Goal: Information Seeking & Learning: Learn about a topic

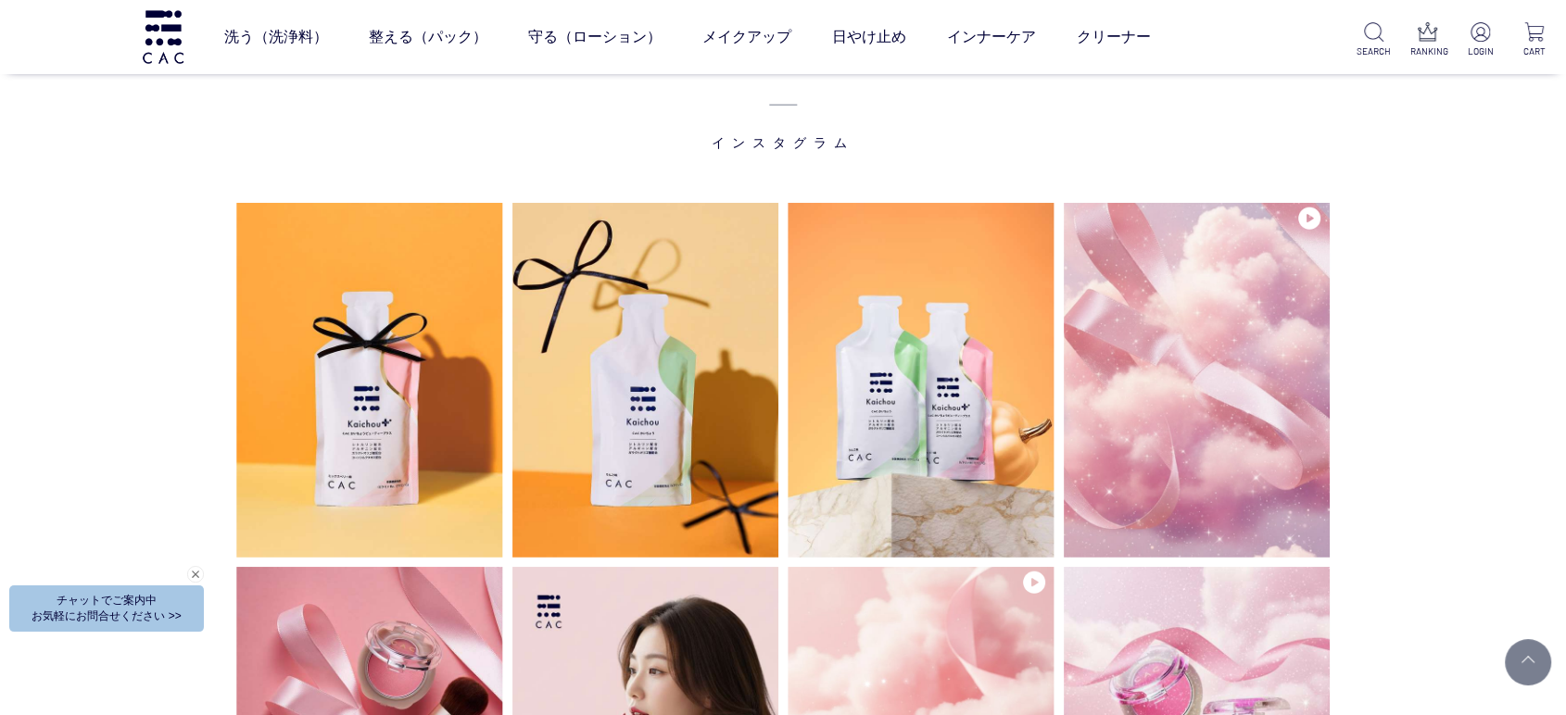
scroll to position [4942, 0]
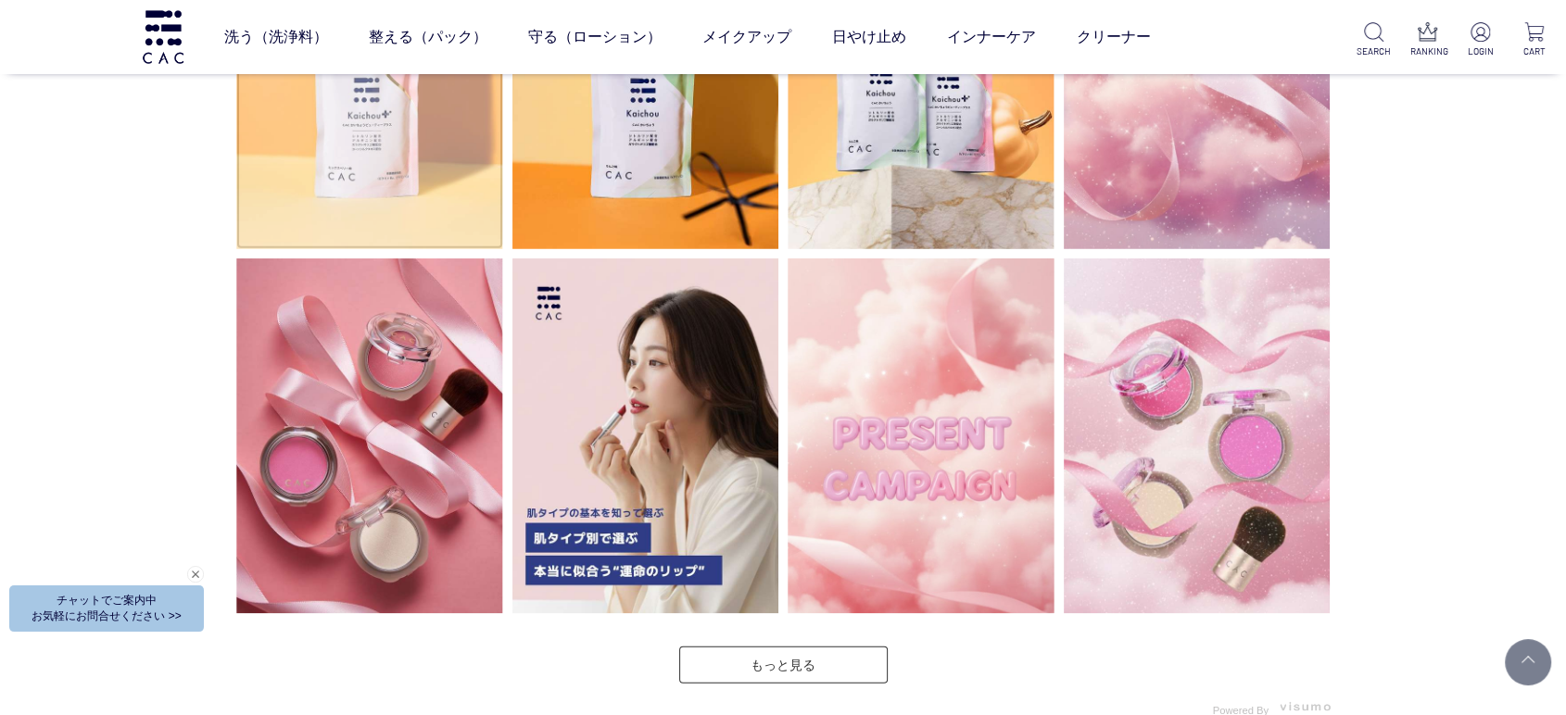
click at [425, 167] on img at bounding box center [369, 71] width 267 height 355
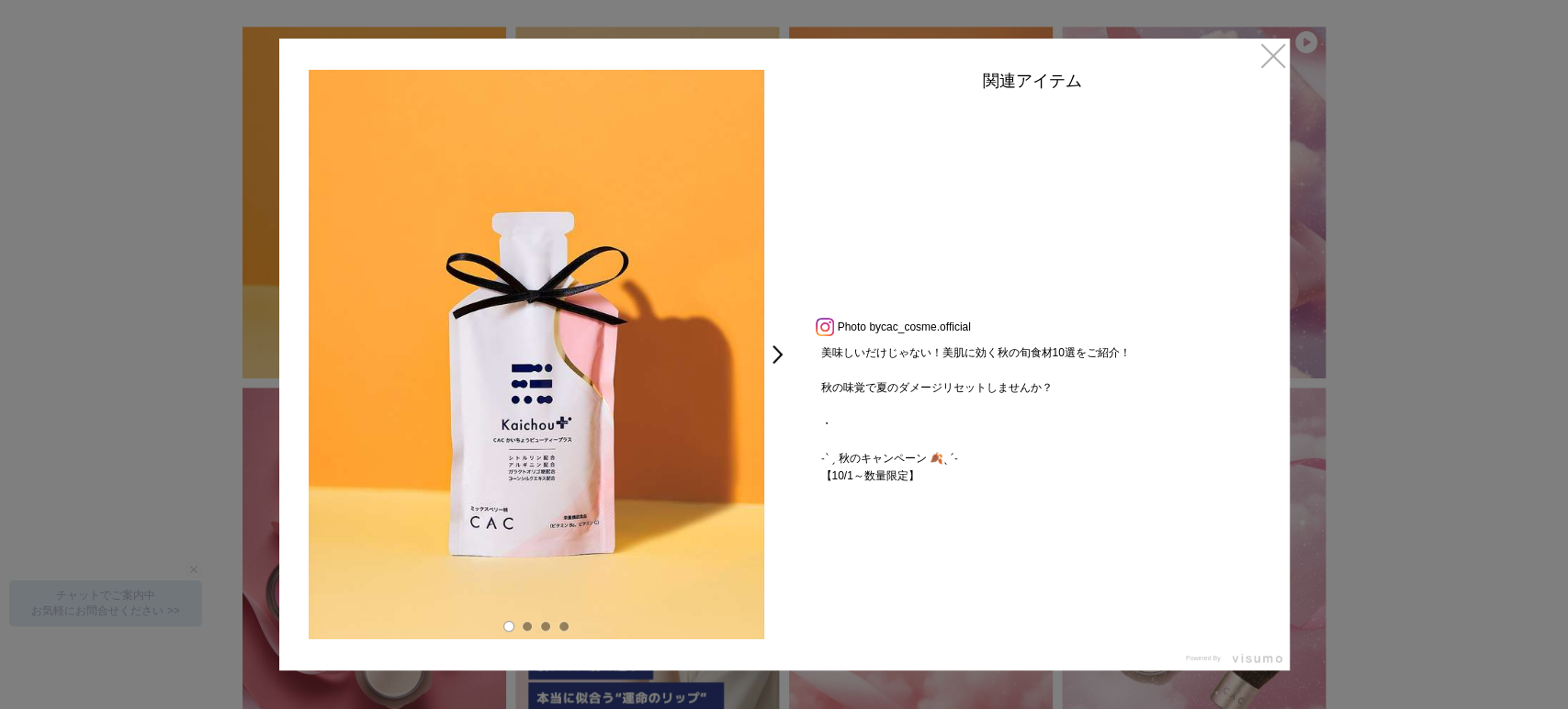
click at [1014, 203] on div at bounding box center [1032, 208] width 459 height 216
click at [1274, 48] on link "×" at bounding box center [1273, 55] width 33 height 33
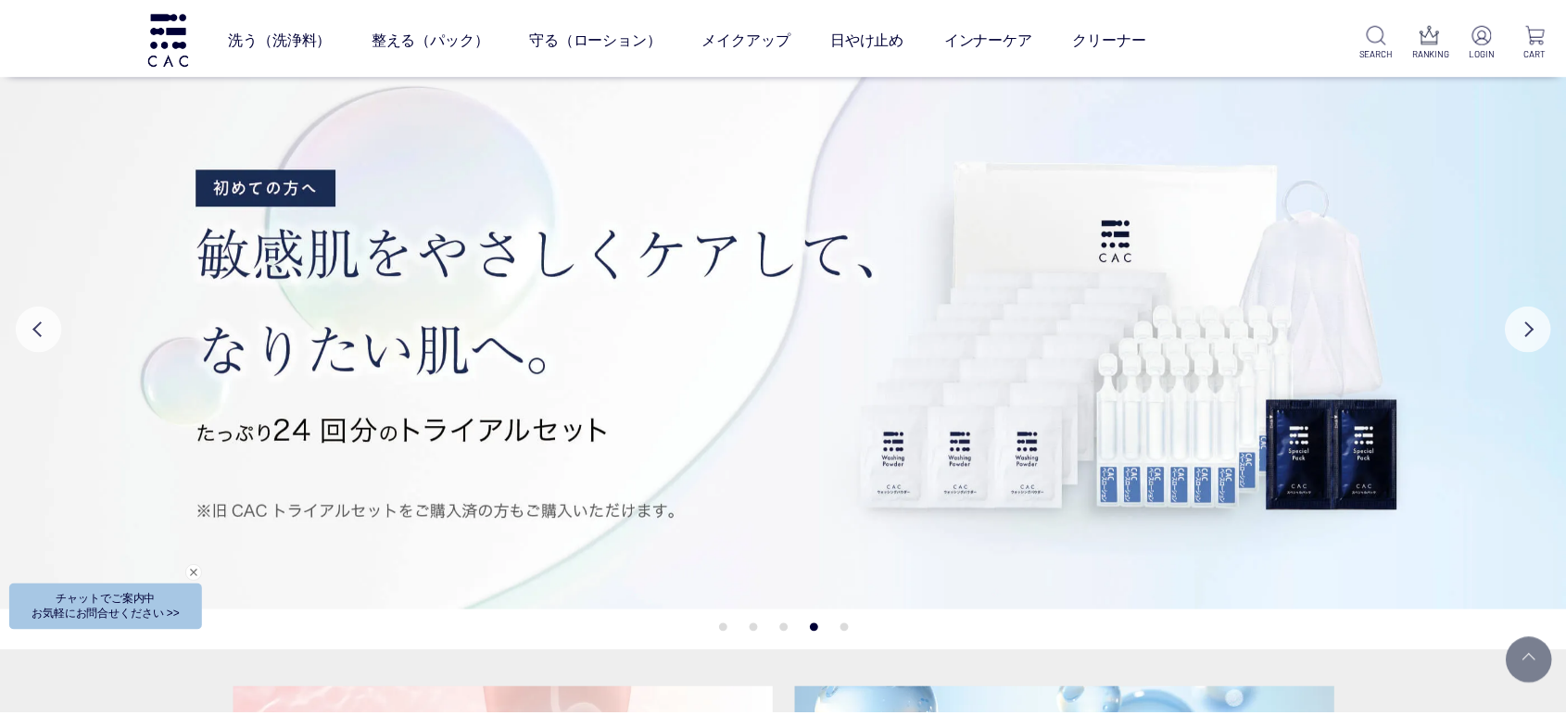
scroll to position [4942, 0]
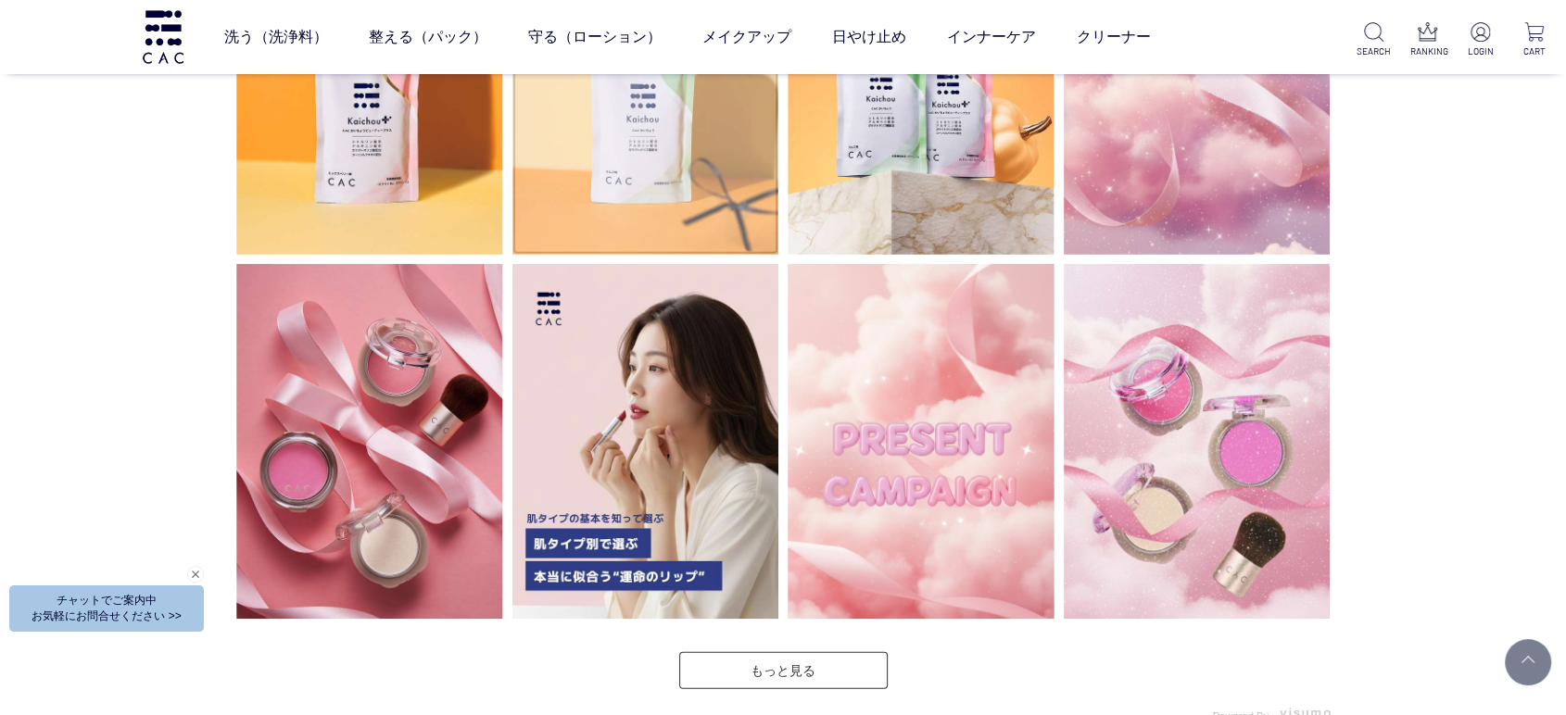
click at [632, 223] on img at bounding box center [645, 77] width 267 height 355
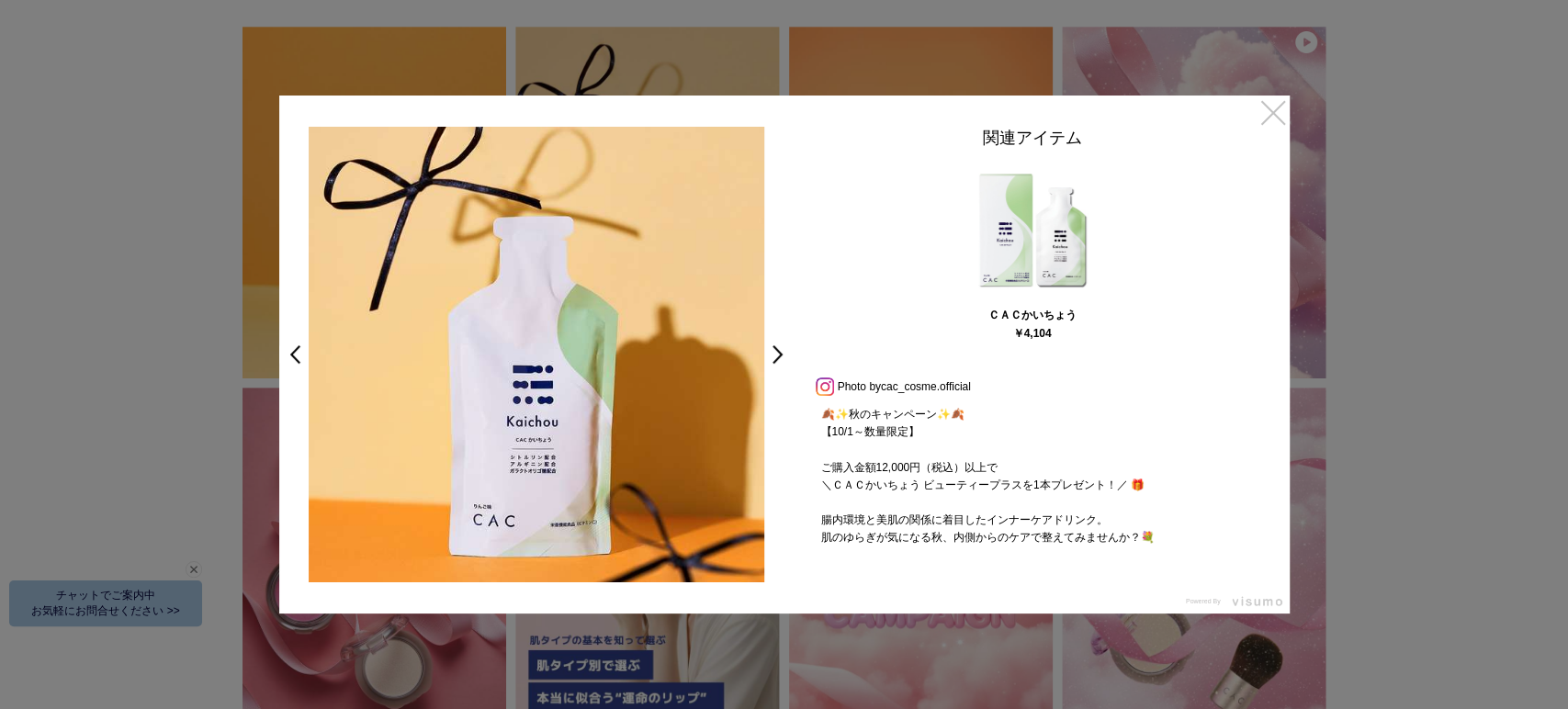
click at [1278, 110] on link "×" at bounding box center [1273, 111] width 33 height 33
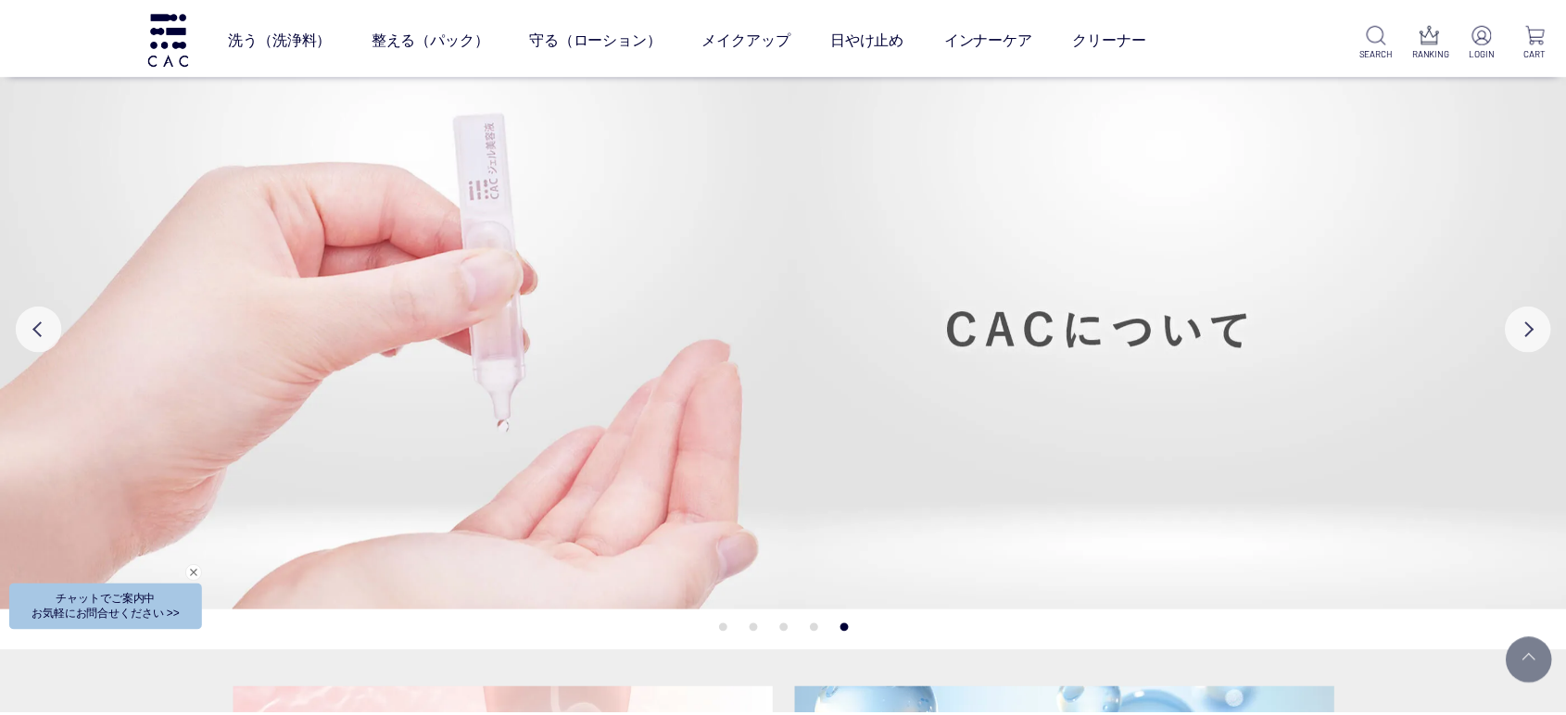
scroll to position [4937, 0]
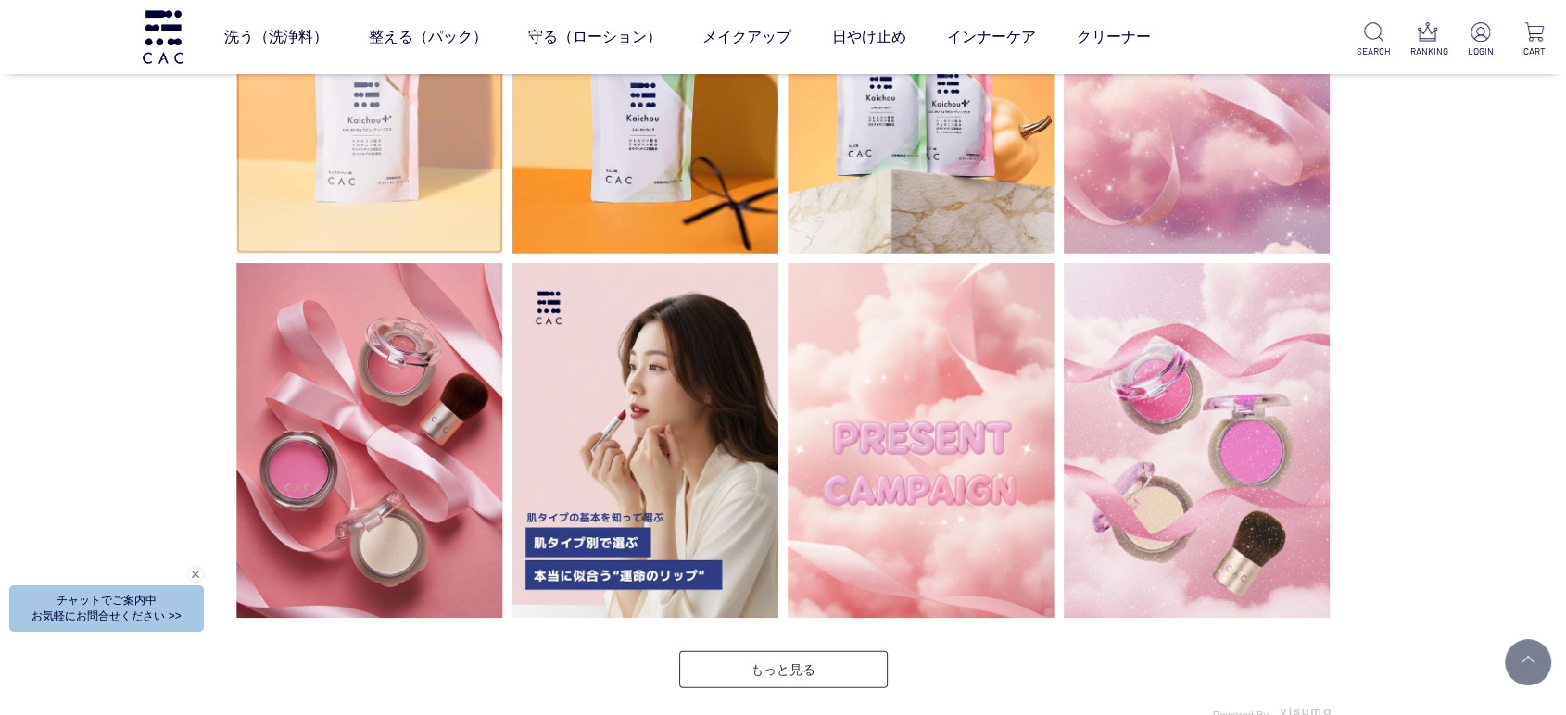
click at [469, 164] on img at bounding box center [369, 76] width 267 height 355
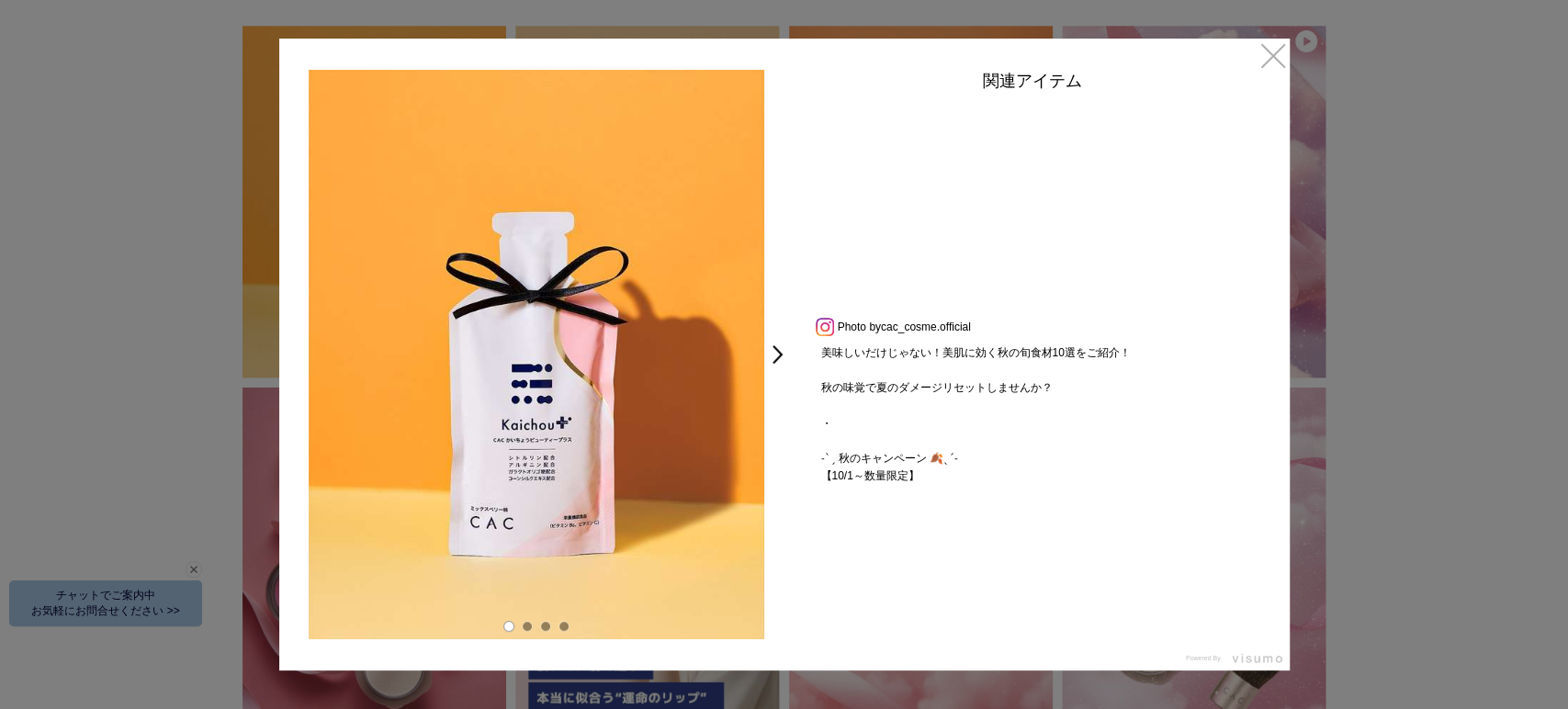
scroll to position [369, 0]
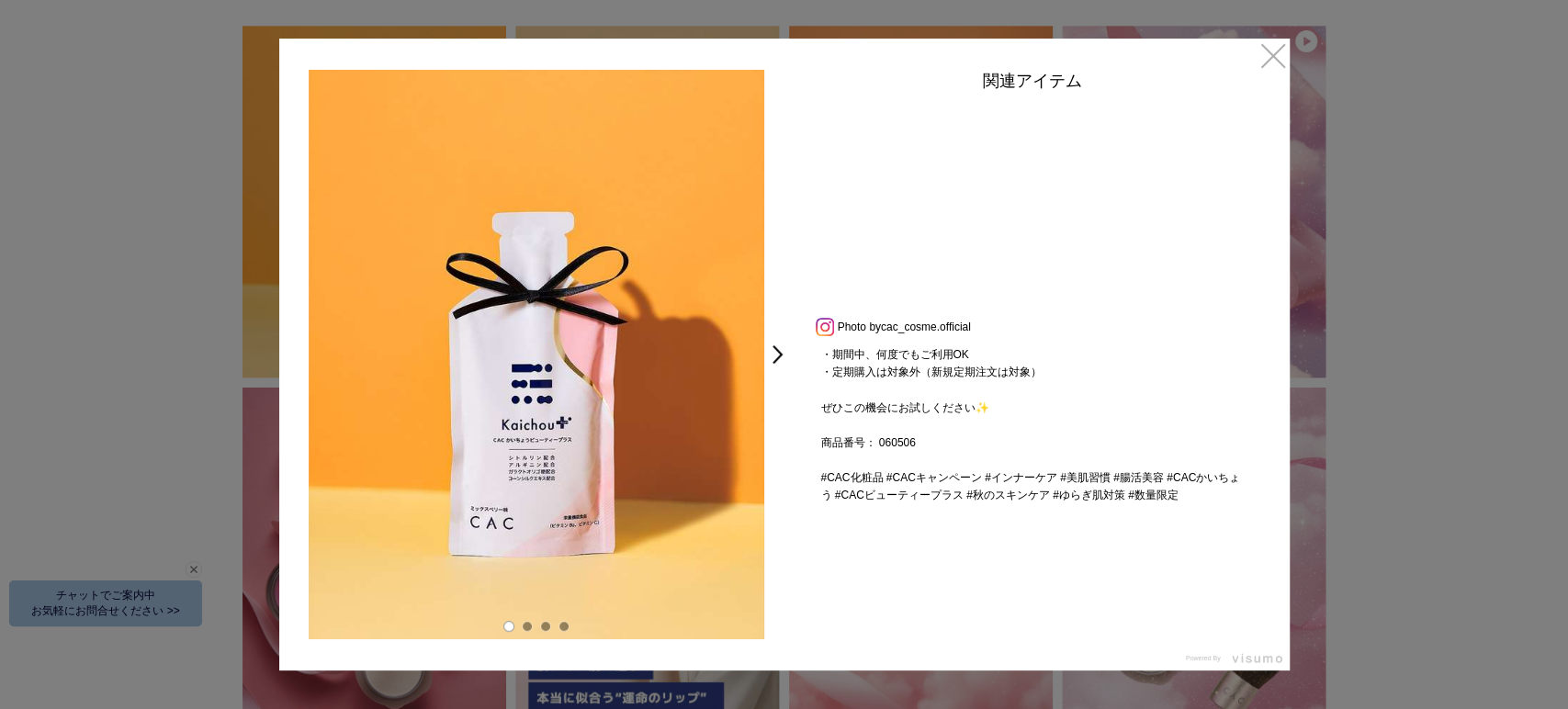
click at [882, 136] on p "美味しいだけじゃない！美肌に効く秋の旬食材10選をご紹介！ 秋の味覚で夏のダメージリセットしませんか？ ・ ˗ˋˏ 秋のキャンペーン 🍂ˎˊ˗ 【10/1～数…" at bounding box center [1032, 56] width 459 height 160
drag, startPoint x: 880, startPoint y: 442, endPoint x: 851, endPoint y: 440, distance: 29.1
click at [851, 136] on p "美味しいだけじゃない！美肌に効く秋の旬食材10選をご紹介！ 秋の味覚で夏のダメージリセットしませんか？ ・ ˗ˋˏ 秋のキャンペーン 🍂ˎˊ˗ 【10/1～数…" at bounding box center [1032, 56] width 459 height 160
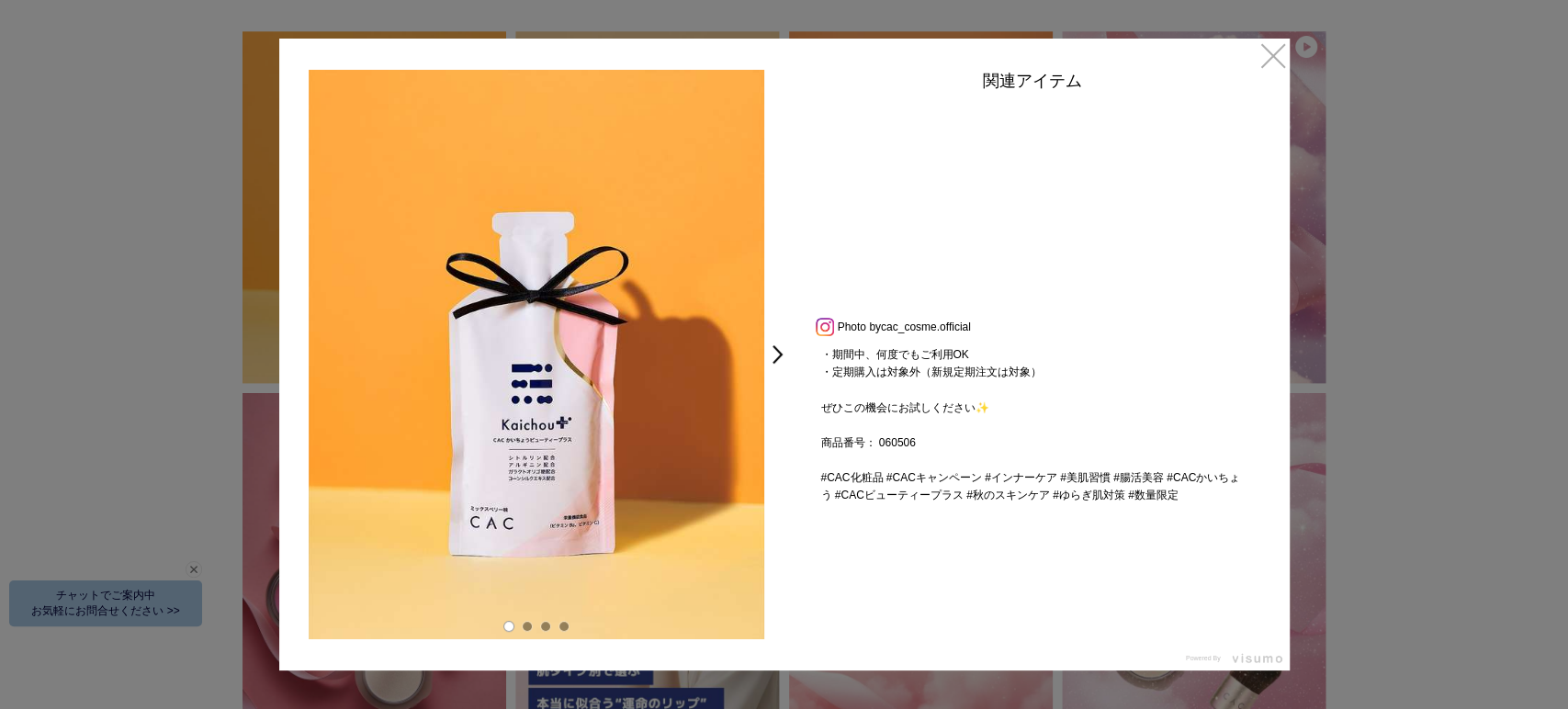
drag, startPoint x: 920, startPoint y: 440, endPoint x: 733, endPoint y: 448, distance: 187.2
click at [733, 448] on div "< > 関連アイテム Photo by cac_cosme.official 美味しいだけじゃない！美肌に効く秋の旬食材10選をご紹介！ 秋の味覚で夏のダメー…" at bounding box center [784, 354] width 1010 height 632
click at [920, 322] on link "cac_cosme.official" at bounding box center [926, 326] width 90 height 13
click at [1271, 57] on link "×" at bounding box center [1273, 55] width 33 height 33
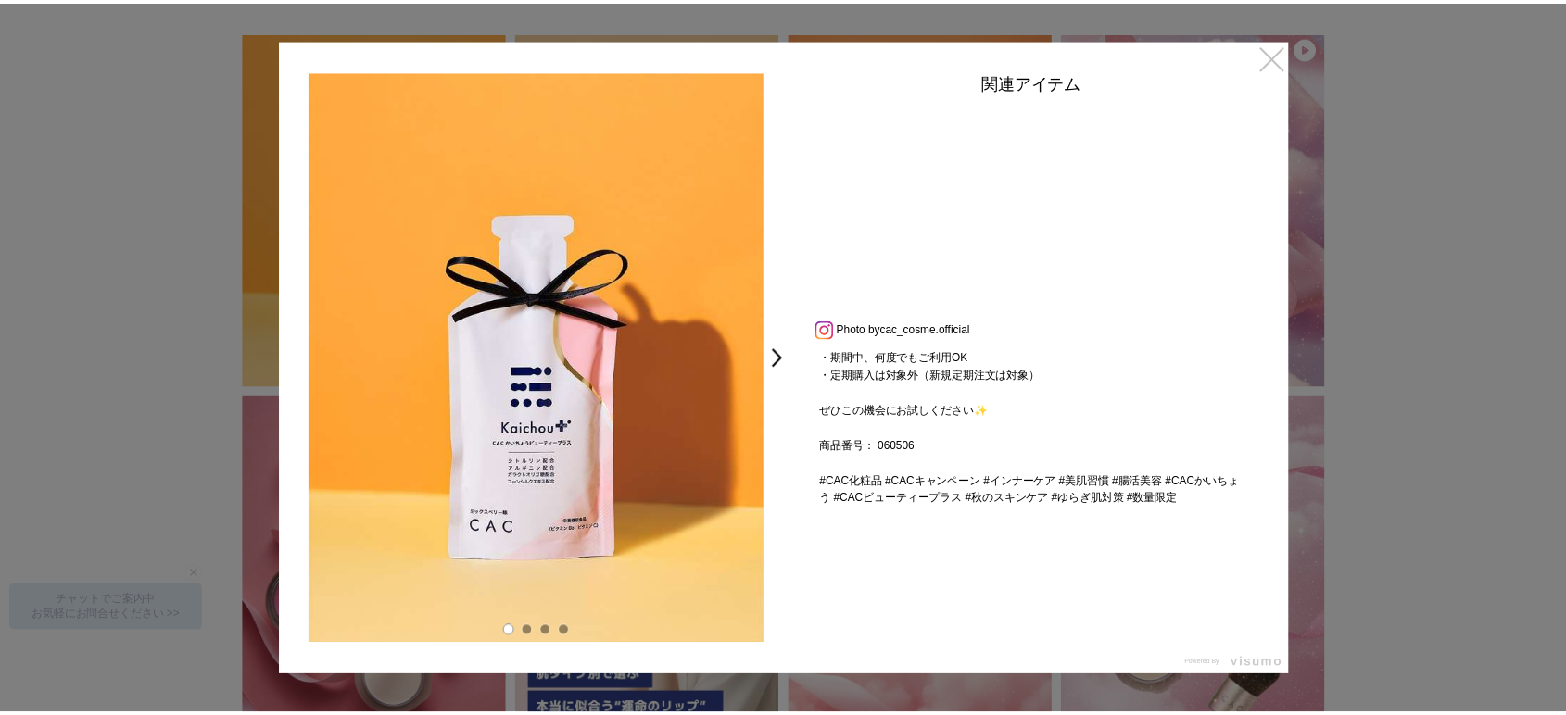
scroll to position [4937, 0]
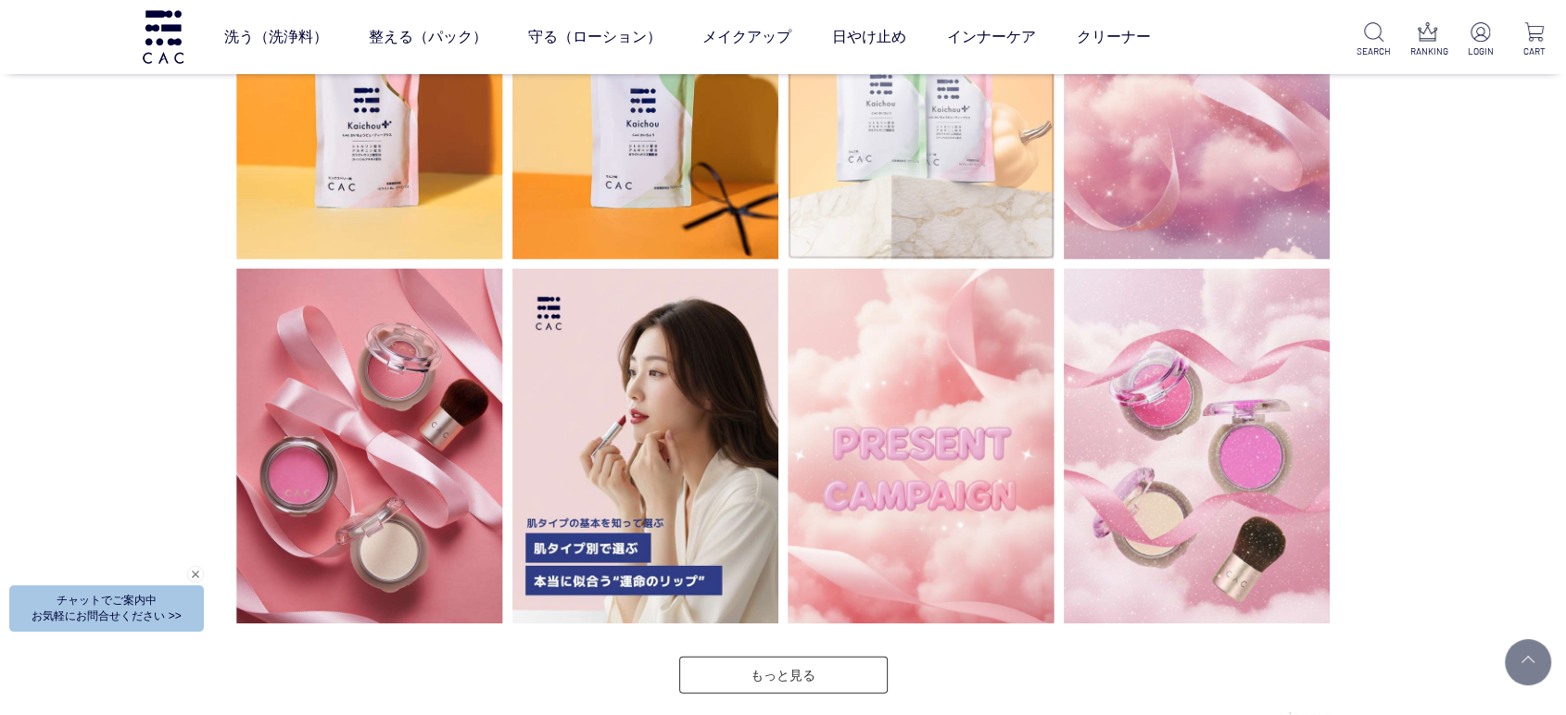
click at [994, 219] on img at bounding box center [921, 82] width 267 height 355
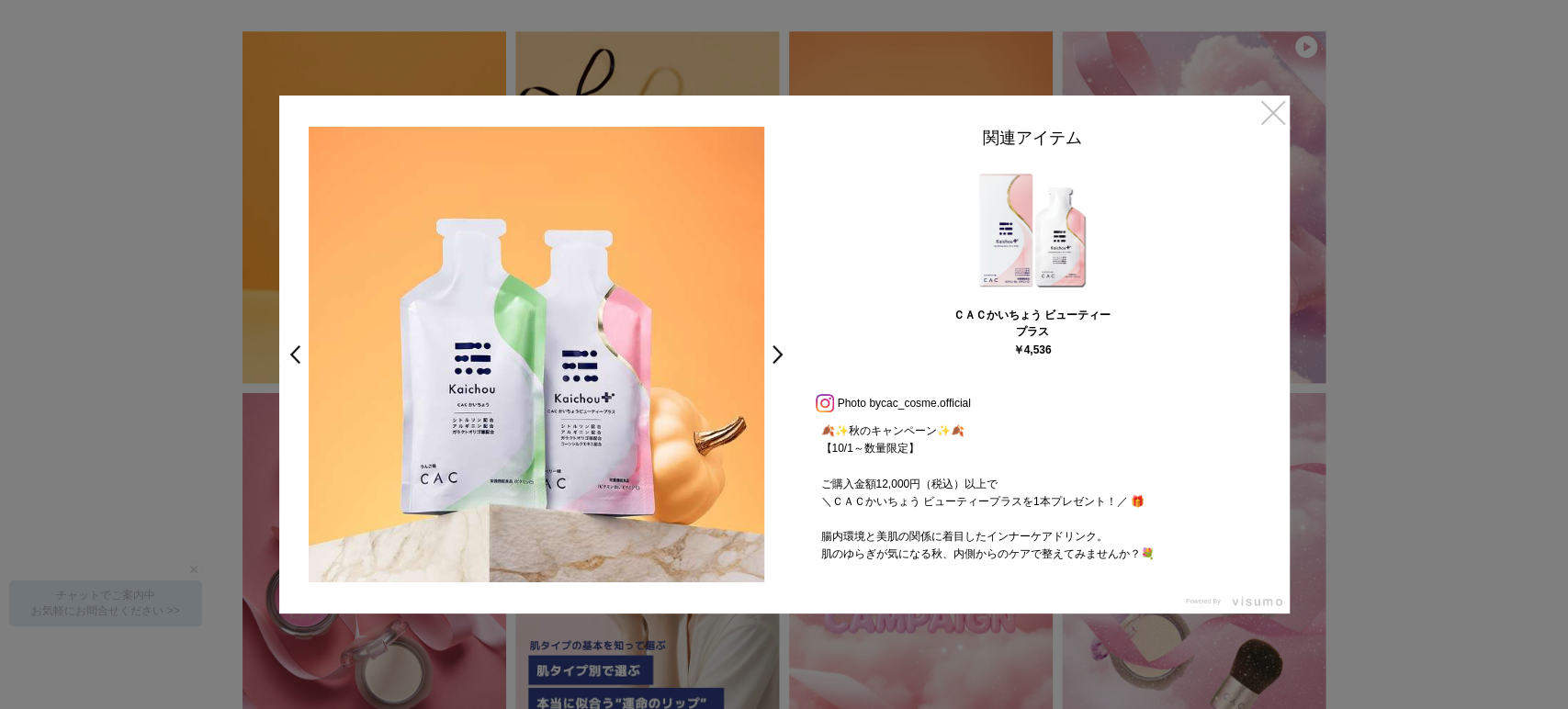
click at [1283, 108] on link "×" at bounding box center [1273, 111] width 33 height 33
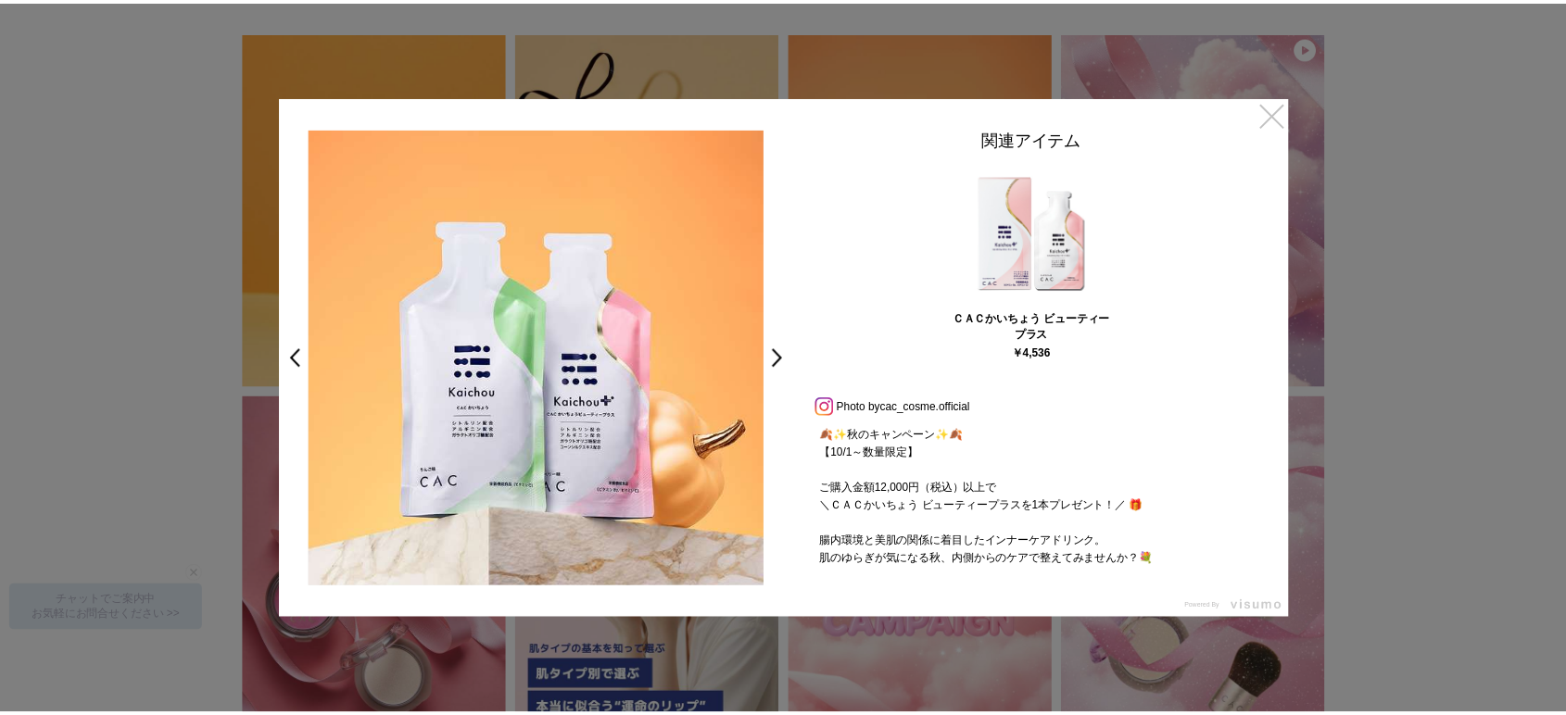
scroll to position [4937, 0]
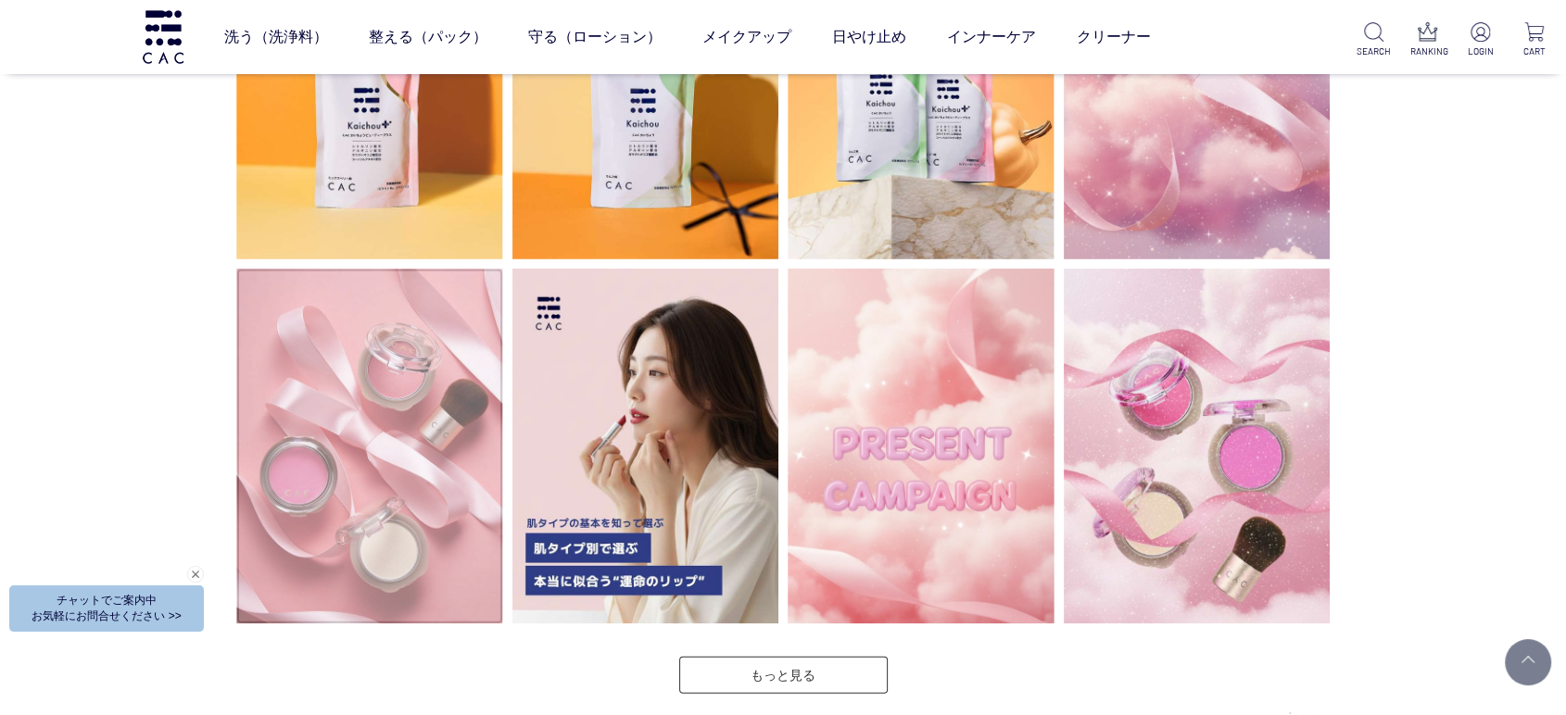
click at [410, 435] on img at bounding box center [369, 446] width 267 height 355
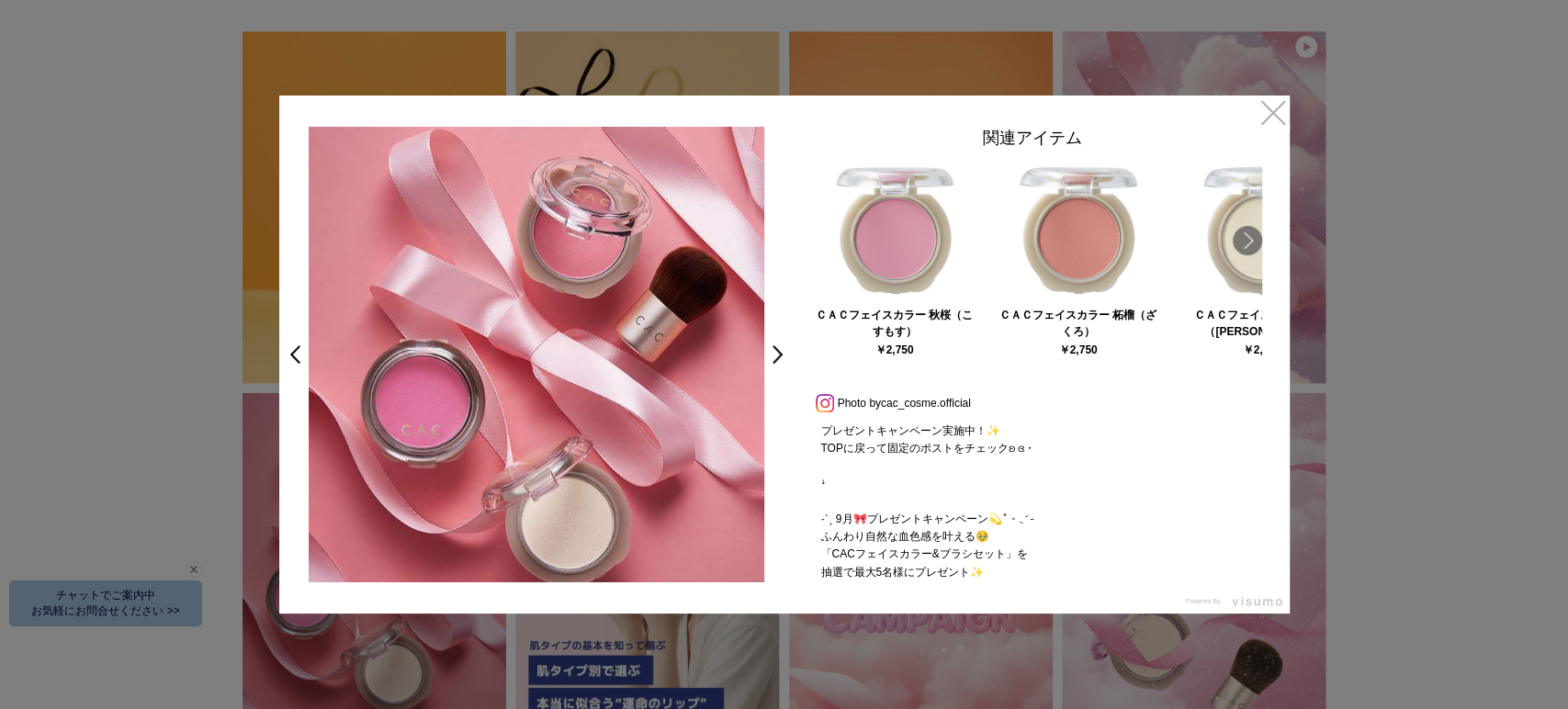
click at [1262, 235] on div "関連アイテム ＣＡＣフェイスカラー 秋桜（こすもす） ￥2,750 ＣＡＣフェイスカラー 柘榴（ざくろ） ￥2,750 ＣＡＣフェイスカラー 鈴蘭（すずらん）…" at bounding box center [1033, 355] width 478 height 456
click at [1253, 238] on link "Next" at bounding box center [1247, 241] width 30 height 30
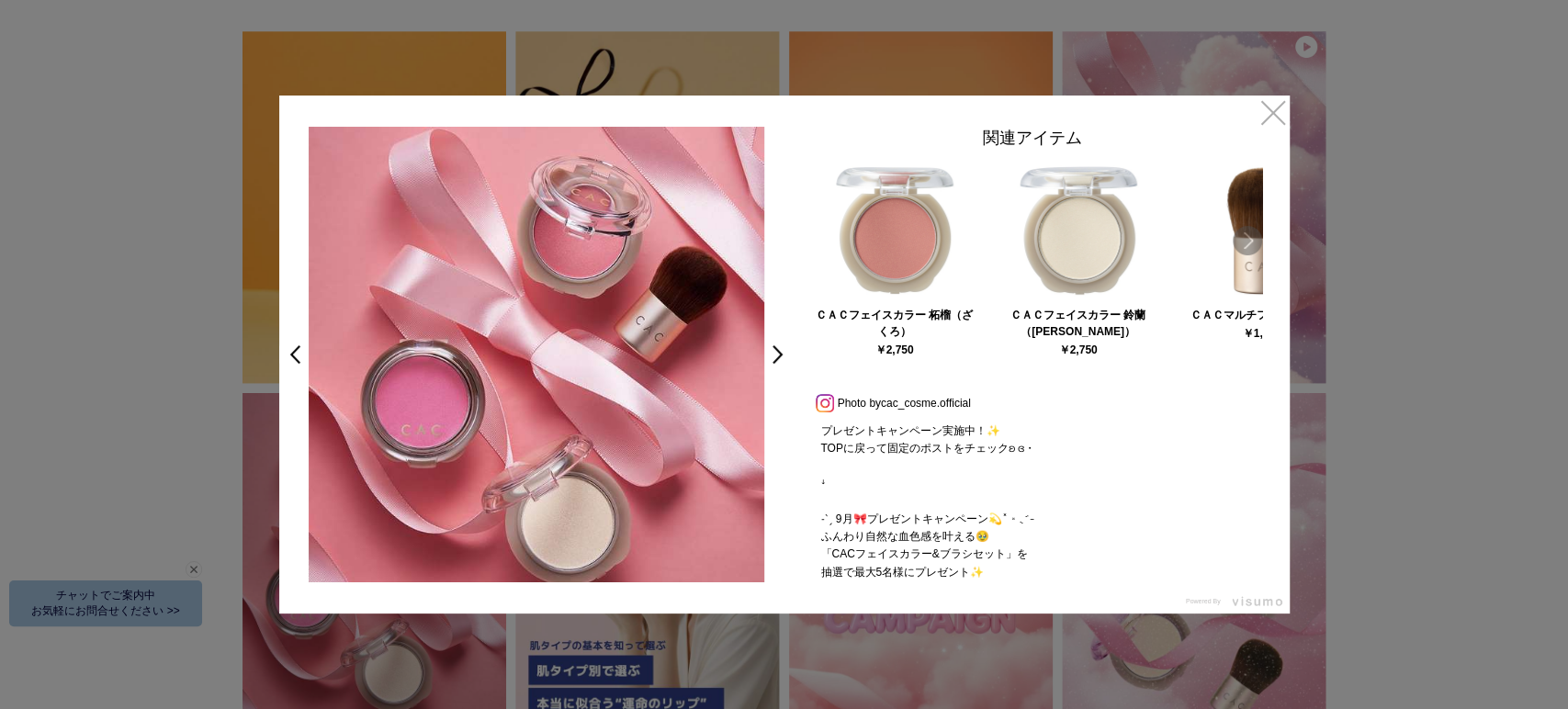
click at [1253, 238] on link "Next" at bounding box center [1247, 241] width 30 height 30
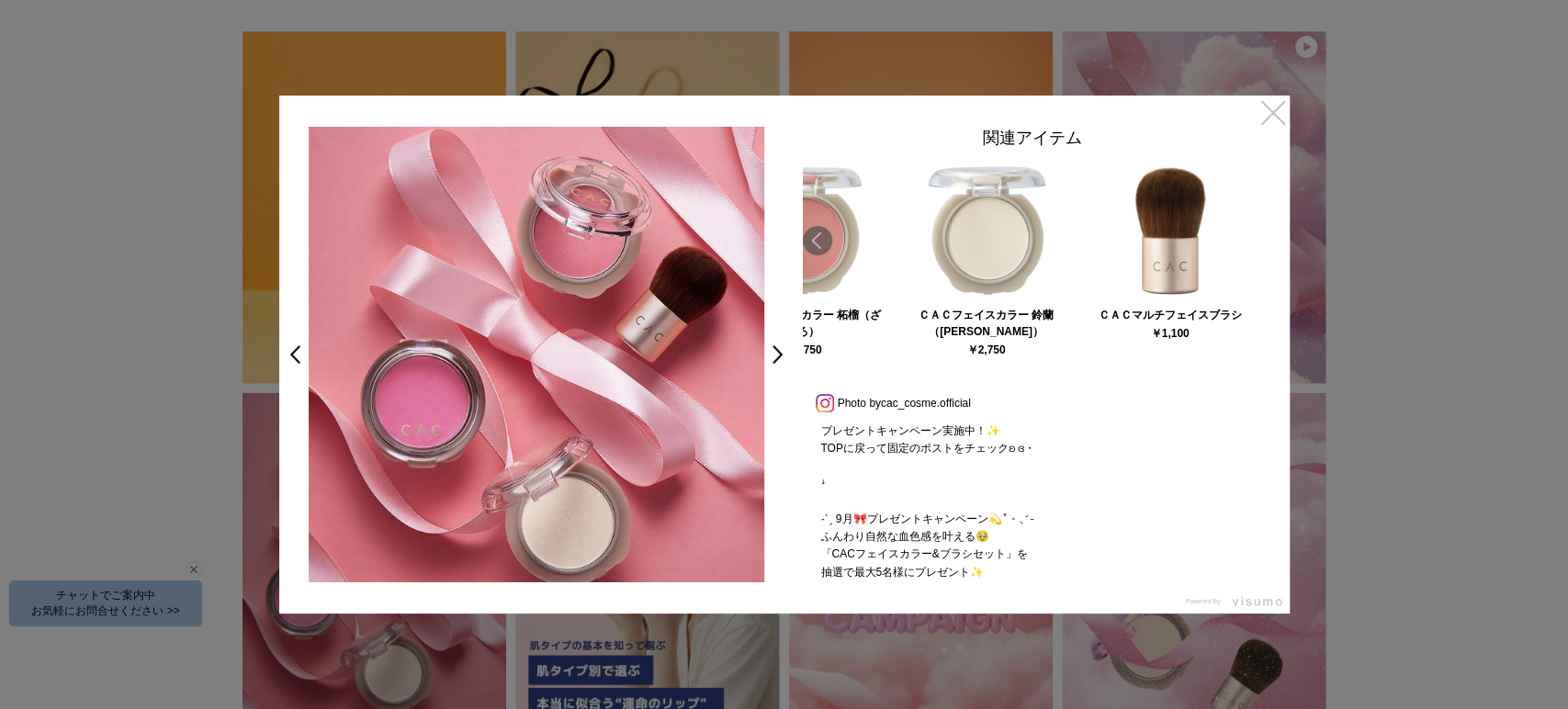
click at [1260, 113] on link "×" at bounding box center [1273, 111] width 33 height 33
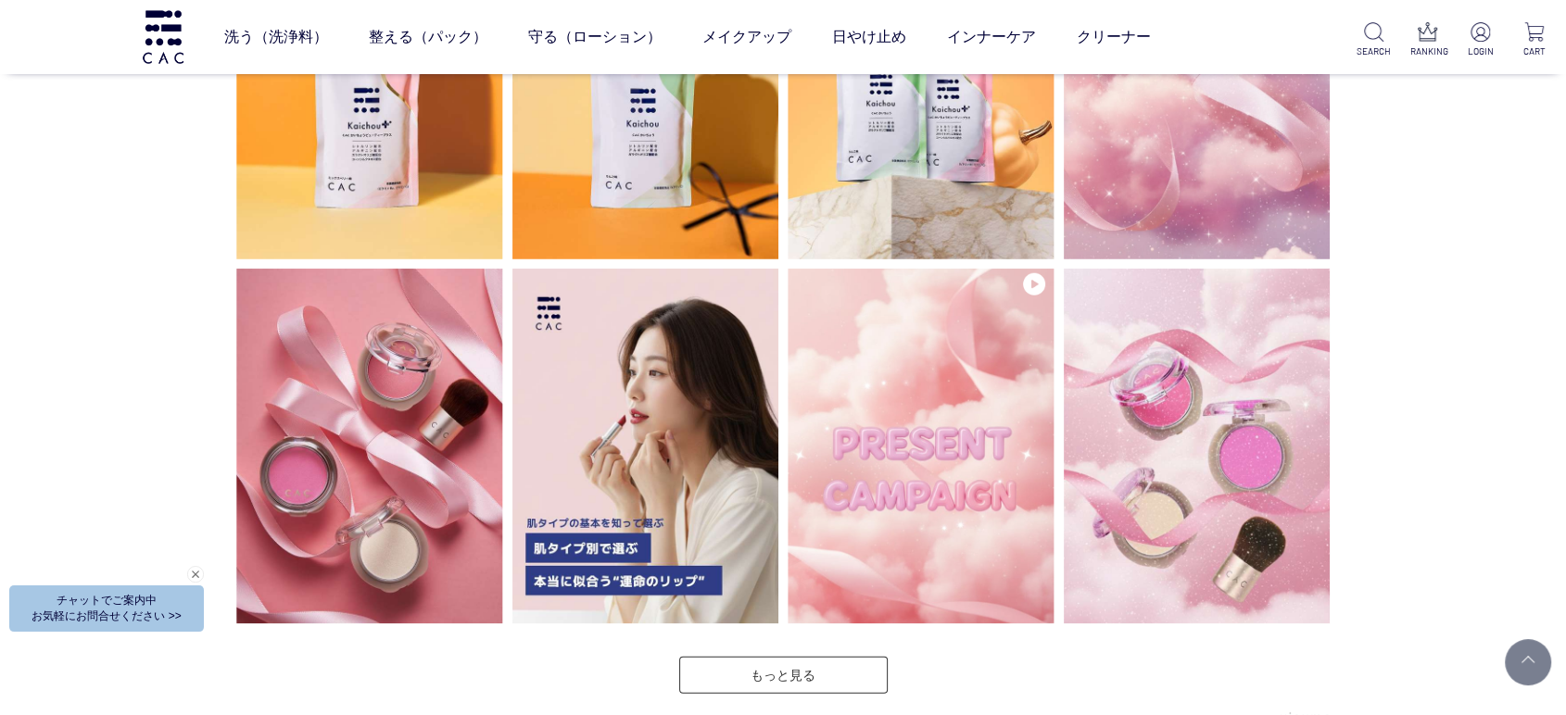
click at [0, 308] on div "INSTAGRAM インスタグラム" at bounding box center [783, 538] width 1566 height 1793
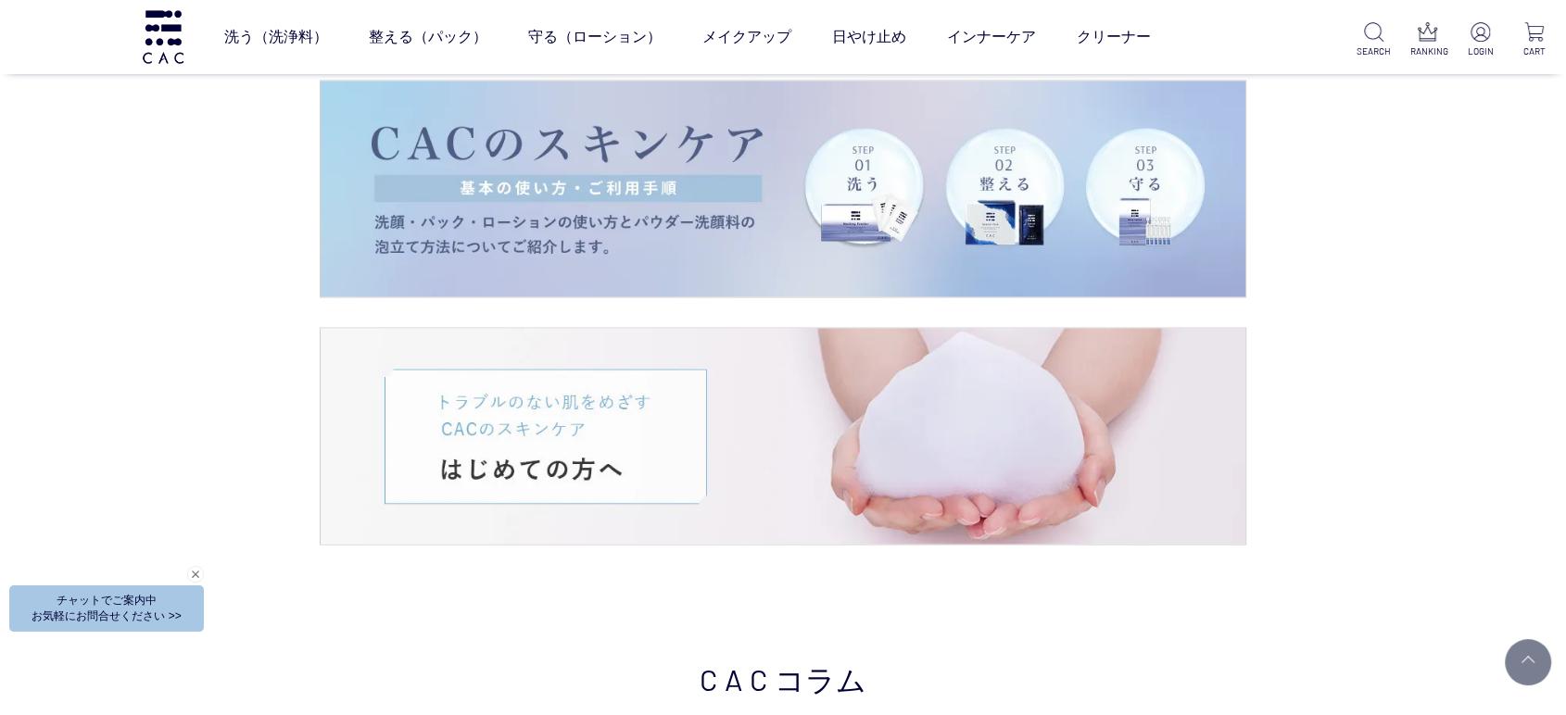
scroll to position [3180, 0]
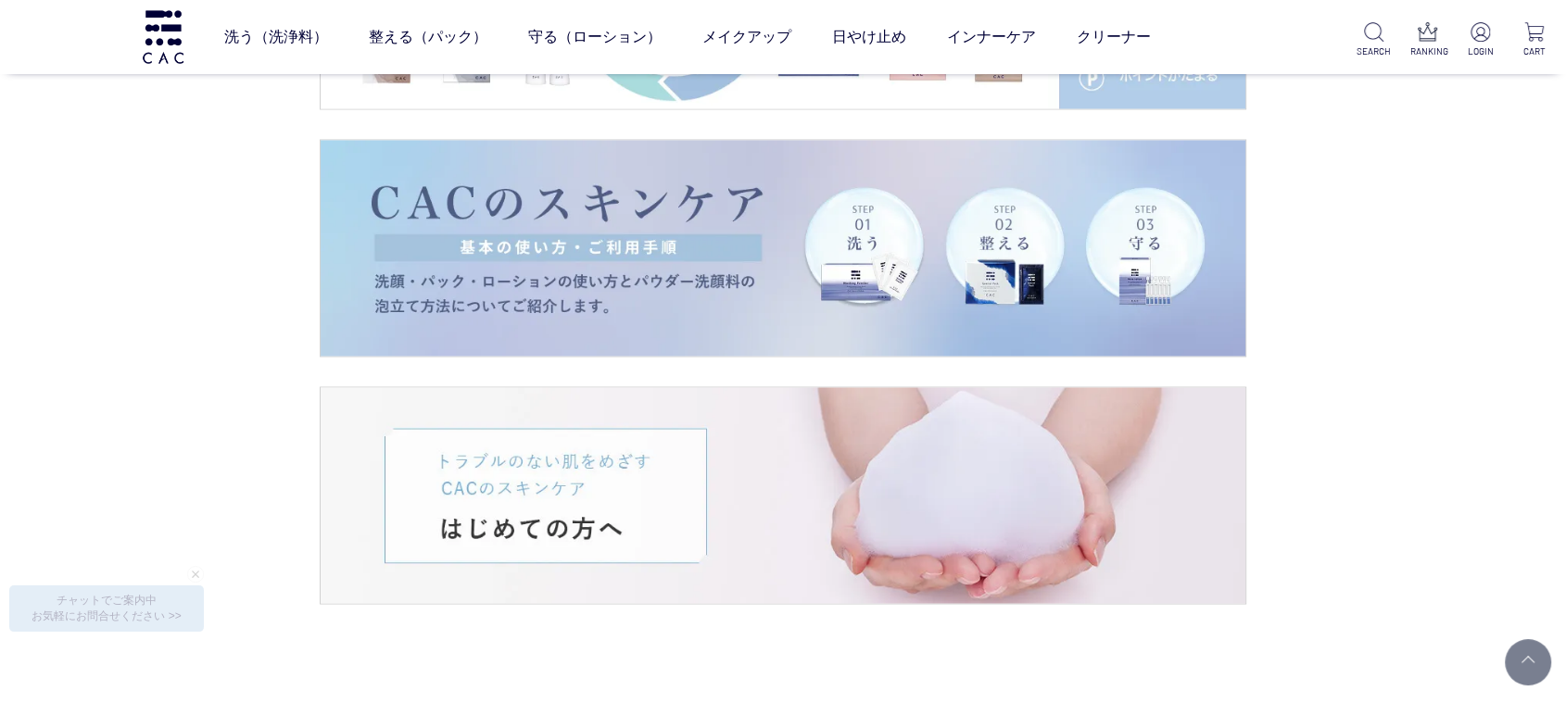
click at [0, 269] on div "TOPICS トピックス" at bounding box center [783, 43] width 1566 height 1162
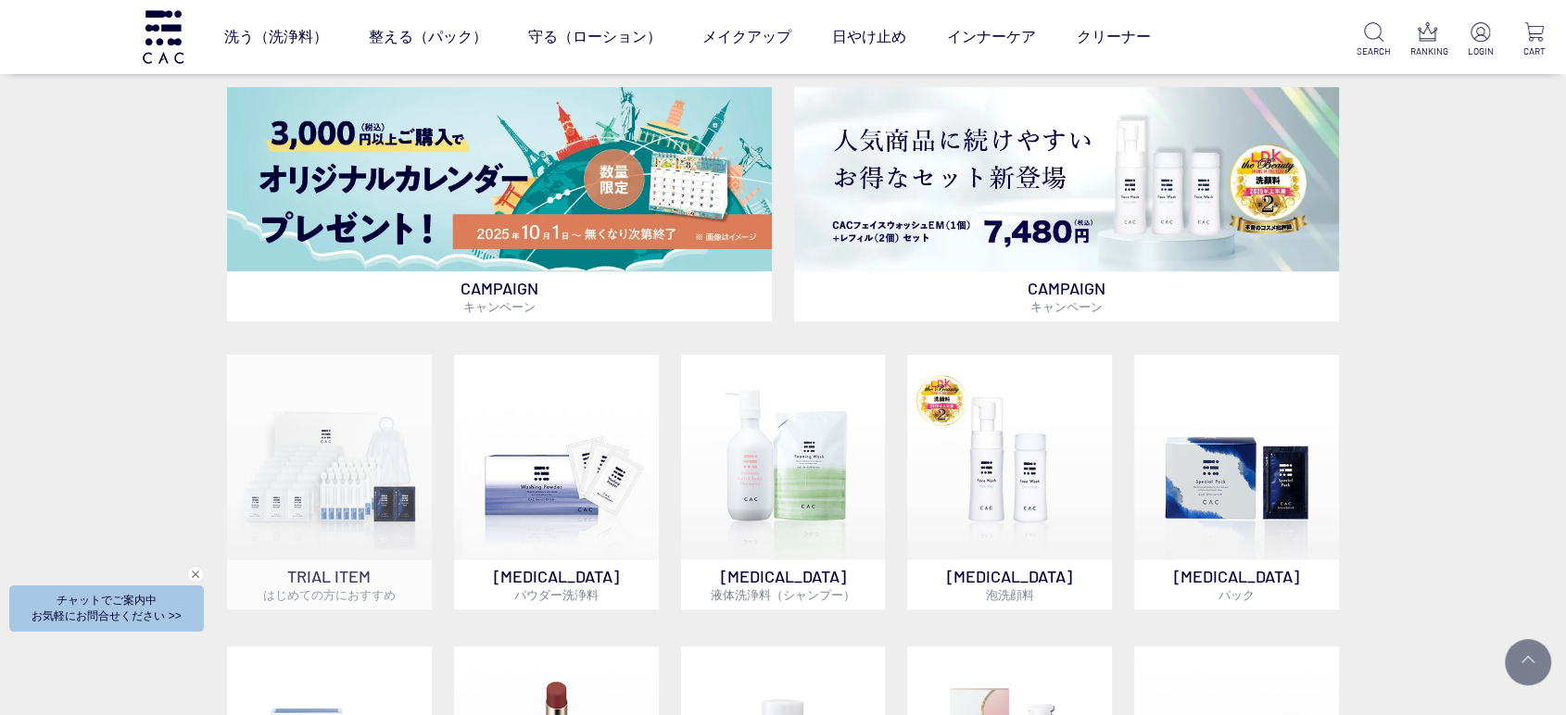
scroll to position [927, 0]
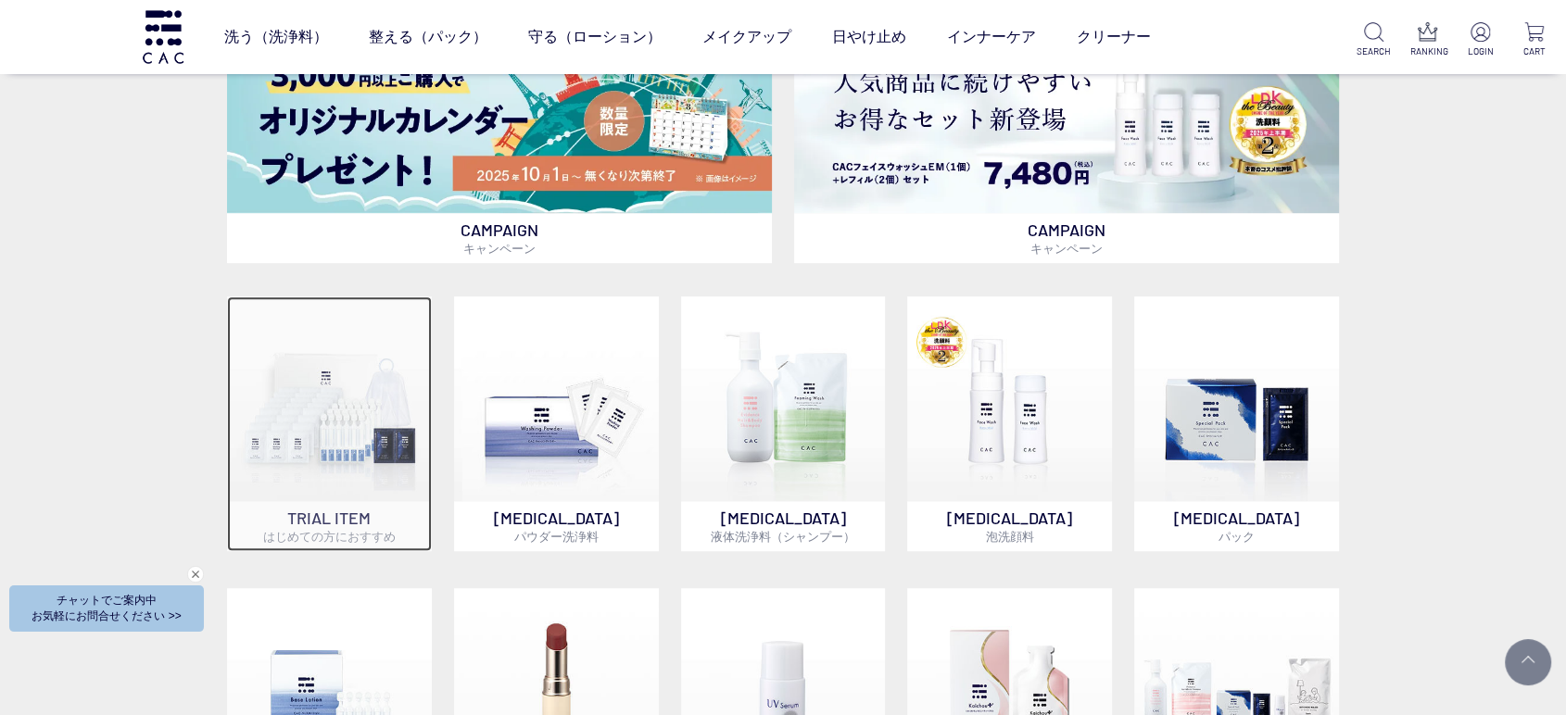
click at [331, 435] on img at bounding box center [329, 399] width 205 height 205
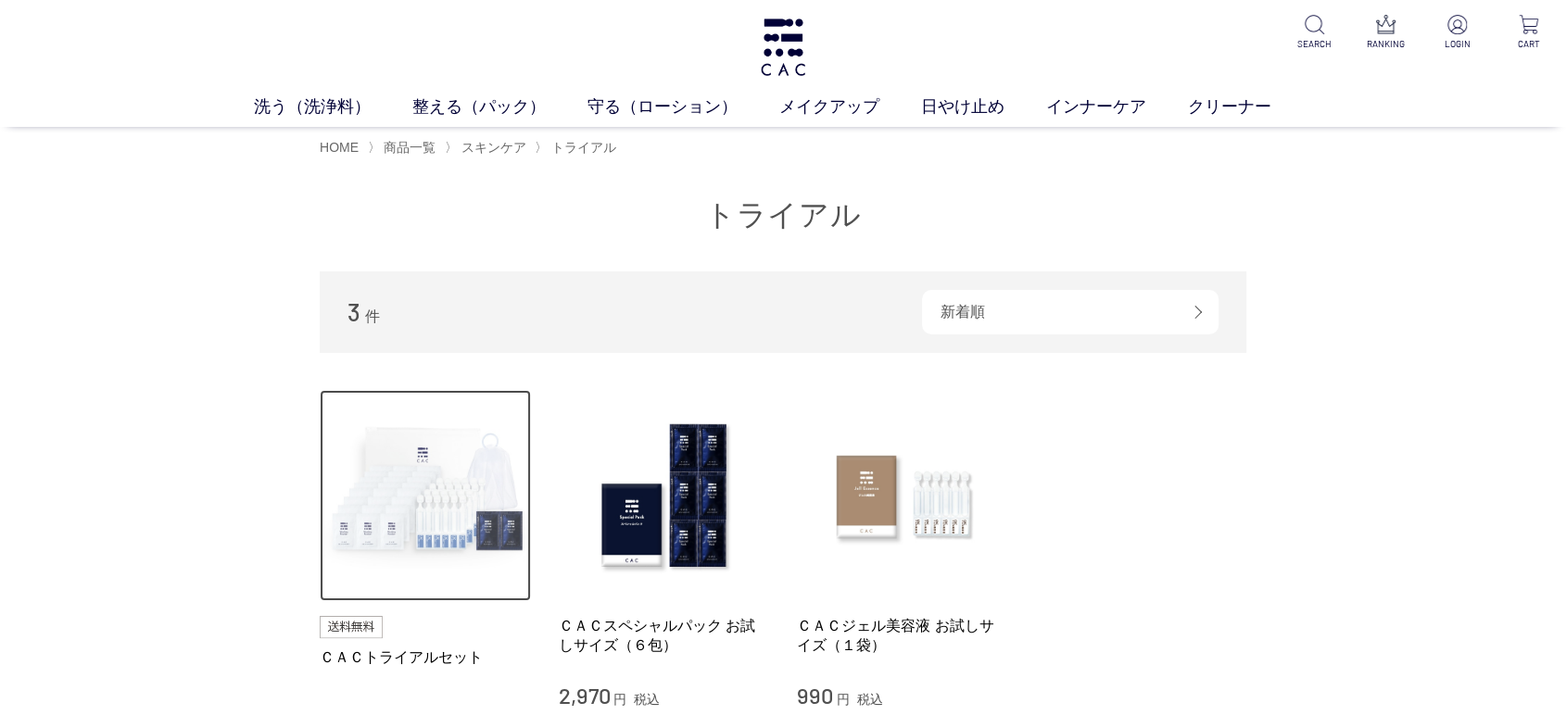
click at [409, 494] on img at bounding box center [425, 495] width 211 height 211
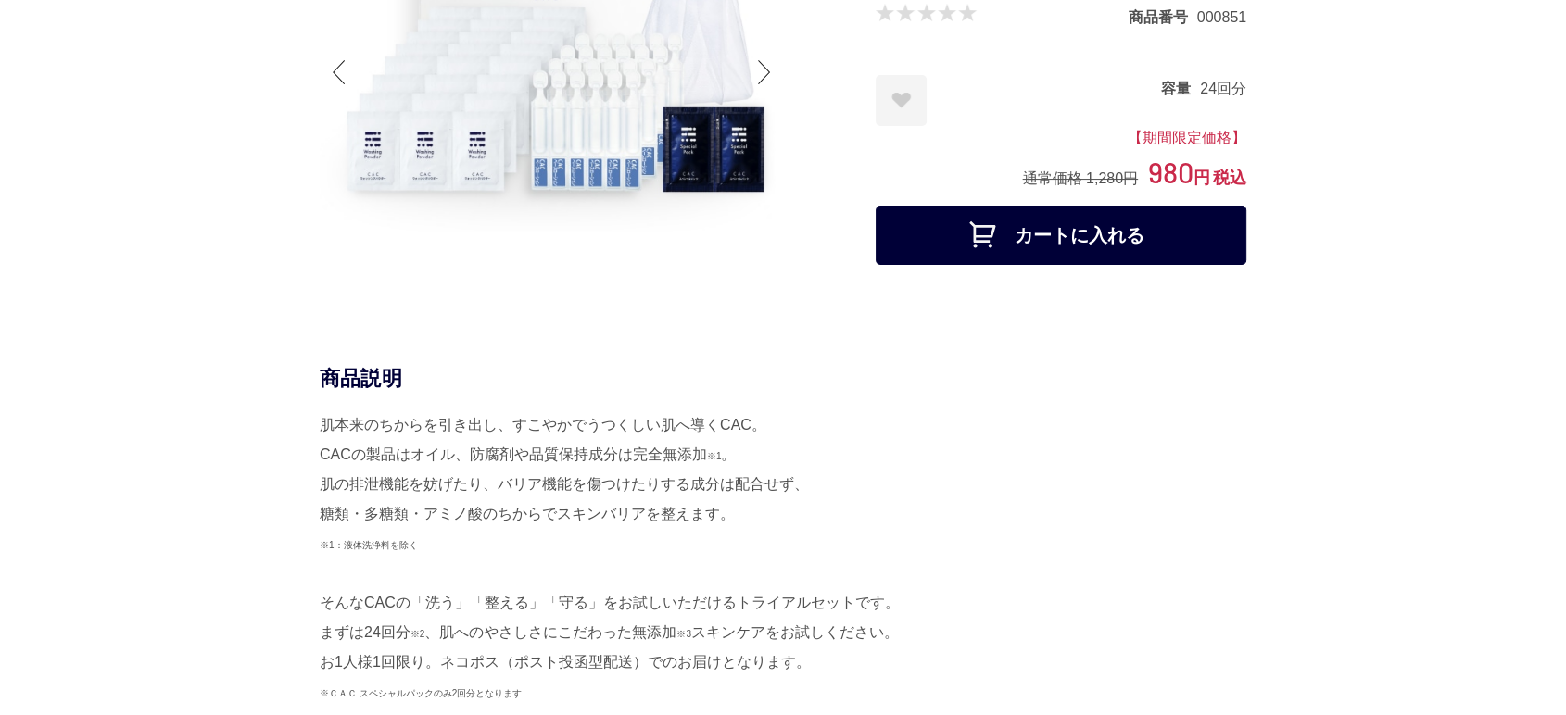
scroll to position [411, 0]
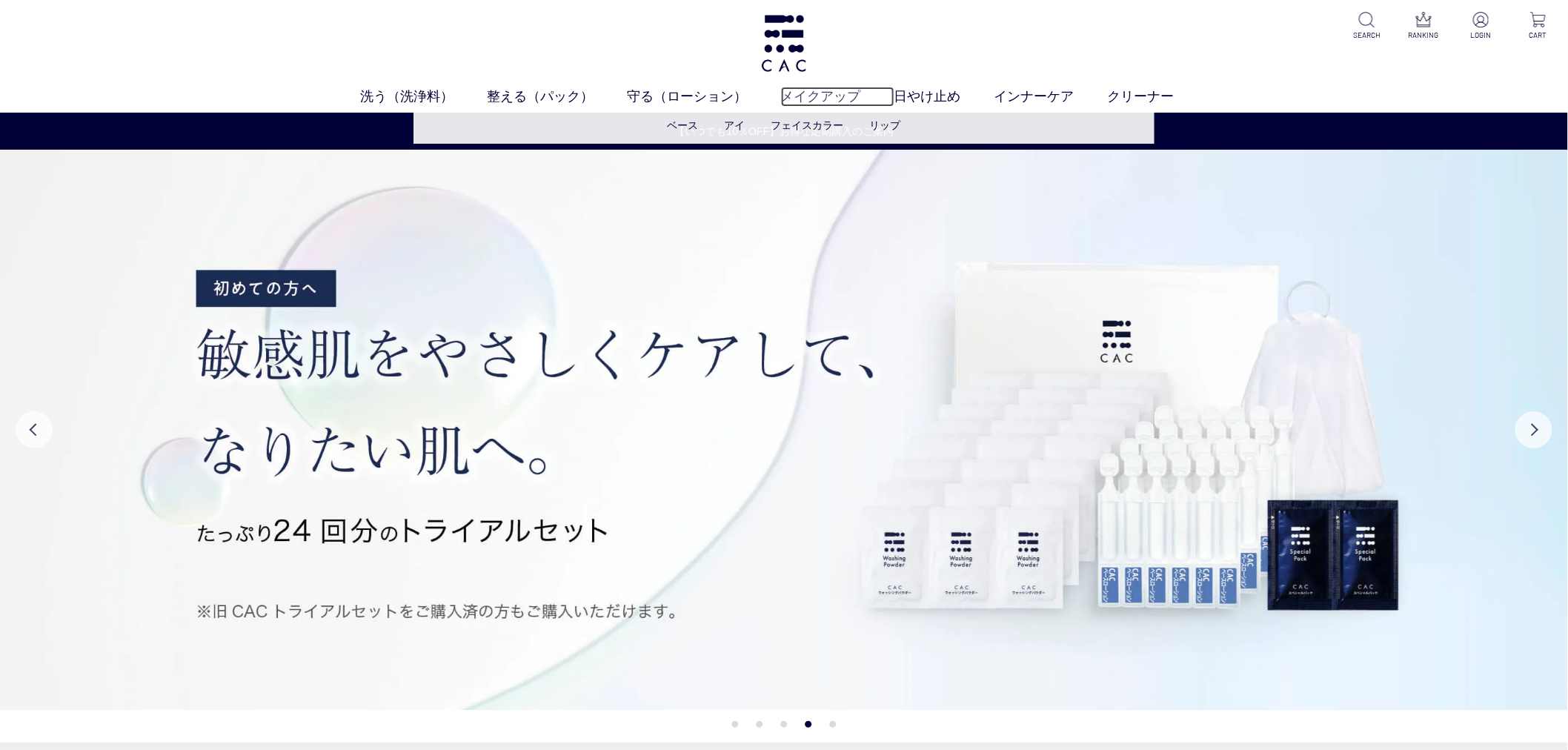
click at [808, 90] on link "メイクアップ" at bounding box center [838, 96] width 114 height 20
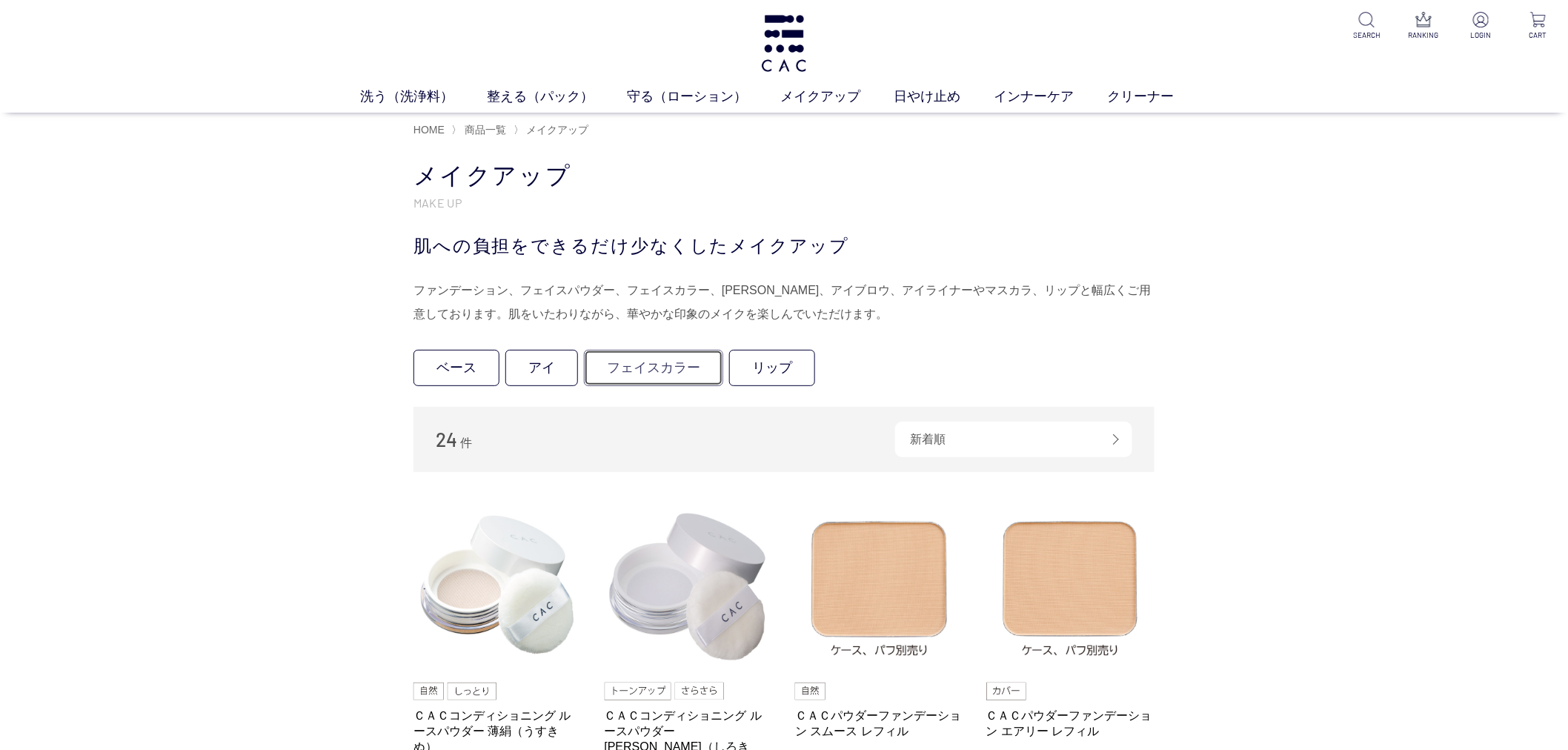
click at [695, 376] on link "フェイスカラー" at bounding box center [653, 367] width 139 height 36
click at [474, 376] on link "ベース" at bounding box center [456, 367] width 86 height 36
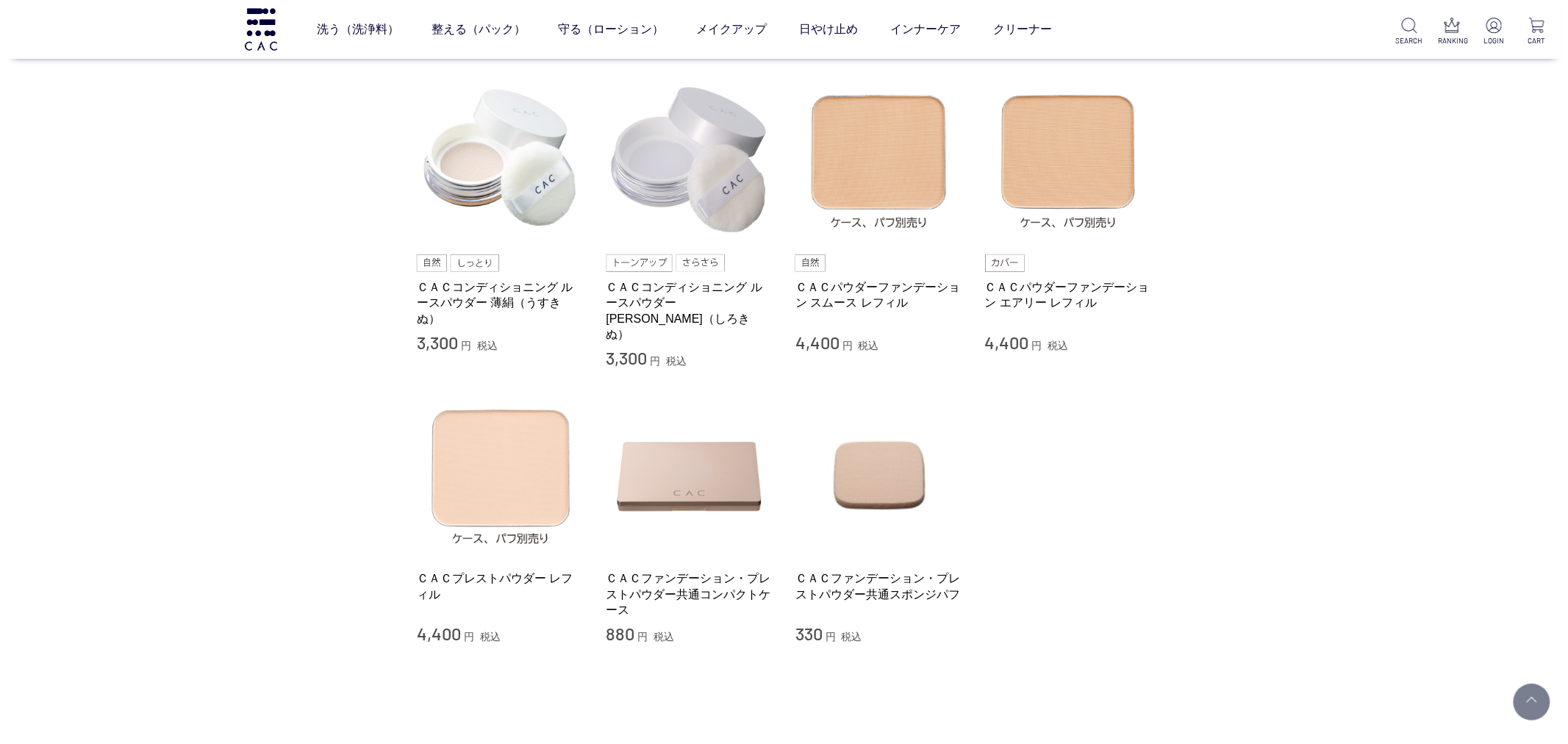
scroll to position [245, 0]
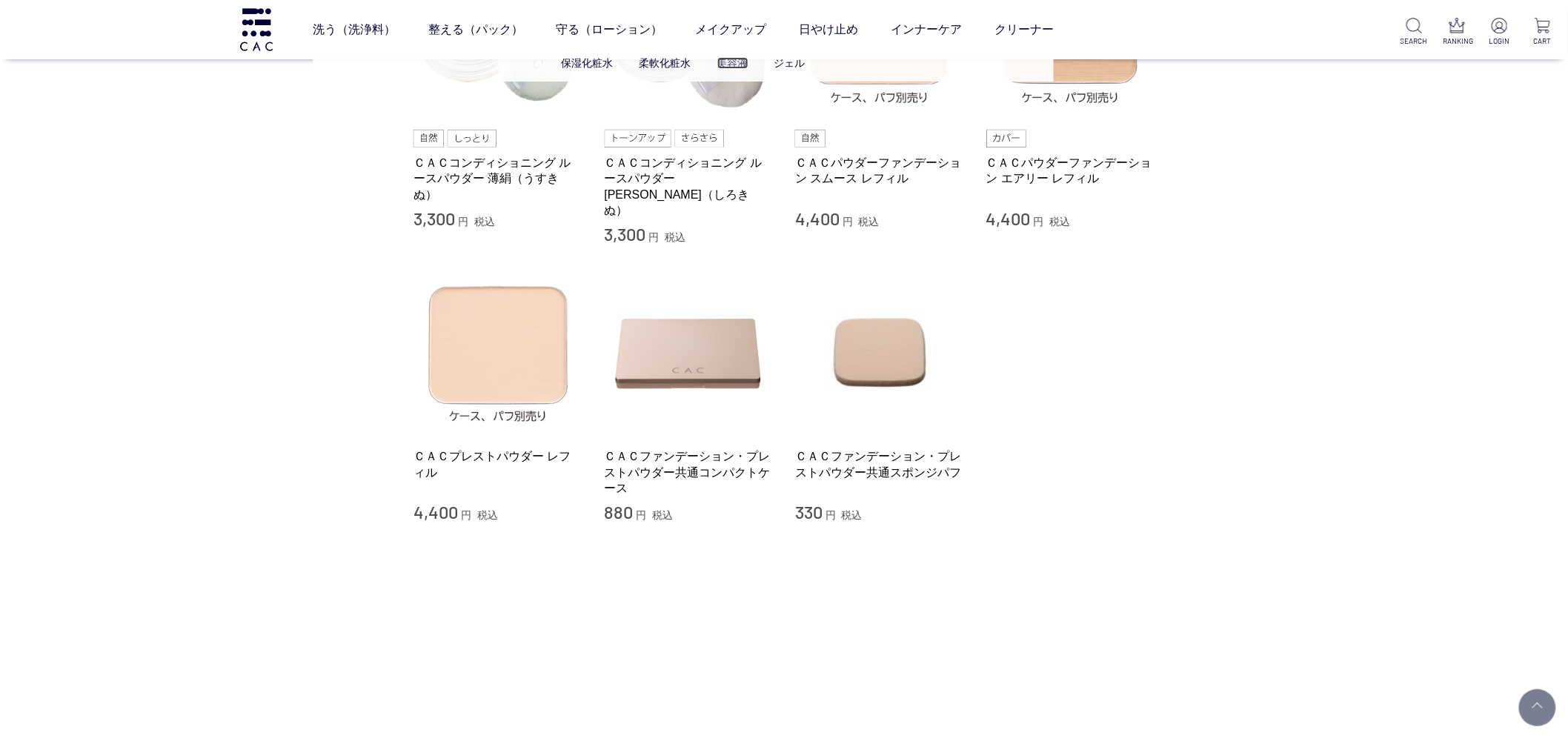
click at [729, 61] on link "美容液" at bounding box center [732, 62] width 31 height 12
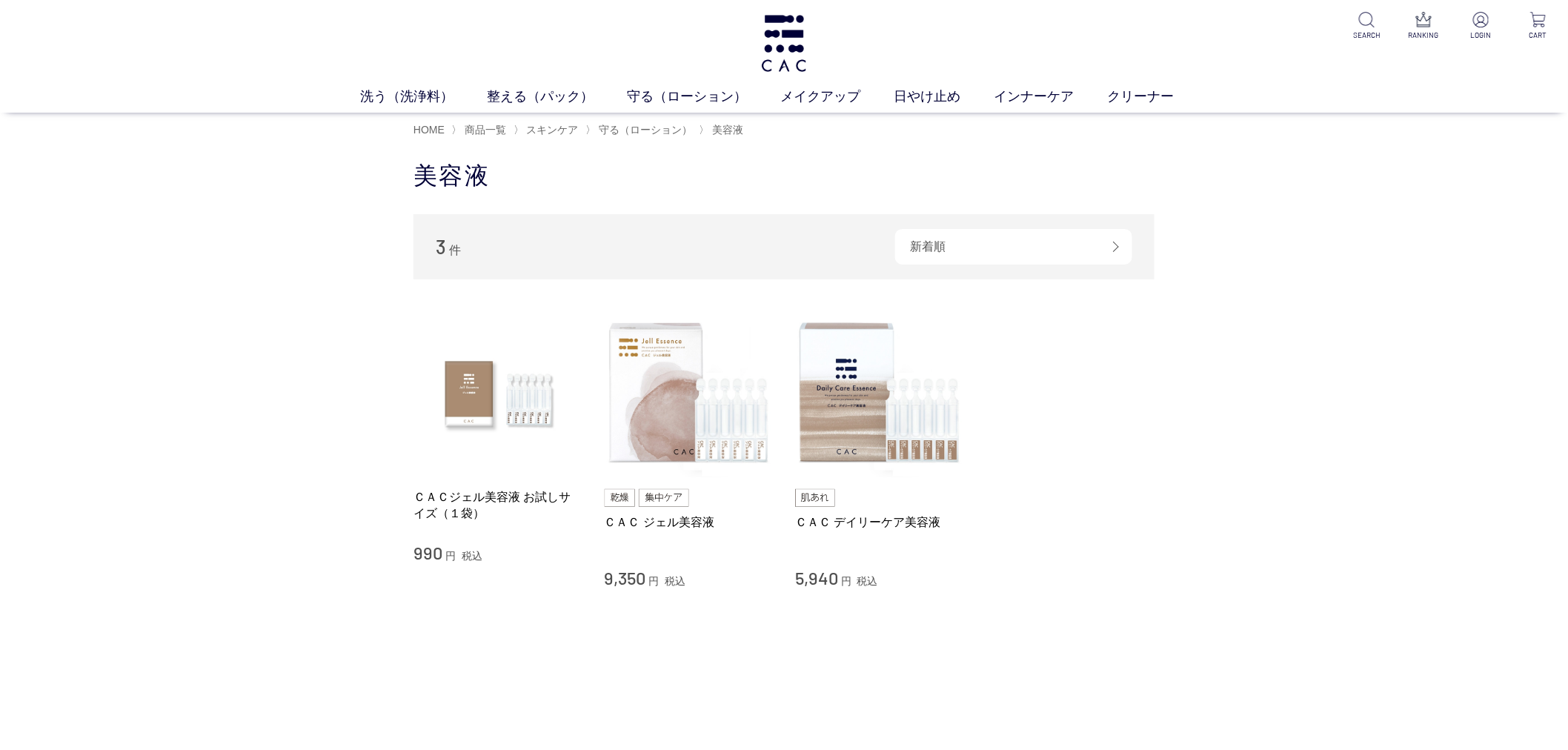
click at [812, 52] on div "洗う（洗浄料） 液体洗浄料 パウダー洗浄料 泡洗顔料 グッズ 整える（パック） フェイスパック ヘアパック 守る（ローション） 保湿化粧水 柔軟化粧水 美容液…" at bounding box center [784, 56] width 1568 height 113
click at [809, 50] on div "洗う（洗浄料） 液体洗浄料 パウダー洗浄料 泡洗顔料 グッズ 整える（パック） フェイスパック ヘアパック 守る（ローション） 保湿化粧水 柔軟化粧水 美容液…" at bounding box center [784, 56] width 1568 height 113
click at [789, 45] on img at bounding box center [784, 43] width 50 height 57
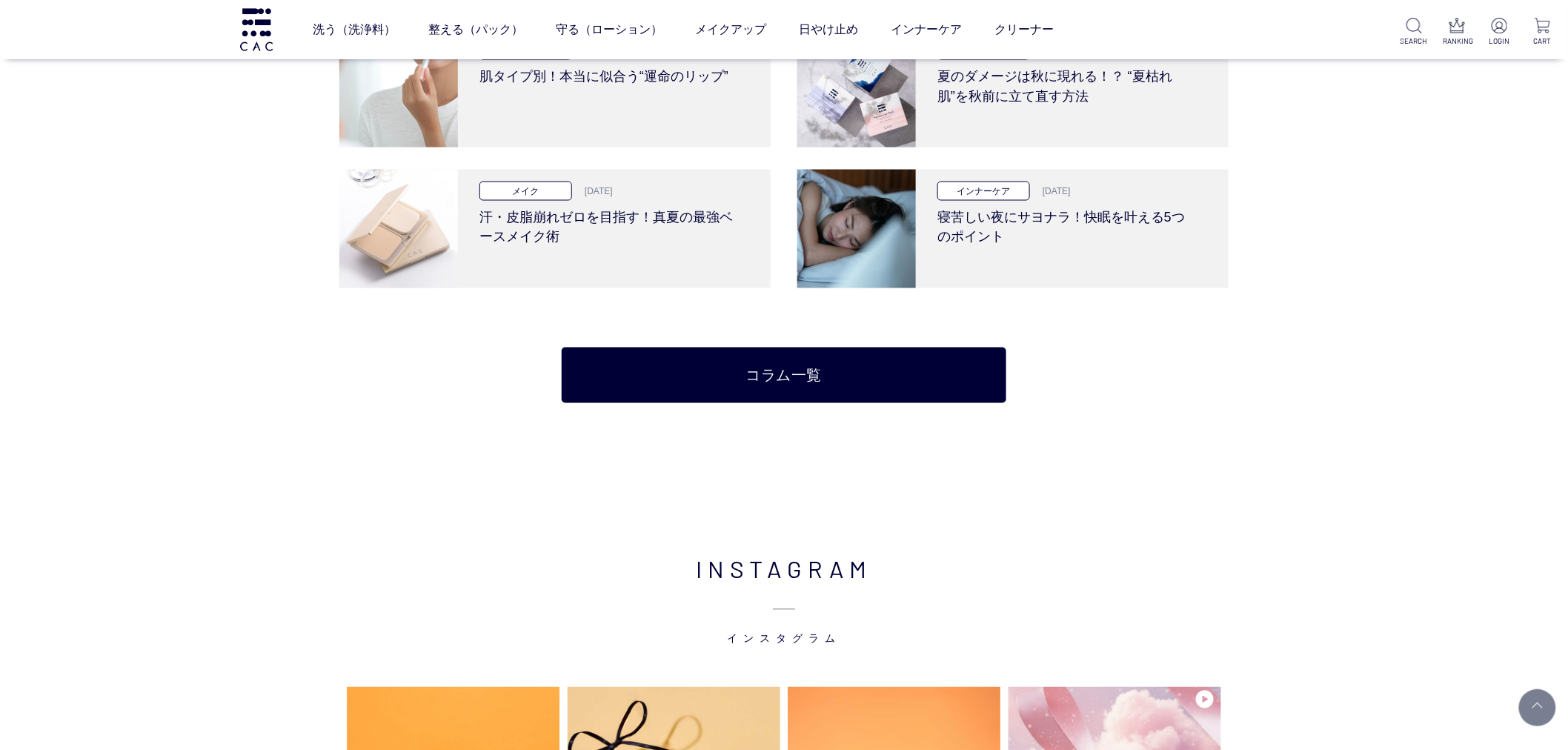
scroll to position [2716, 0]
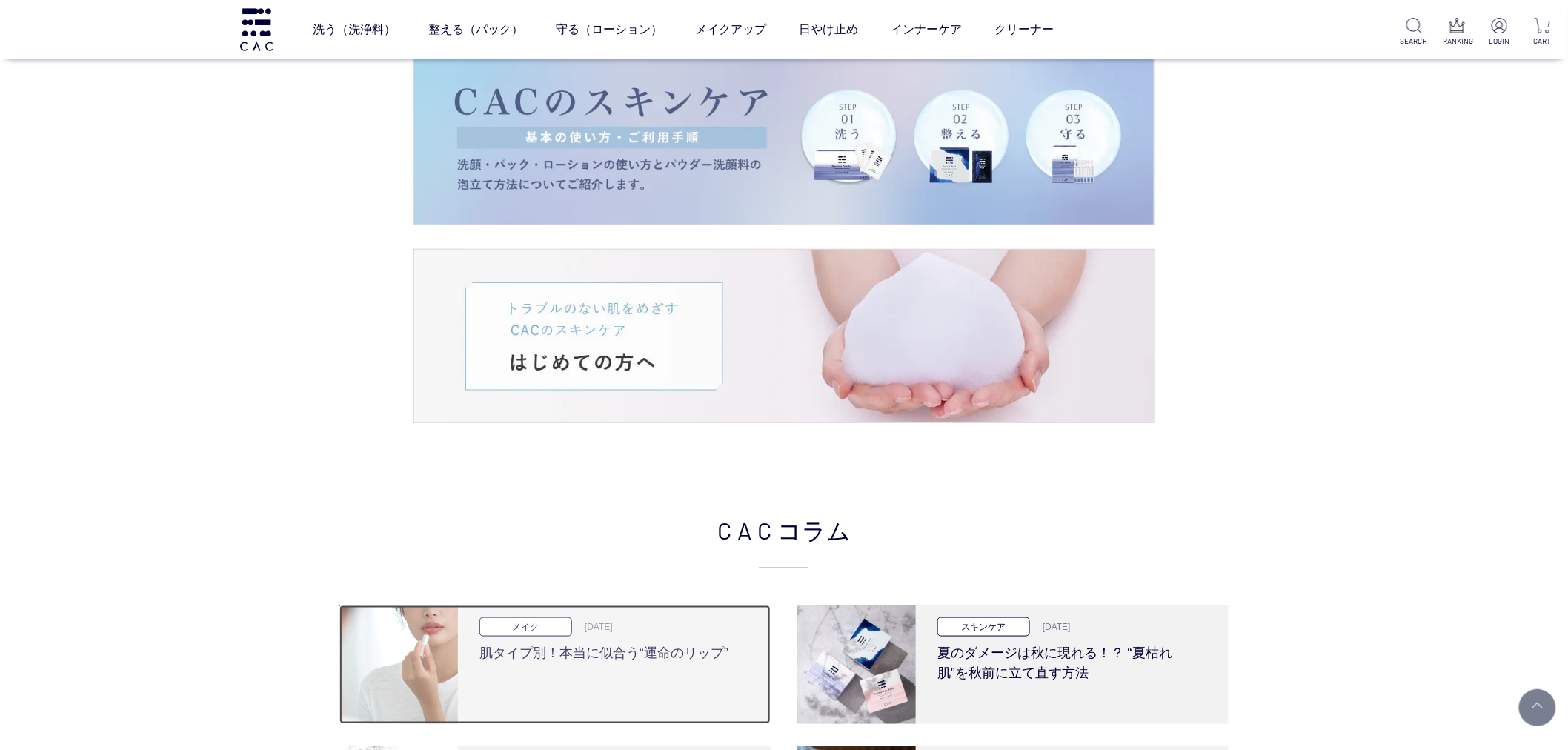
drag, startPoint x: 588, startPoint y: 627, endPoint x: 600, endPoint y: 620, distance: 13.9
click at [588, 626] on p "2025.09.25" at bounding box center [594, 627] width 37 height 14
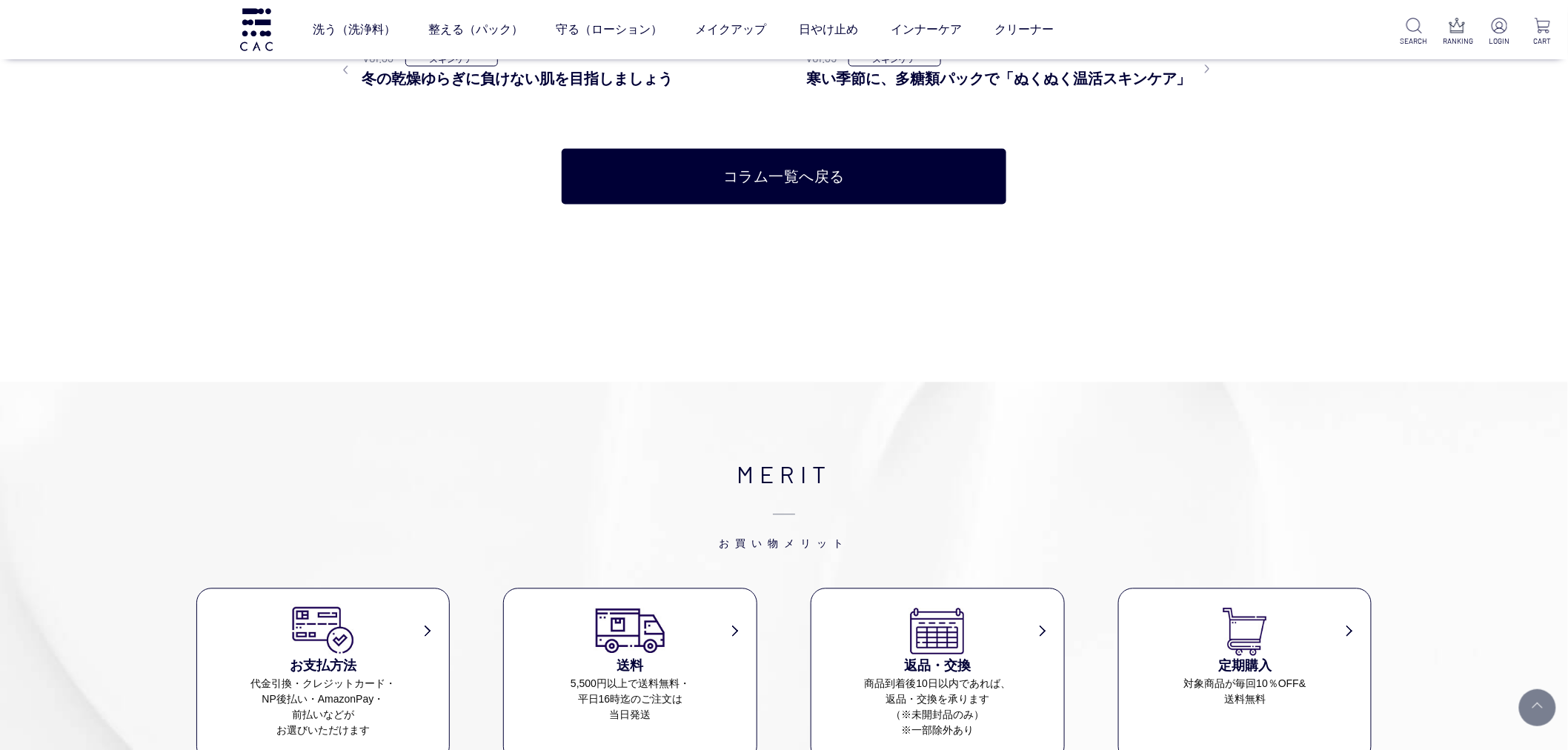
scroll to position [2881, 0]
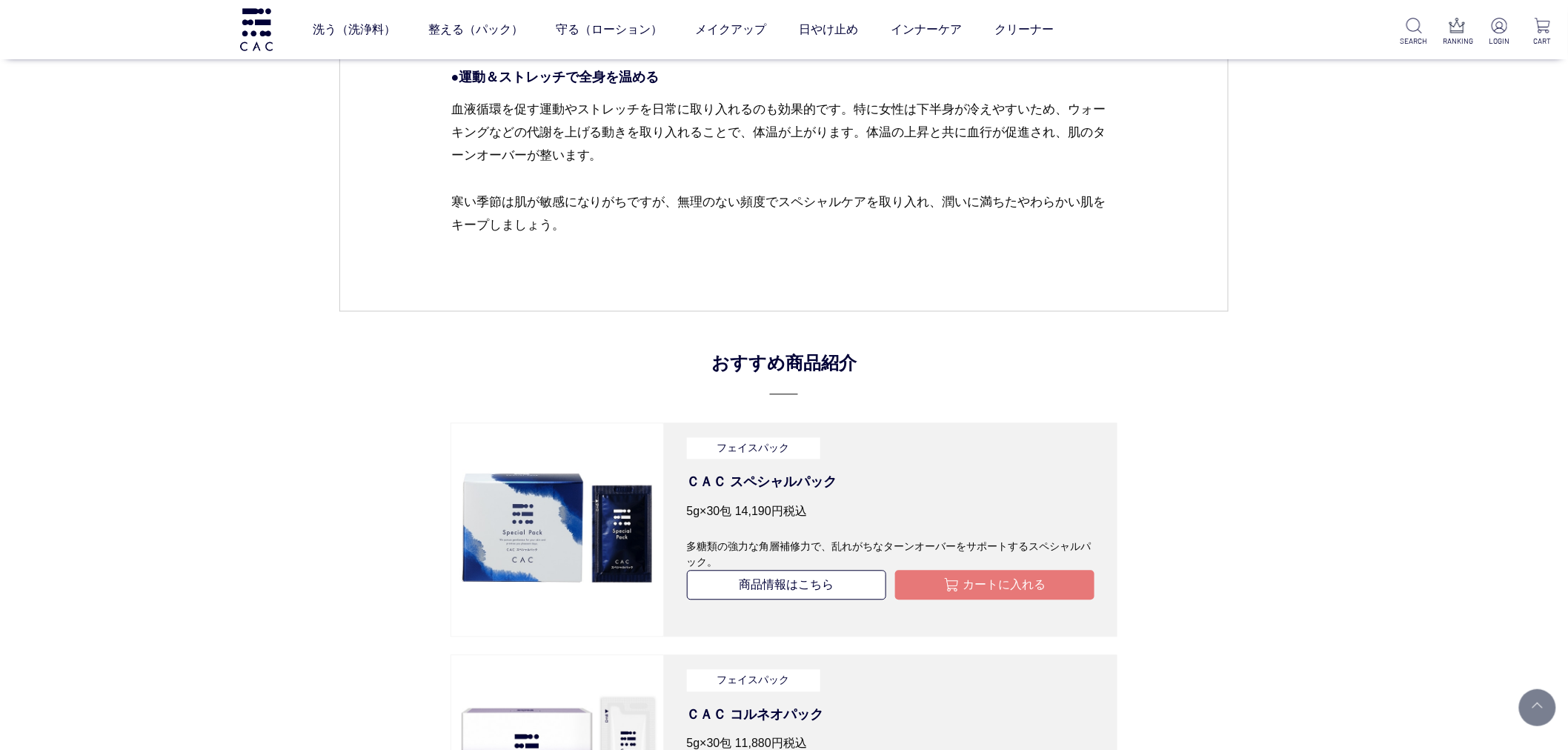
scroll to position [3457, 0]
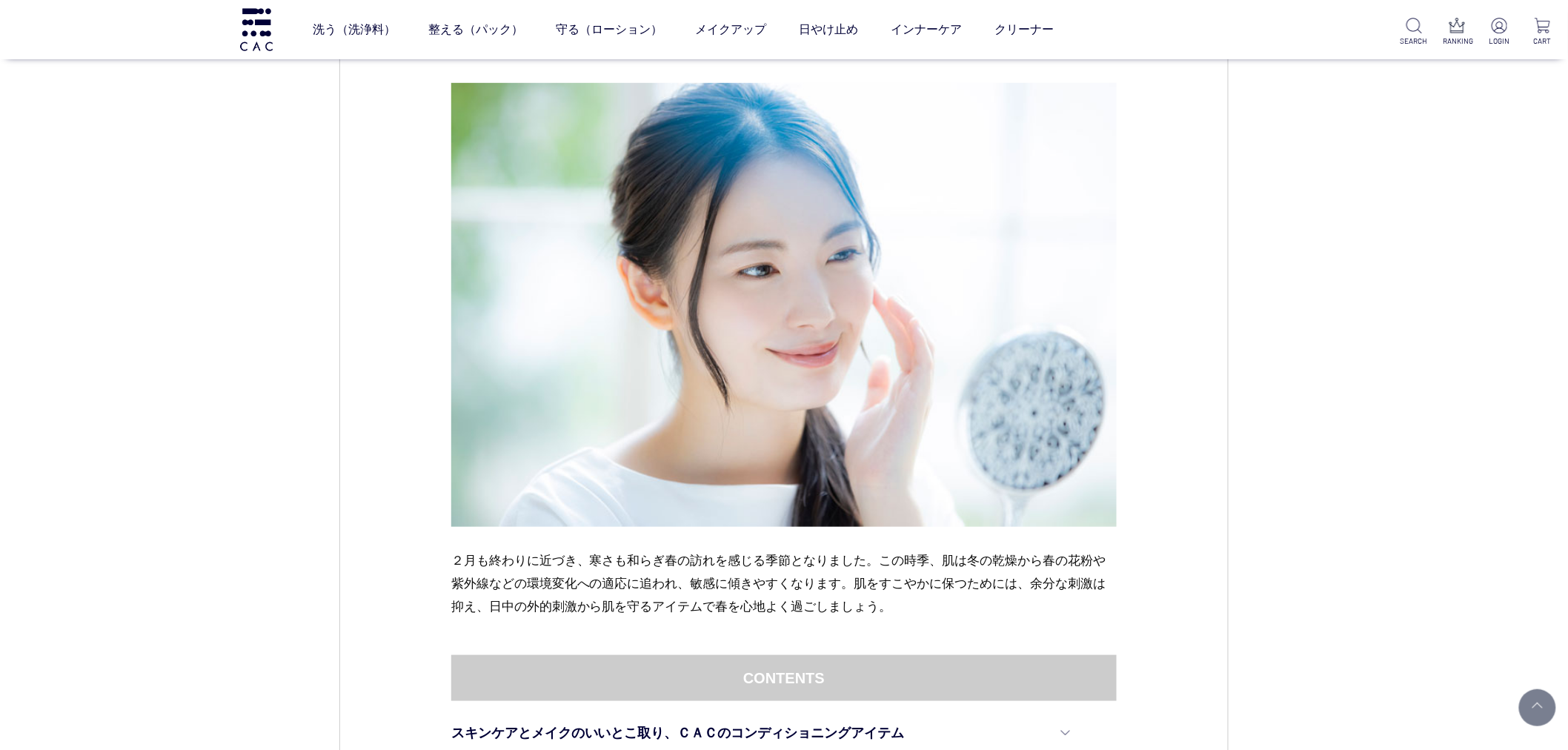
scroll to position [82, 0]
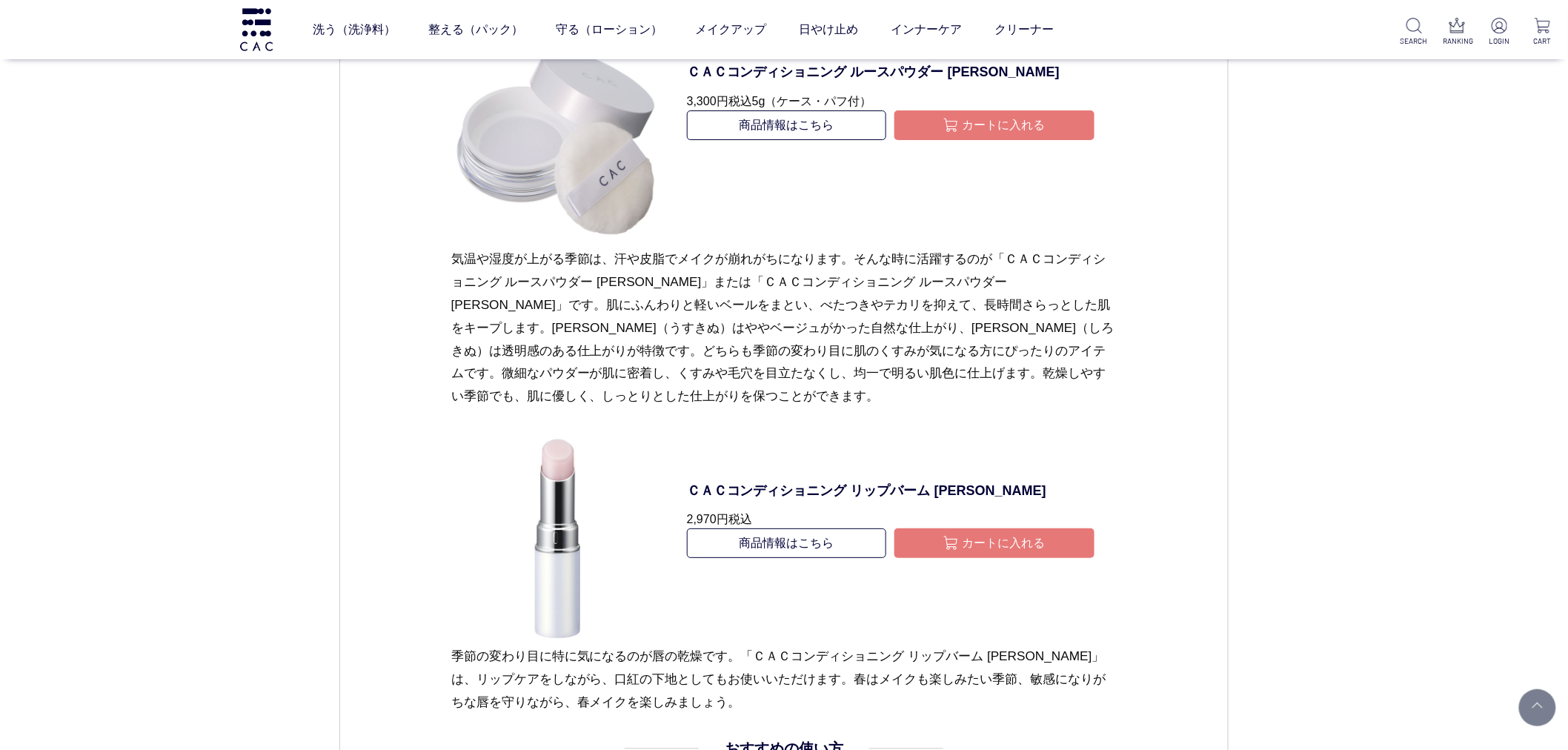
scroll to position [1975, 0]
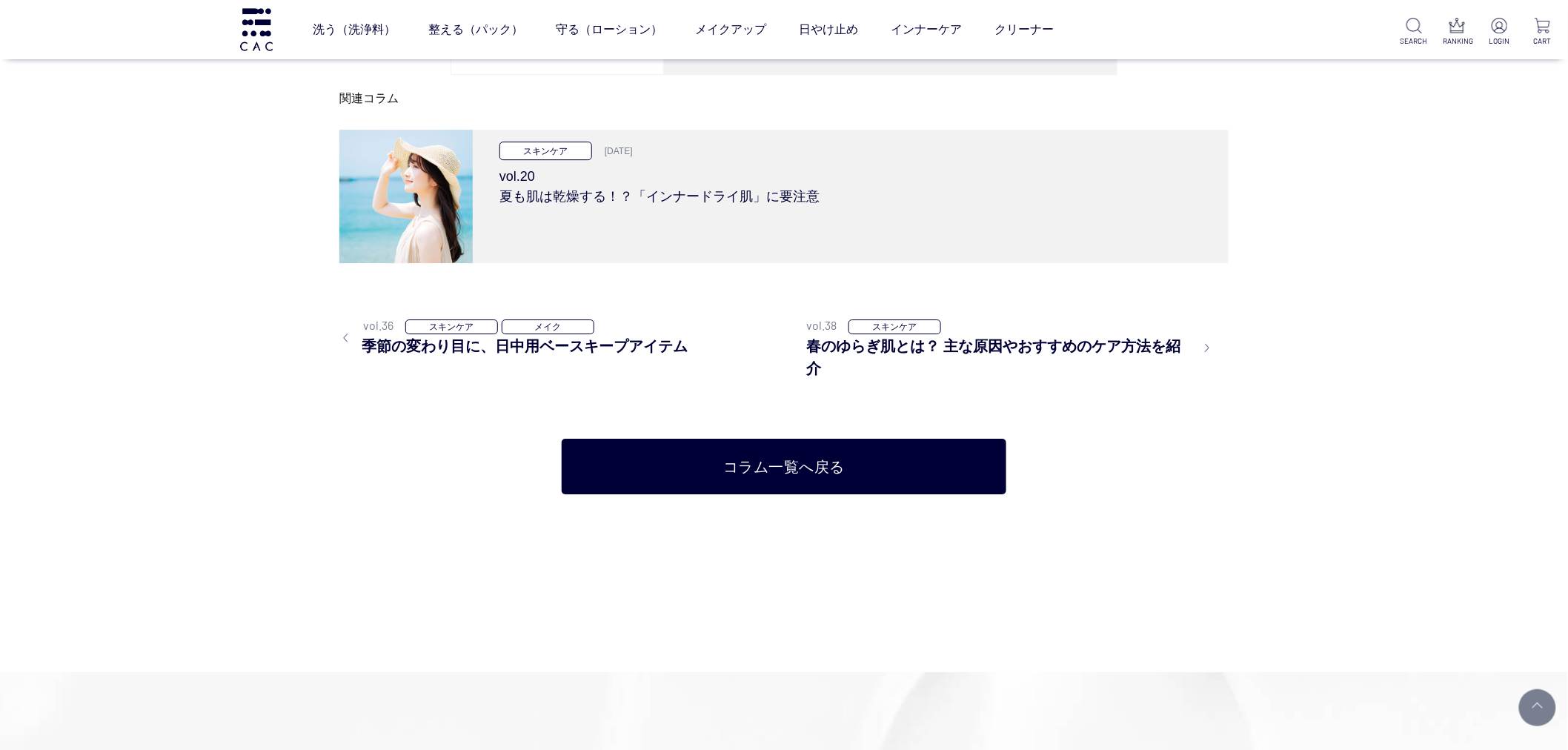
scroll to position [4115, 0]
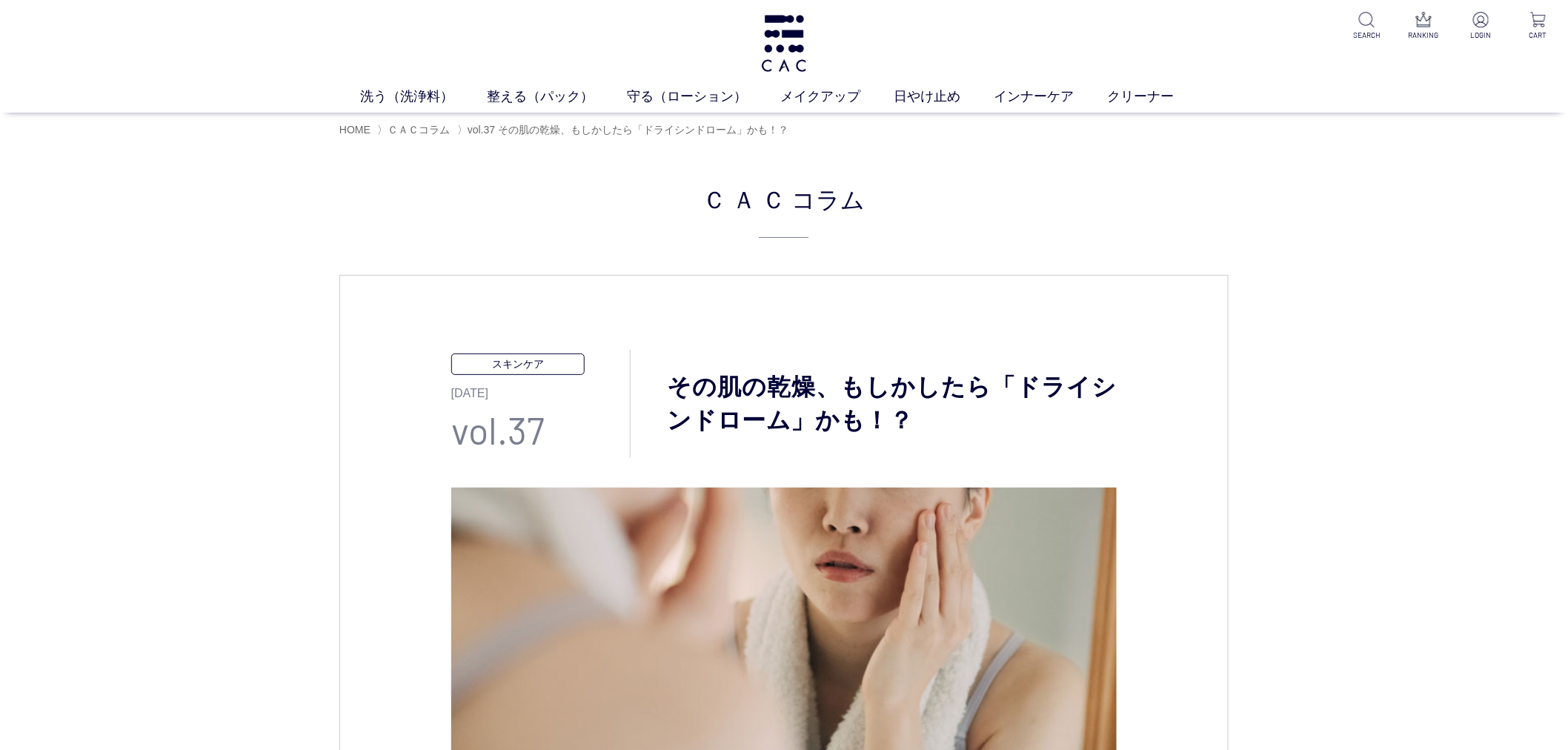
drag, startPoint x: 1492, startPoint y: 497, endPoint x: 1462, endPoint y: 477, distance: 36.1
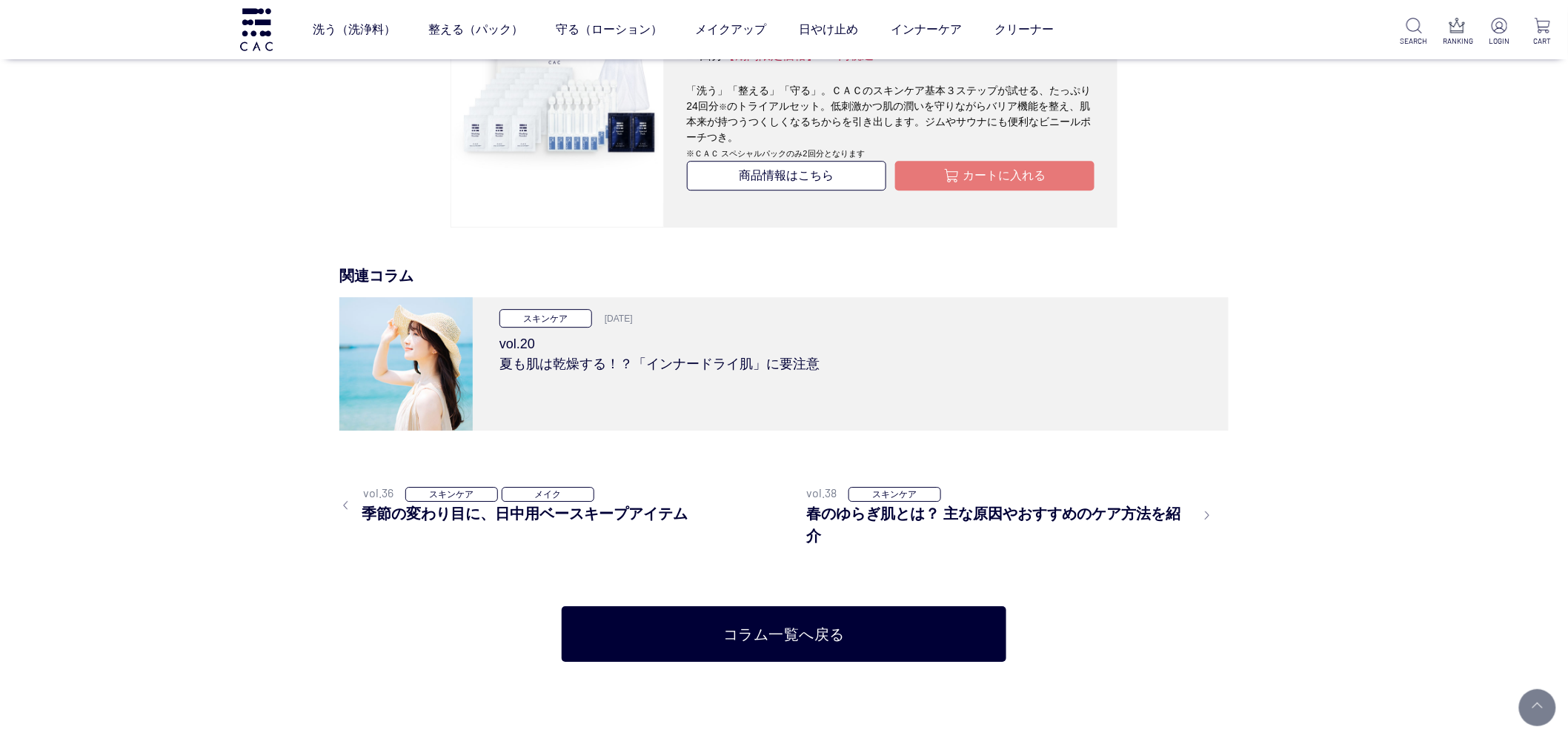
scroll to position [4280, 0]
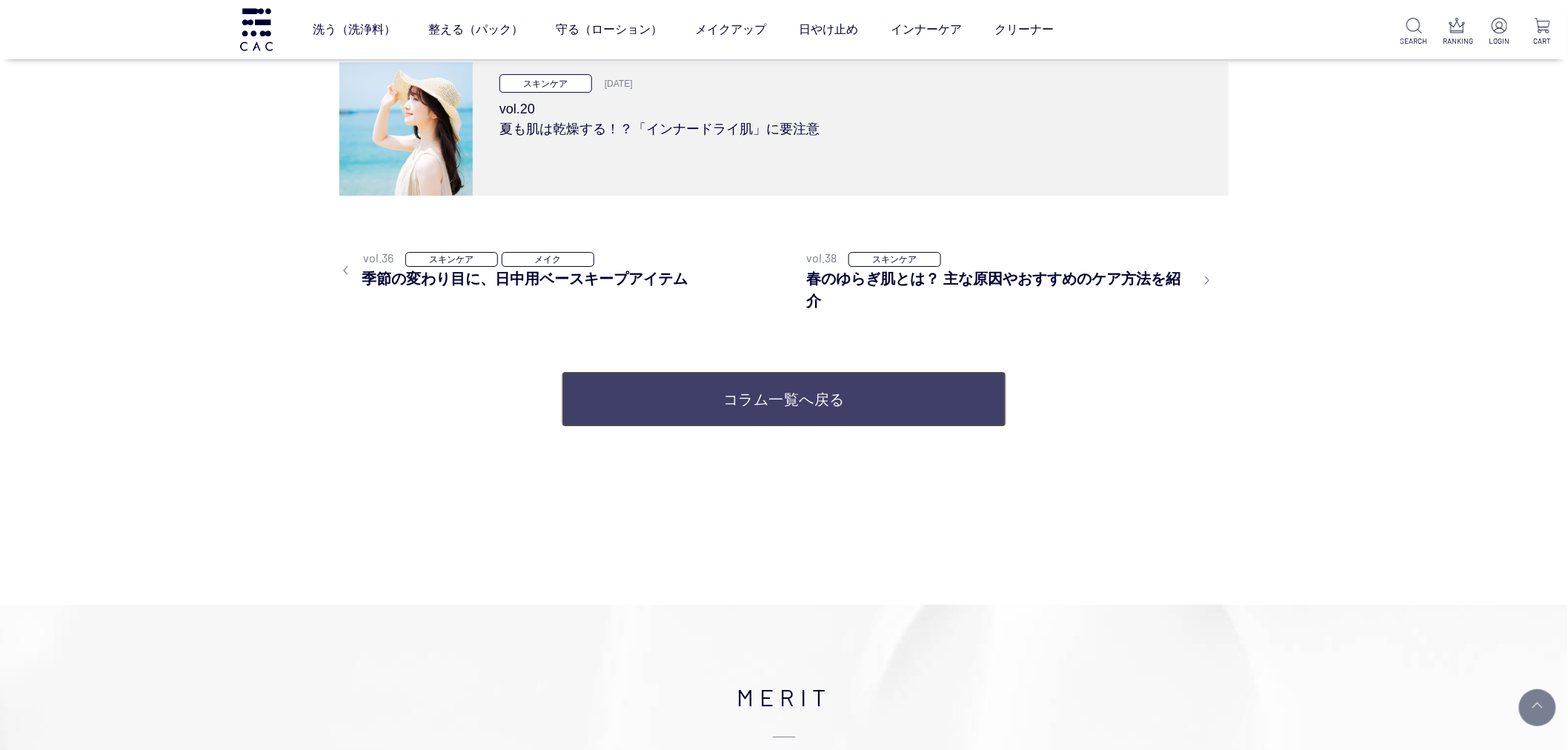
click at [758, 380] on link "コラム一覧へ戻る" at bounding box center [784, 398] width 445 height 55
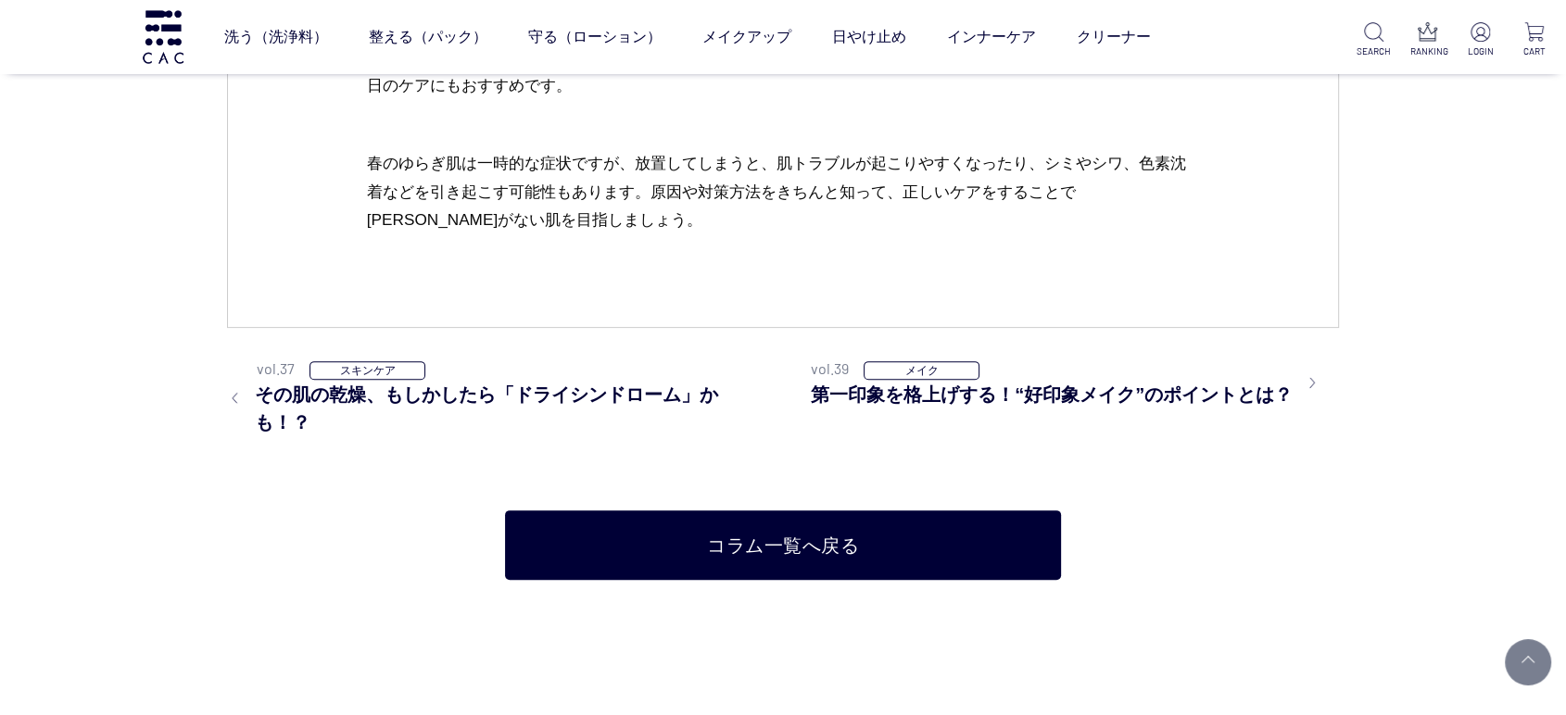
scroll to position [7103, 0]
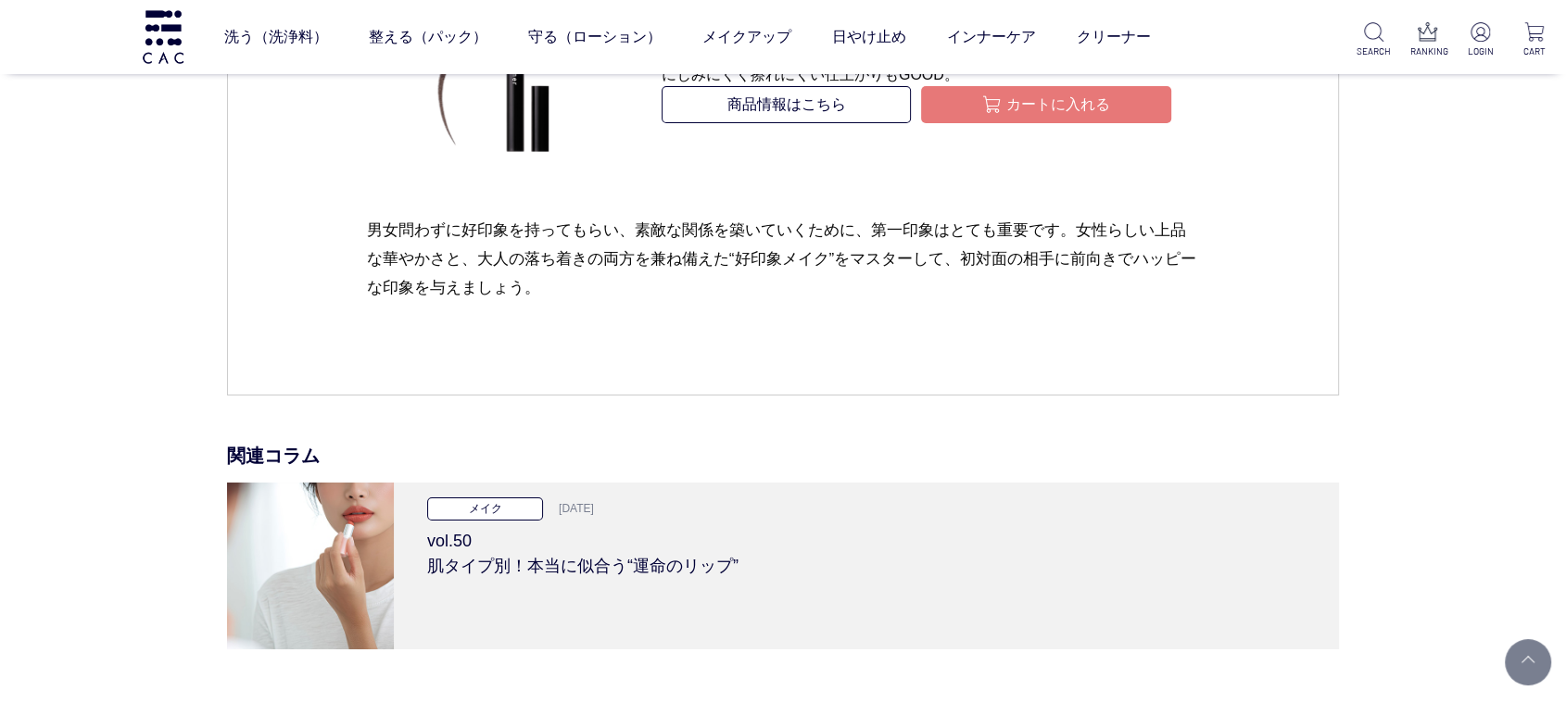
scroll to position [6589, 0]
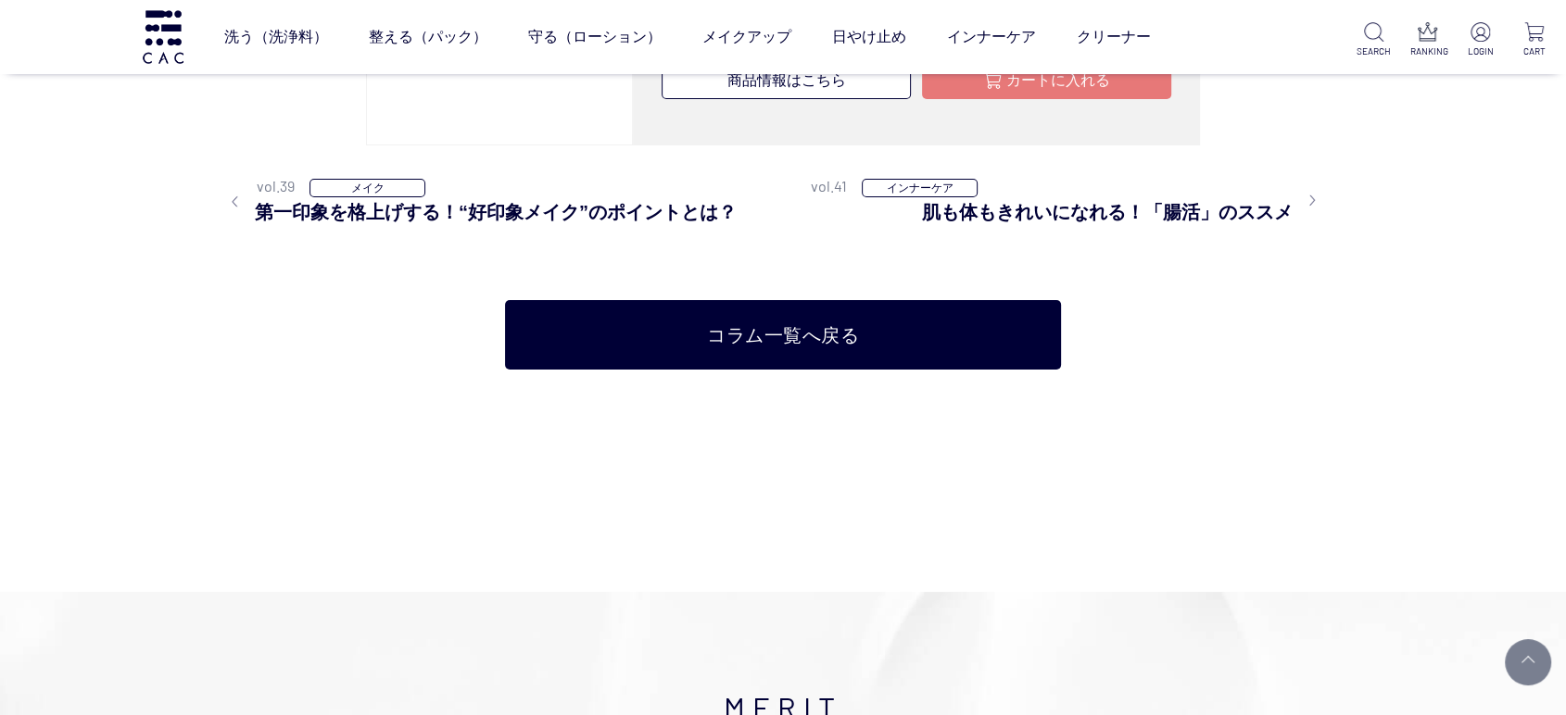
scroll to position [7103, 0]
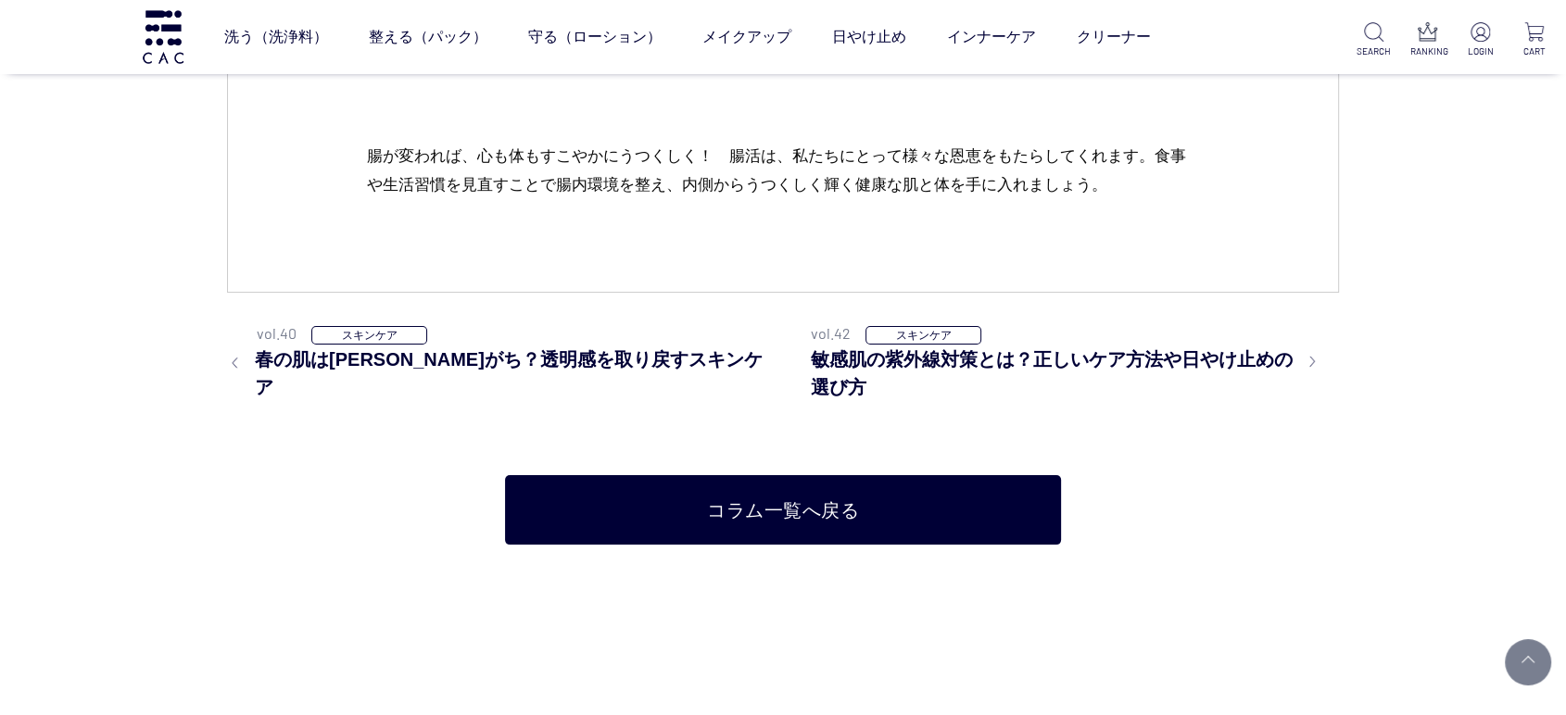
scroll to position [6795, 0]
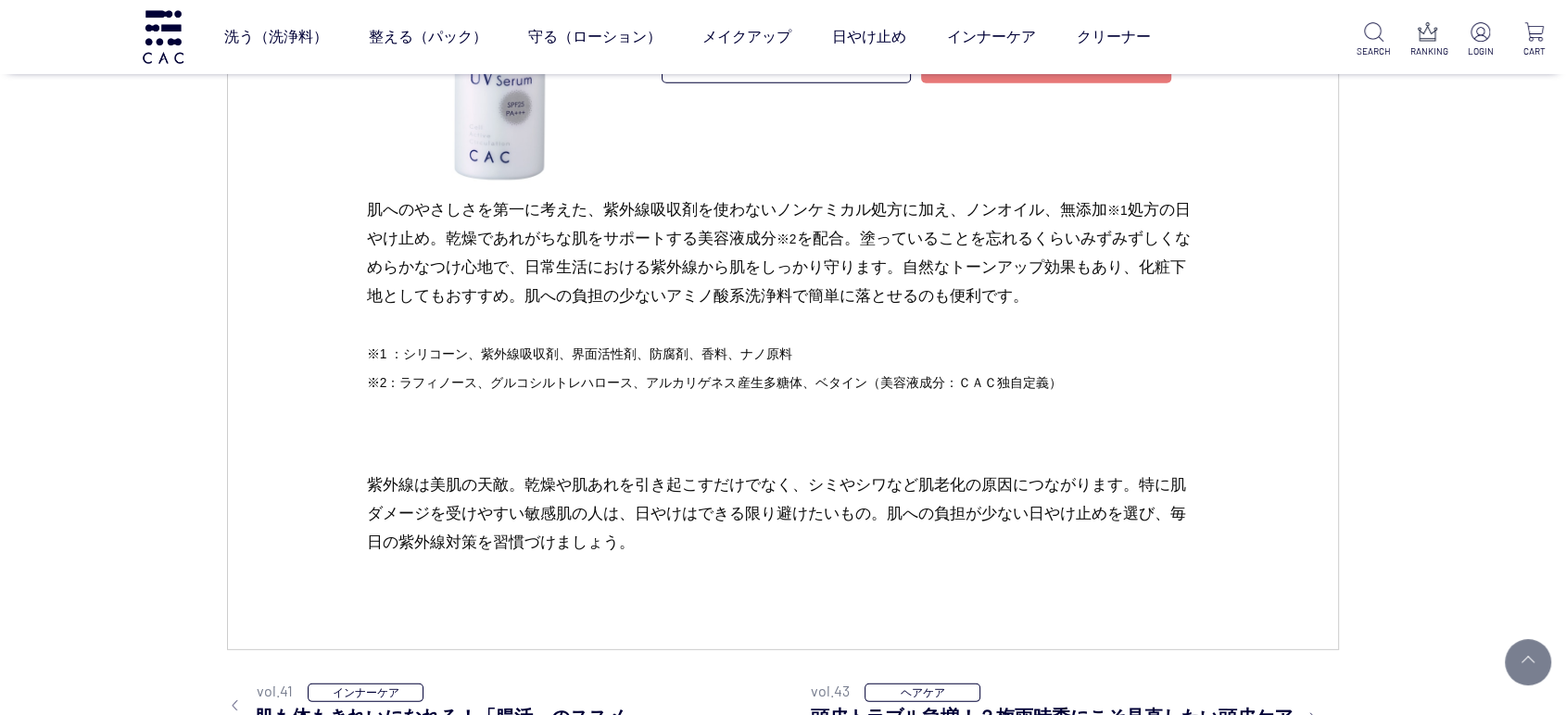
scroll to position [5560, 0]
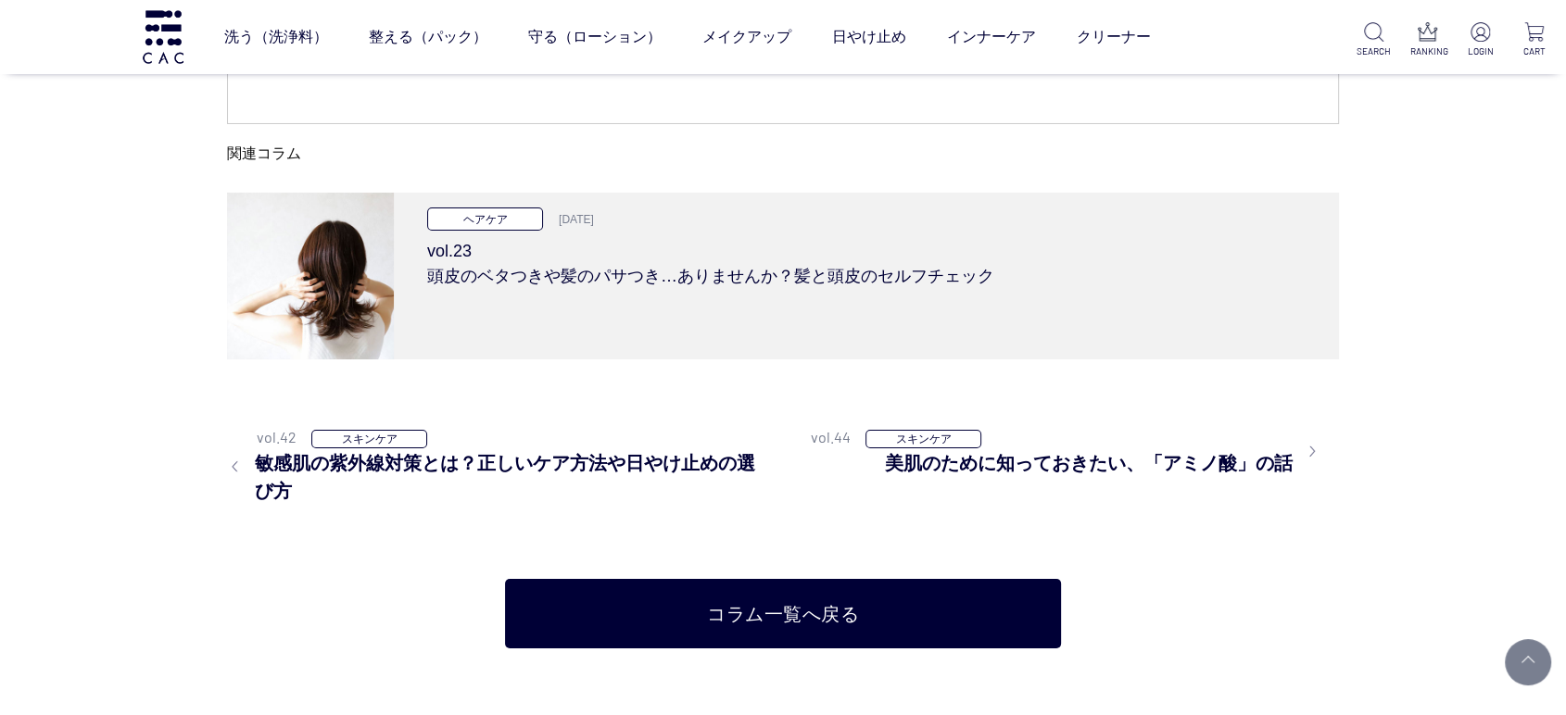
scroll to position [6589, 0]
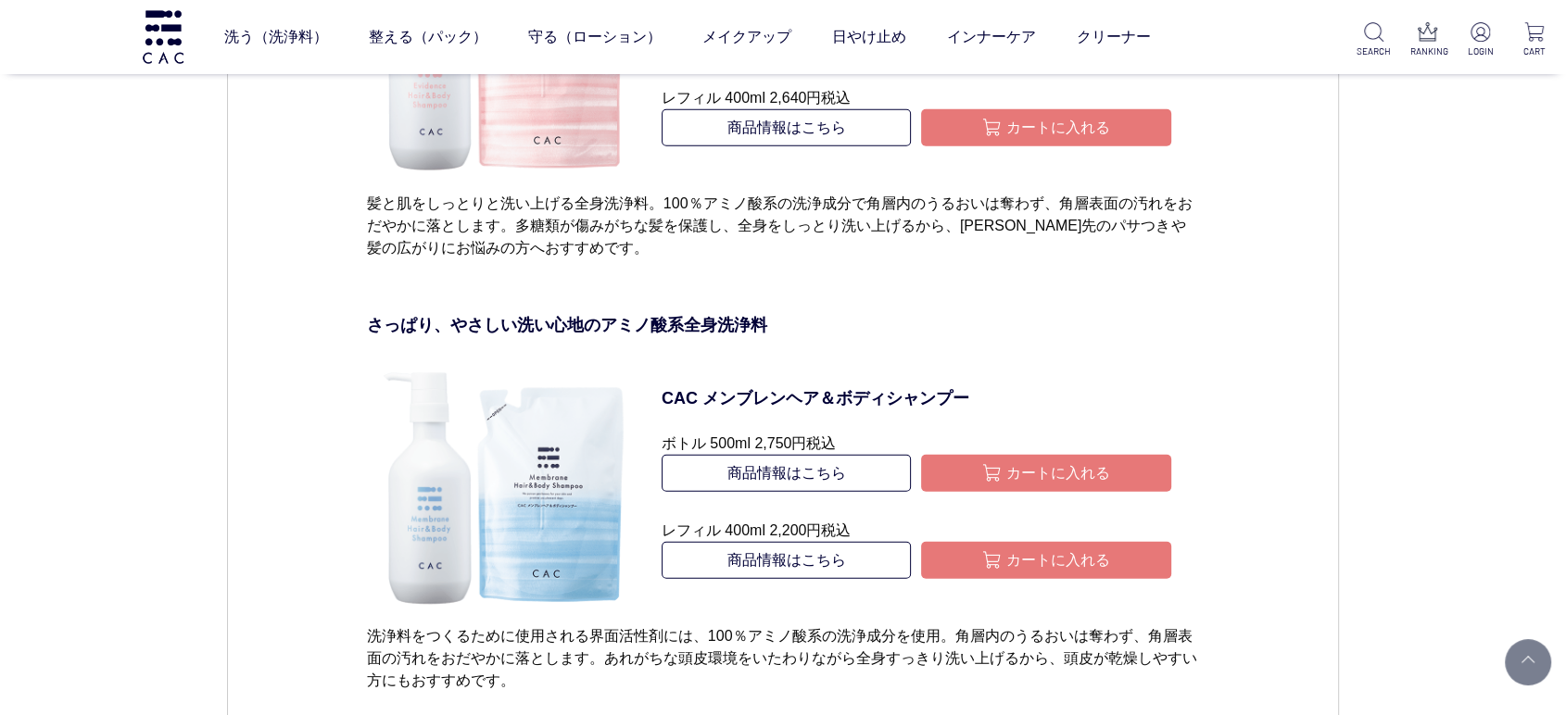
scroll to position [5044, 0]
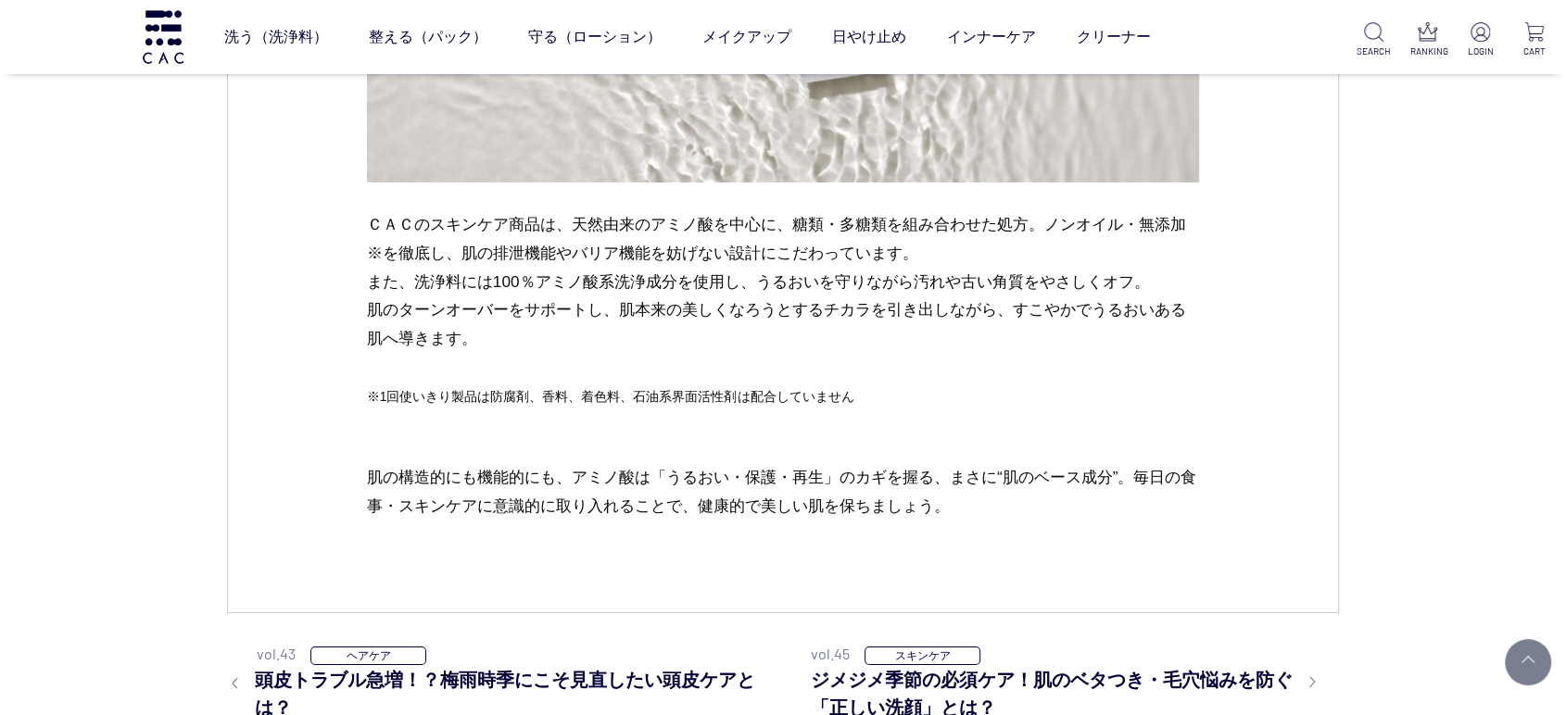
scroll to position [6486, 0]
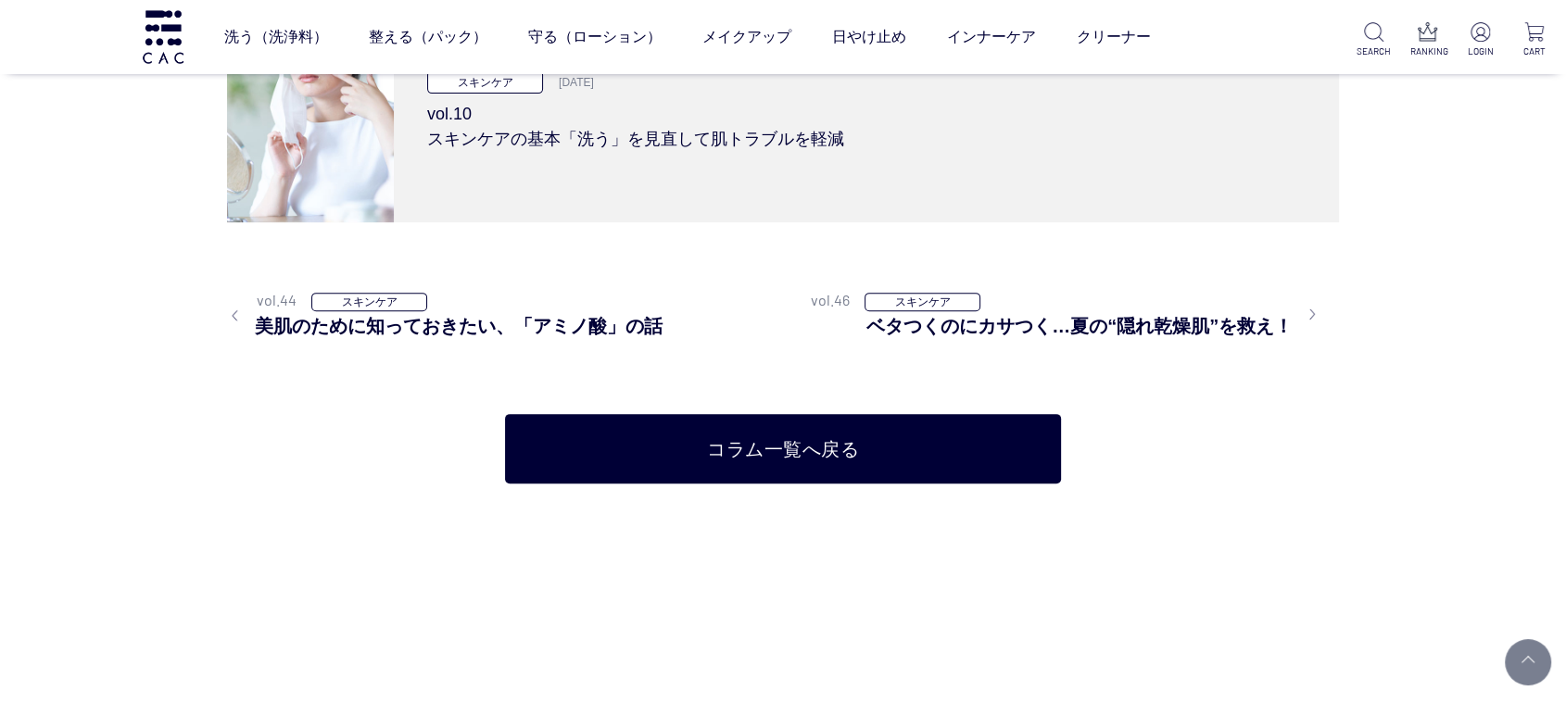
scroll to position [7000, 0]
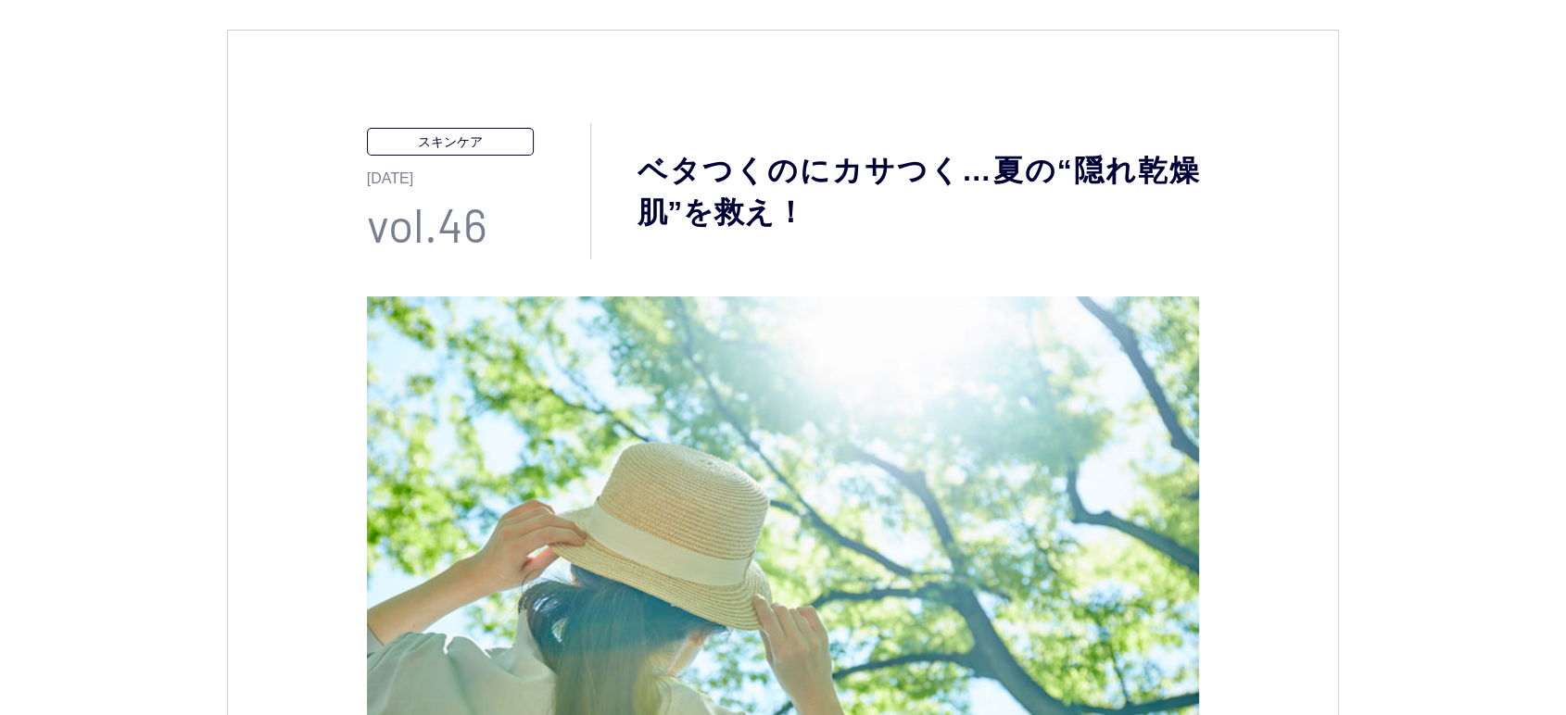
scroll to position [309, 0]
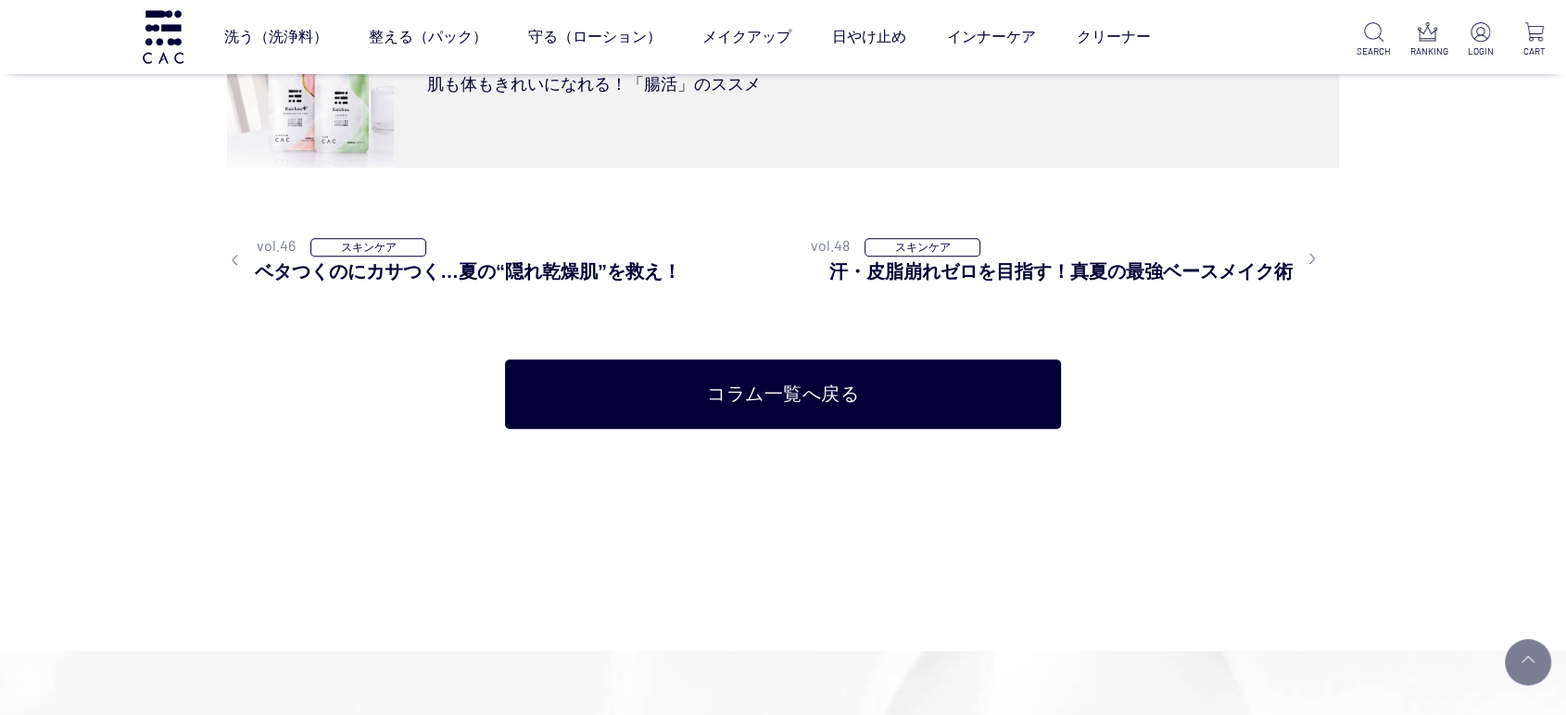
scroll to position [7413, 0]
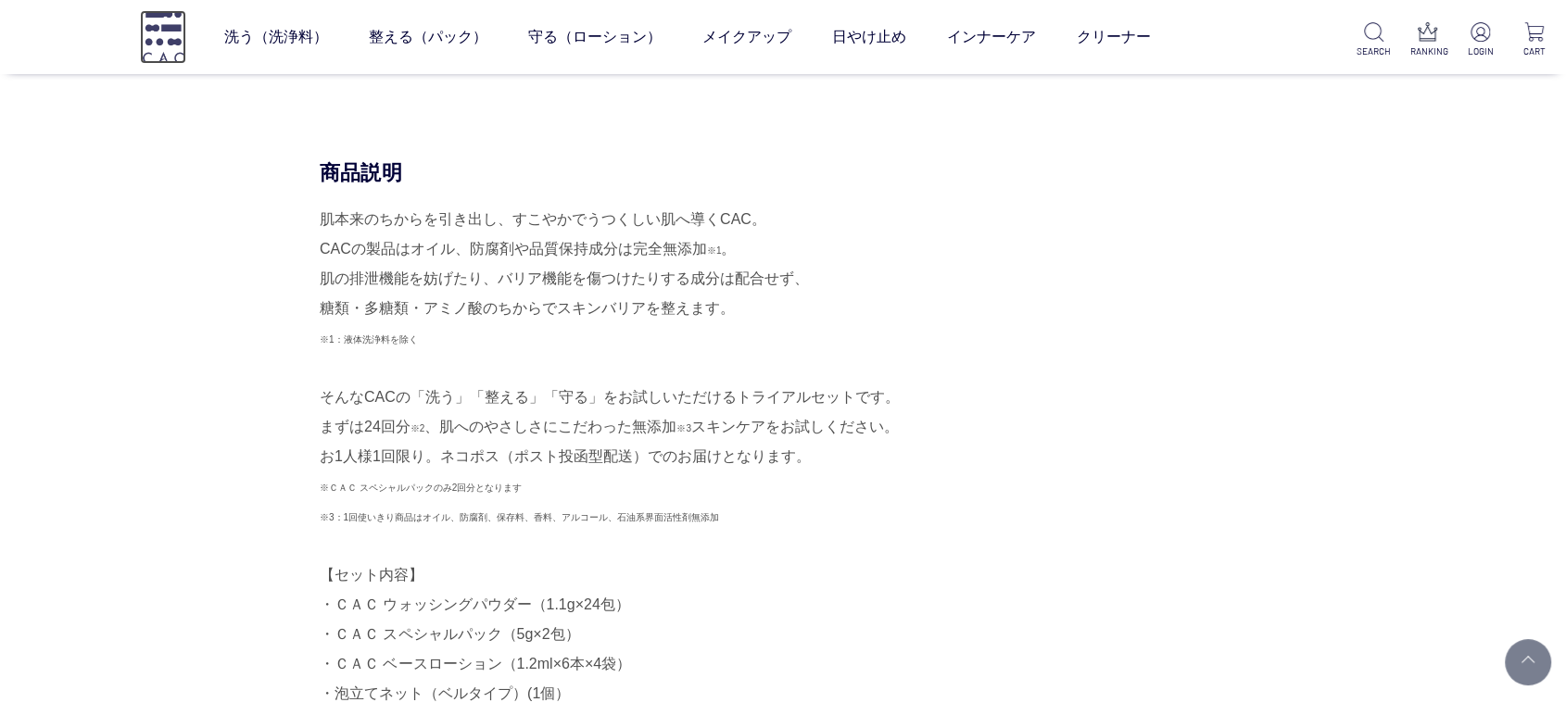
click at [182, 20] on img at bounding box center [163, 36] width 46 height 53
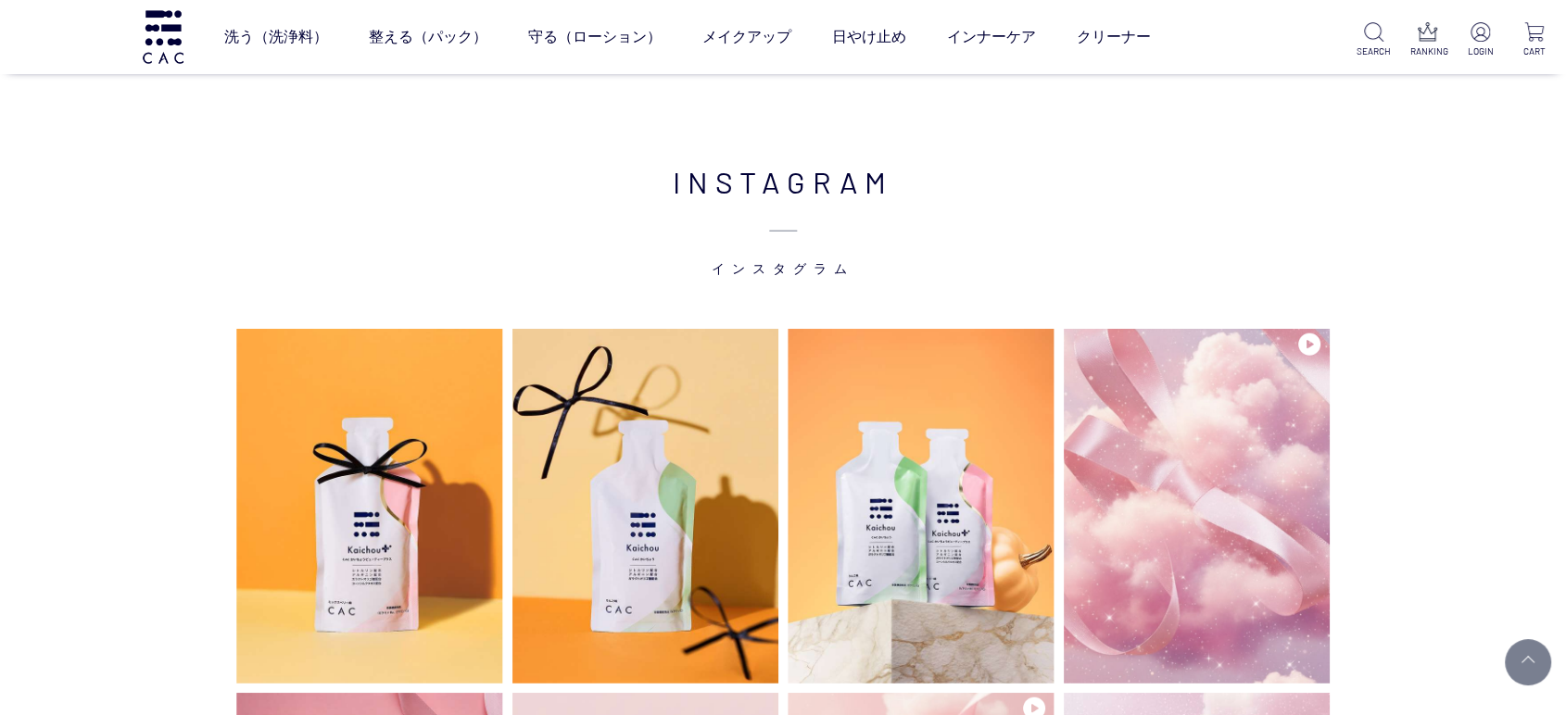
scroll to position [4633, 0]
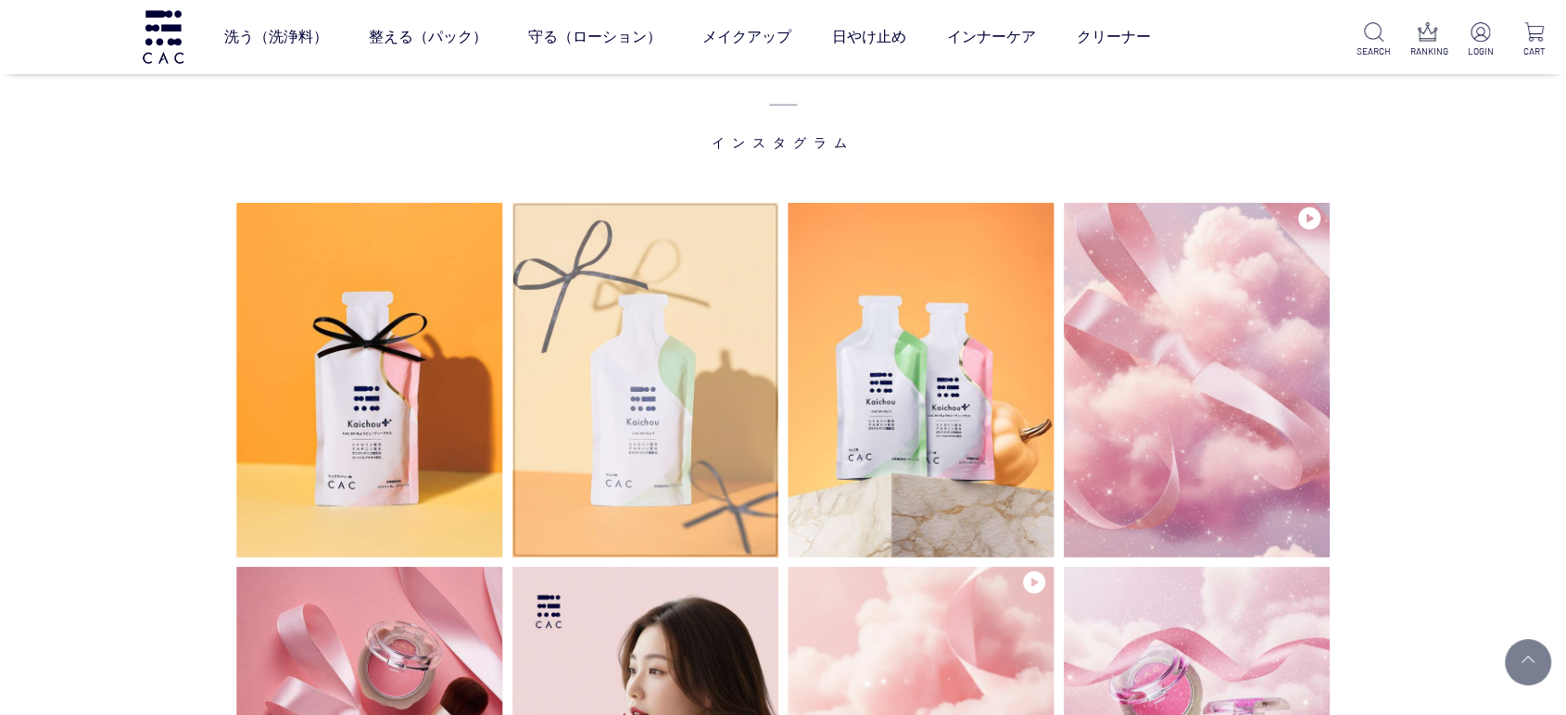
click at [744, 440] on img at bounding box center [645, 380] width 267 height 355
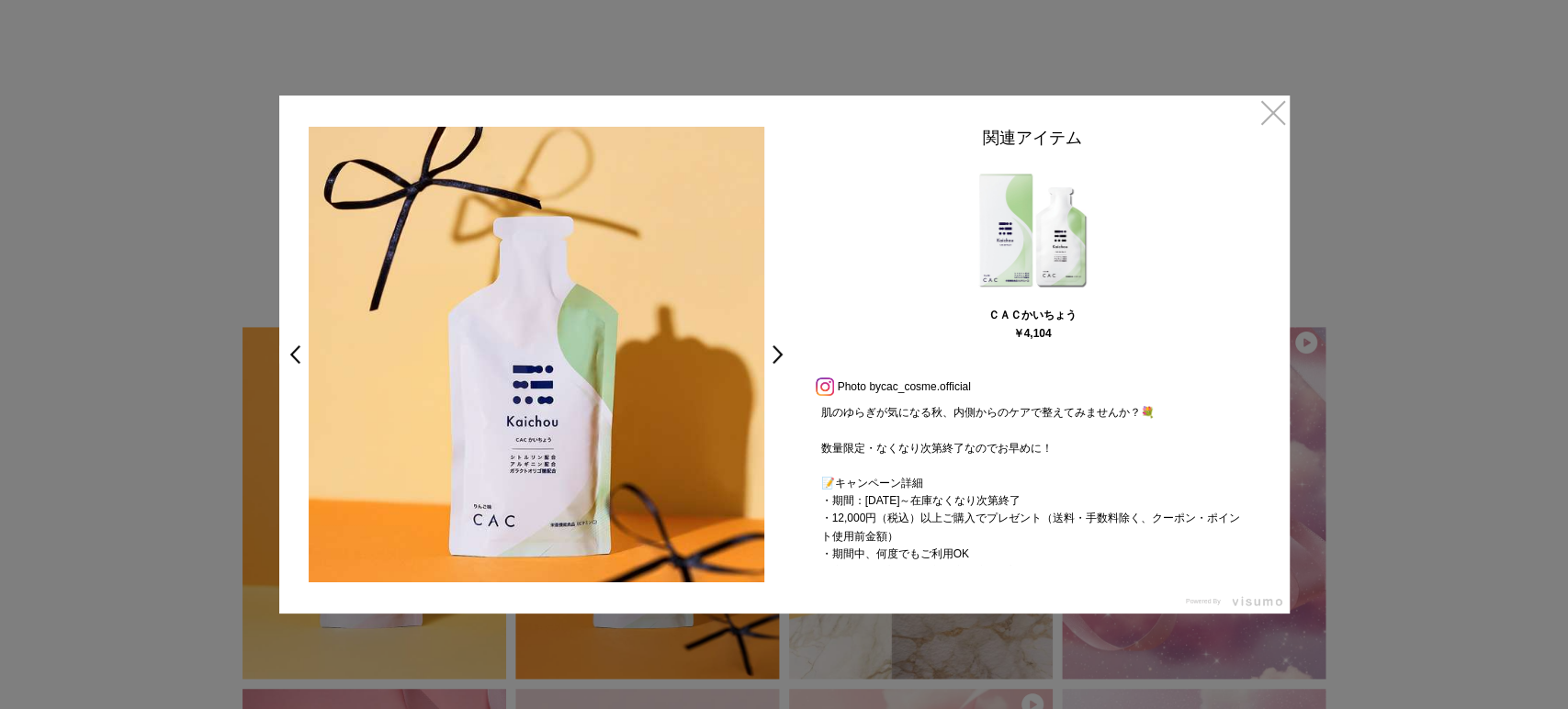
scroll to position [263, 0]
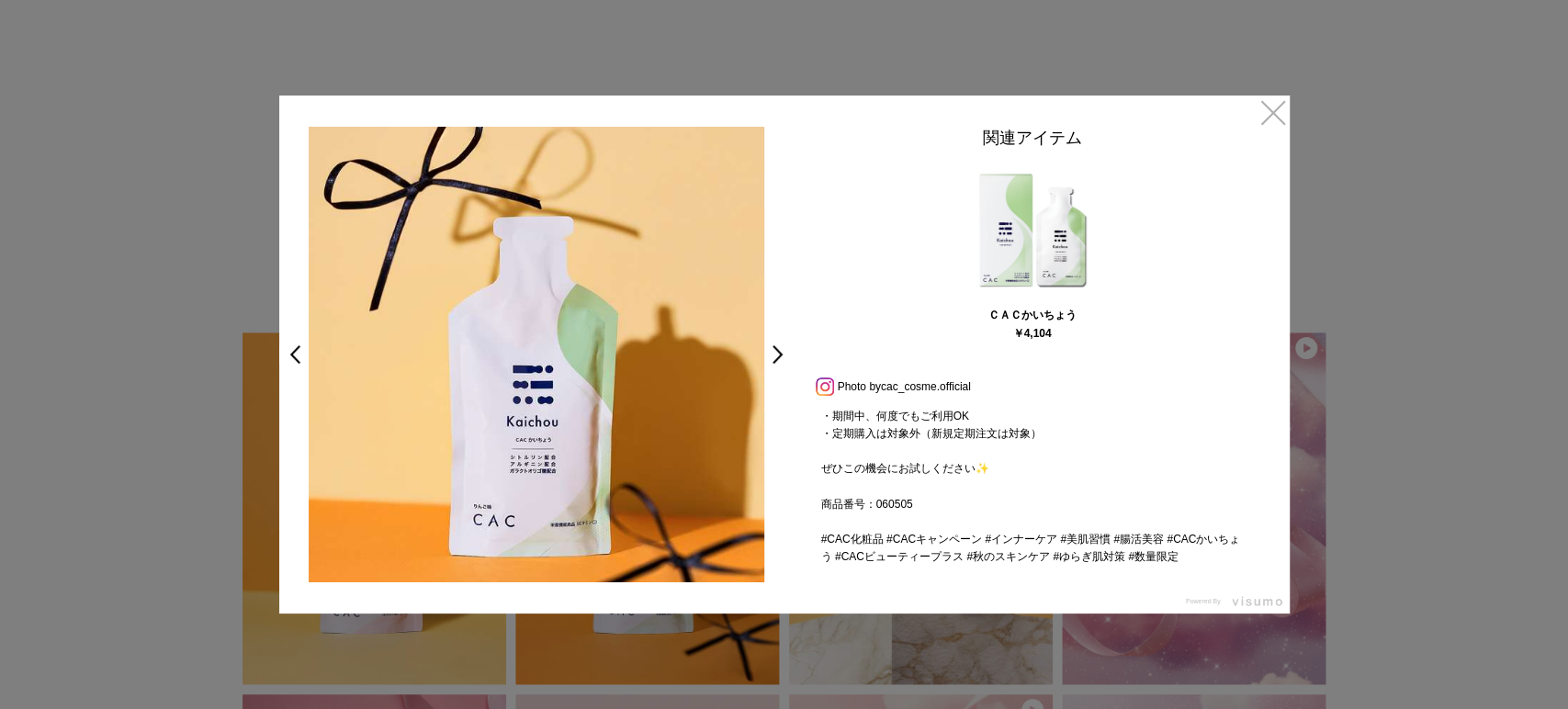
drag, startPoint x: 949, startPoint y: 507, endPoint x: 814, endPoint y: 517, distance: 135.4
click at [814, 517] on div "🍂✨秋のキャンペーン✨🍂 【10/1～数量限定】 ご購入金額12,000円（税込）以上で ＼ＣＡＣかいちょう ビューティープラスを1本プレゼント！／ 🎁 腸内…" at bounding box center [1032, 486] width 459 height 160
click at [1266, 95] on link "×" at bounding box center [1273, 111] width 33 height 33
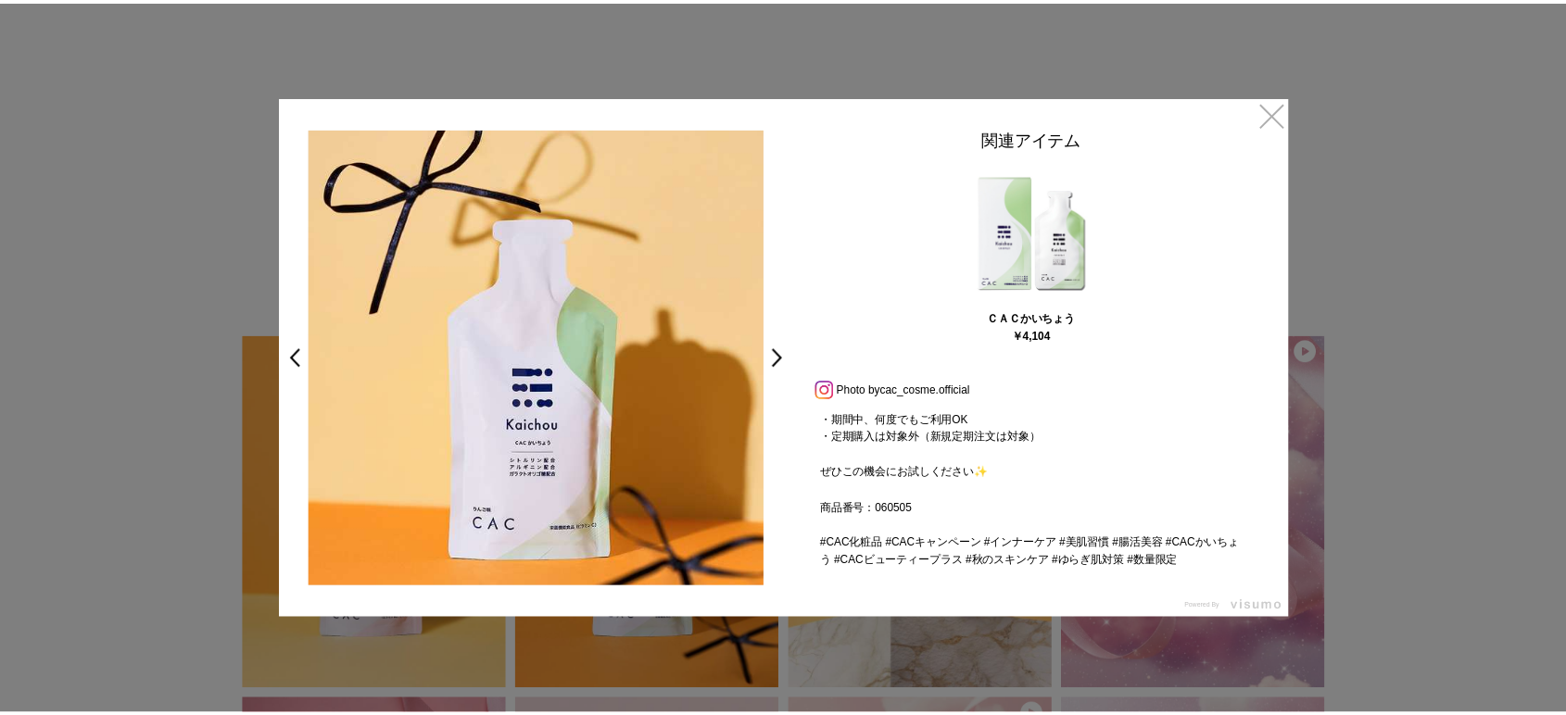
scroll to position [4633, 0]
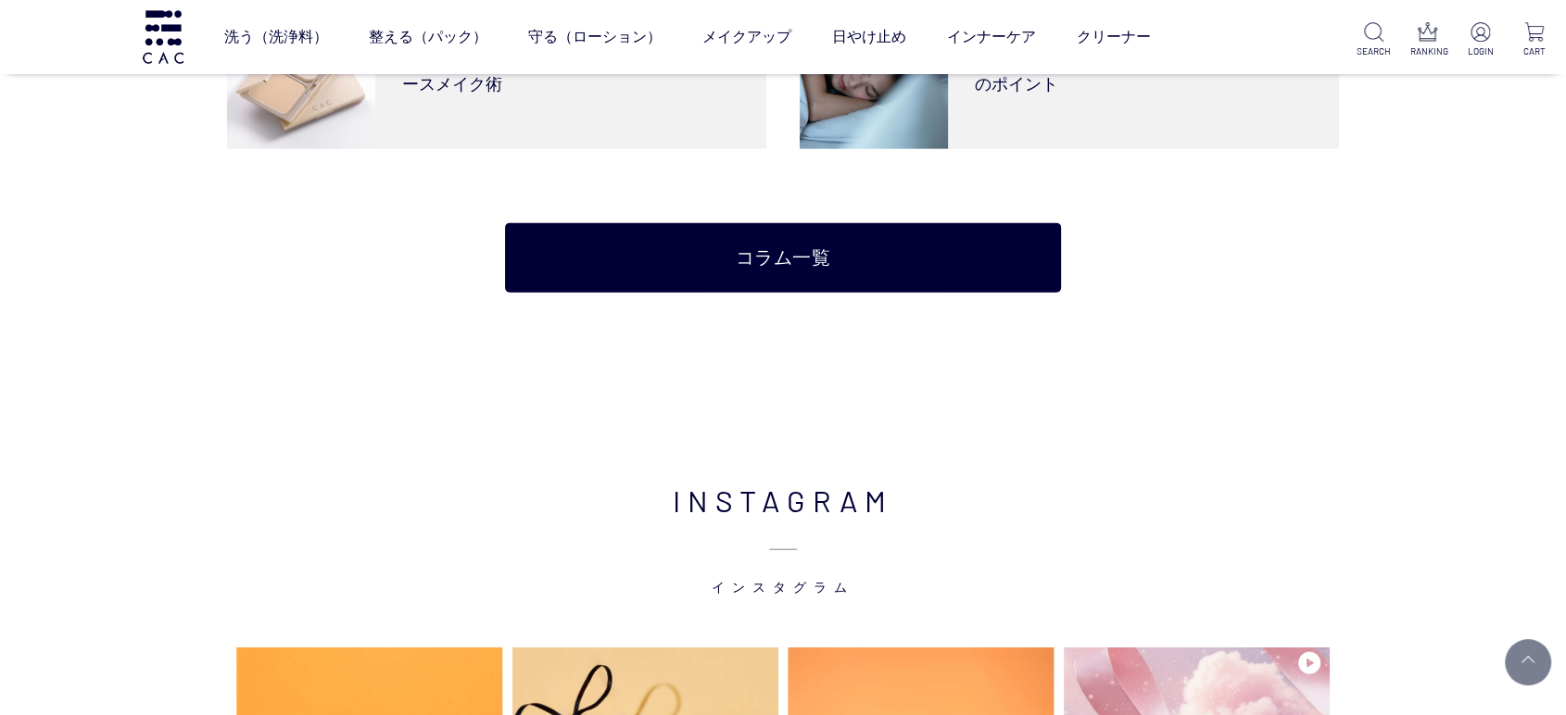
scroll to position [3809, 0]
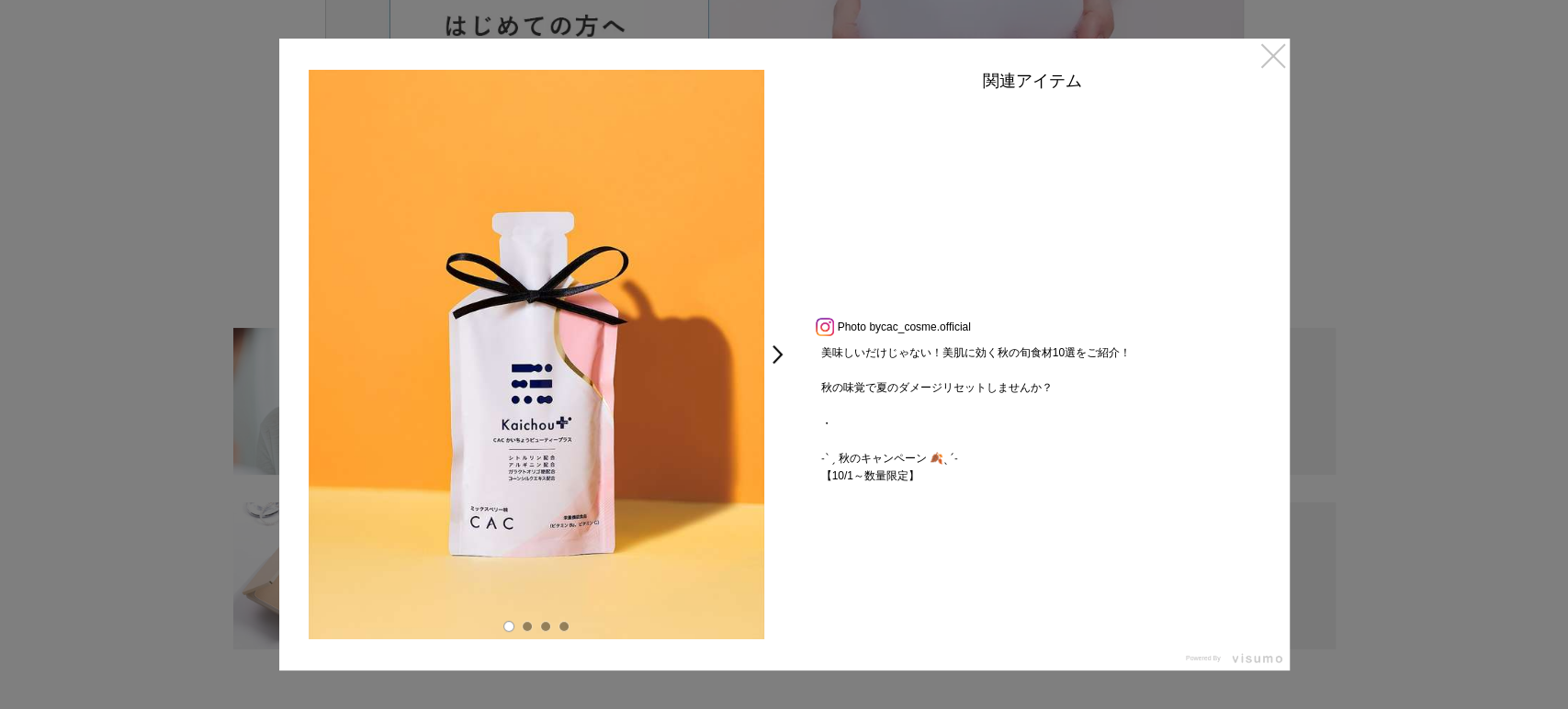
click at [1257, 59] on link "×" at bounding box center [1273, 55] width 33 height 33
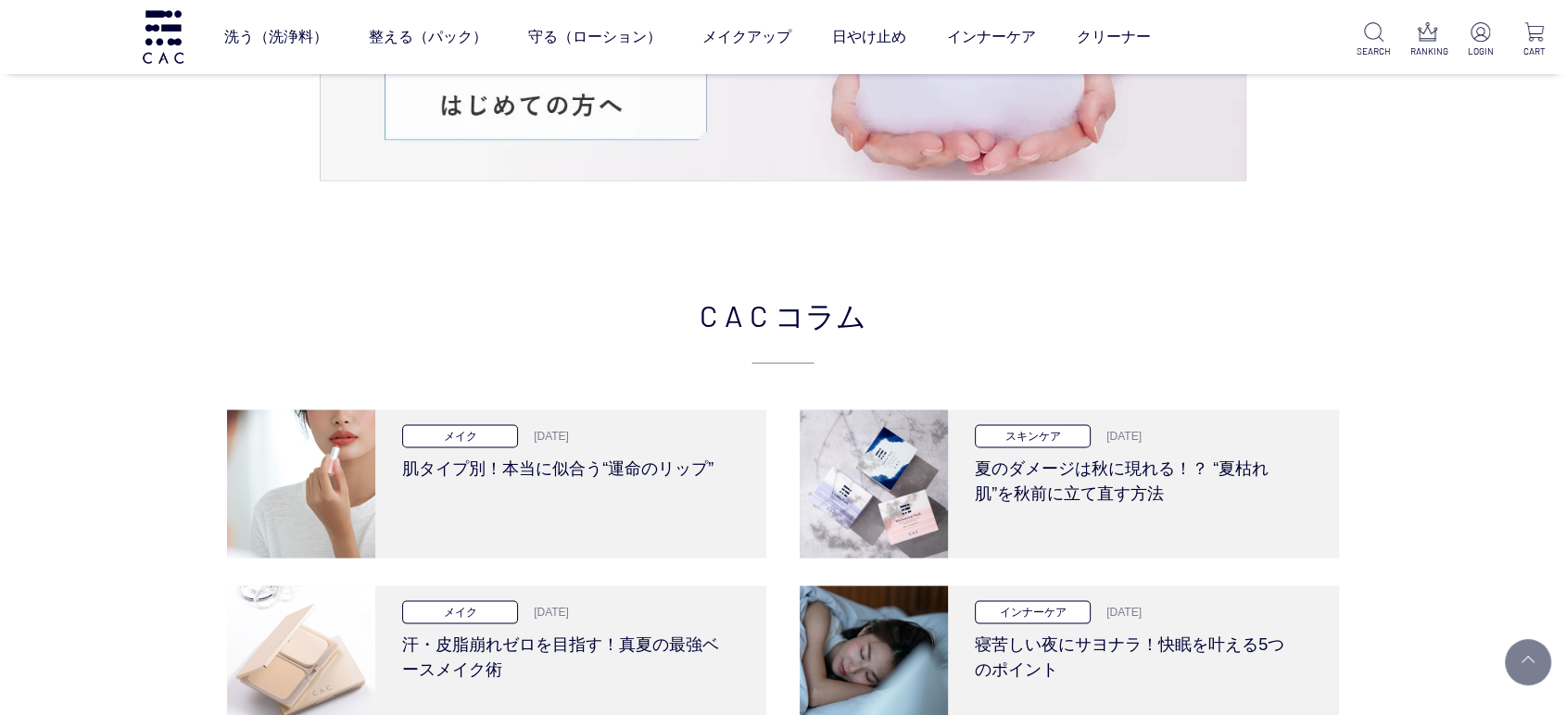
scroll to position [2985, 0]
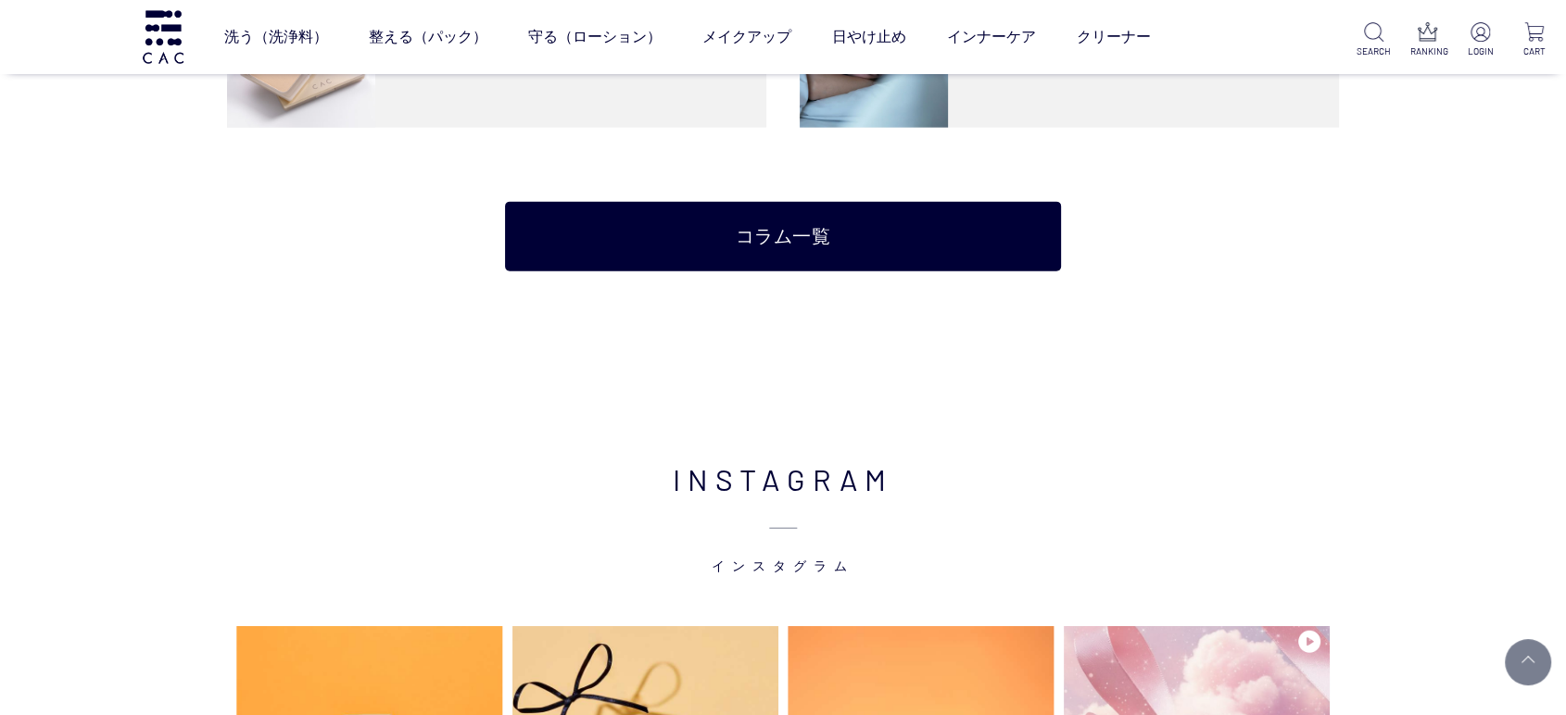
scroll to position [4419, 0]
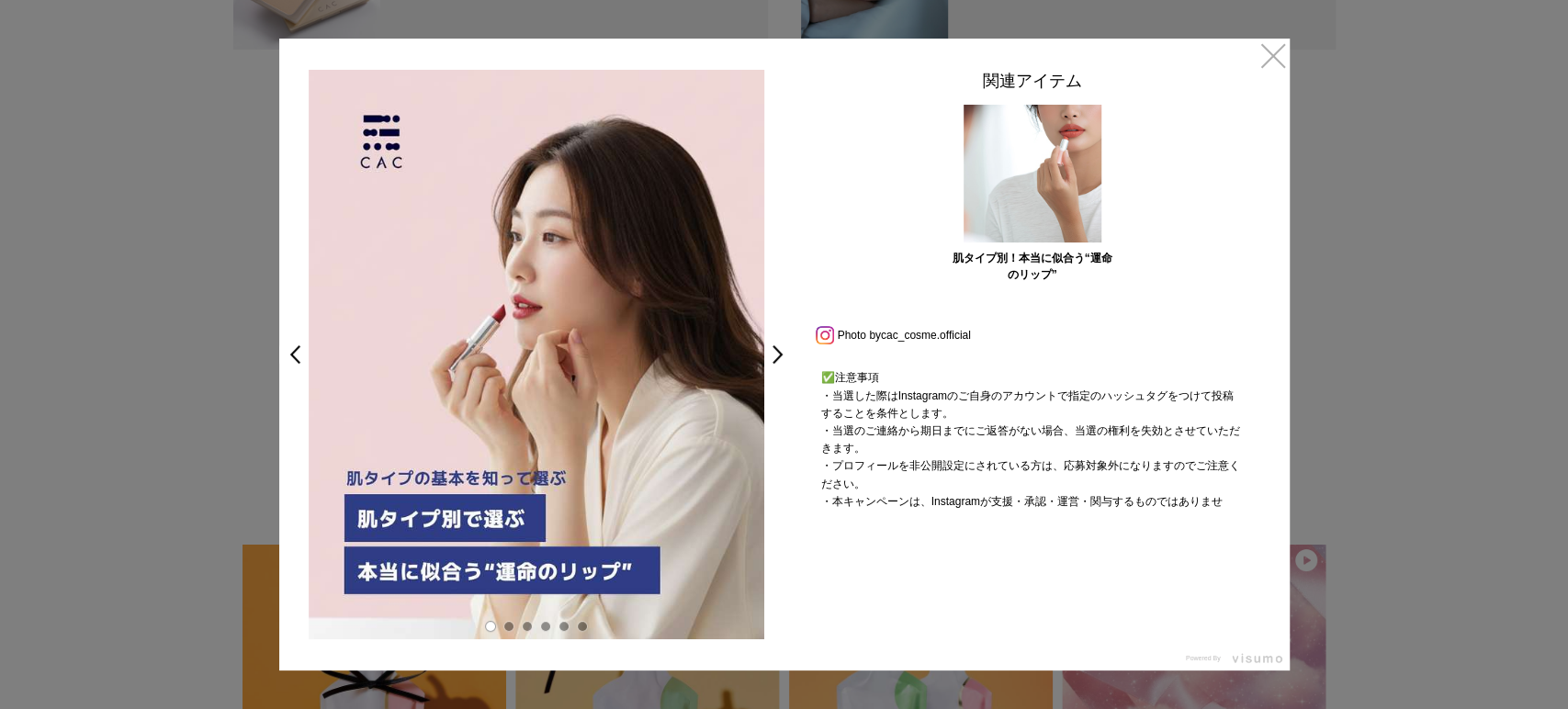
scroll to position [1250, 0]
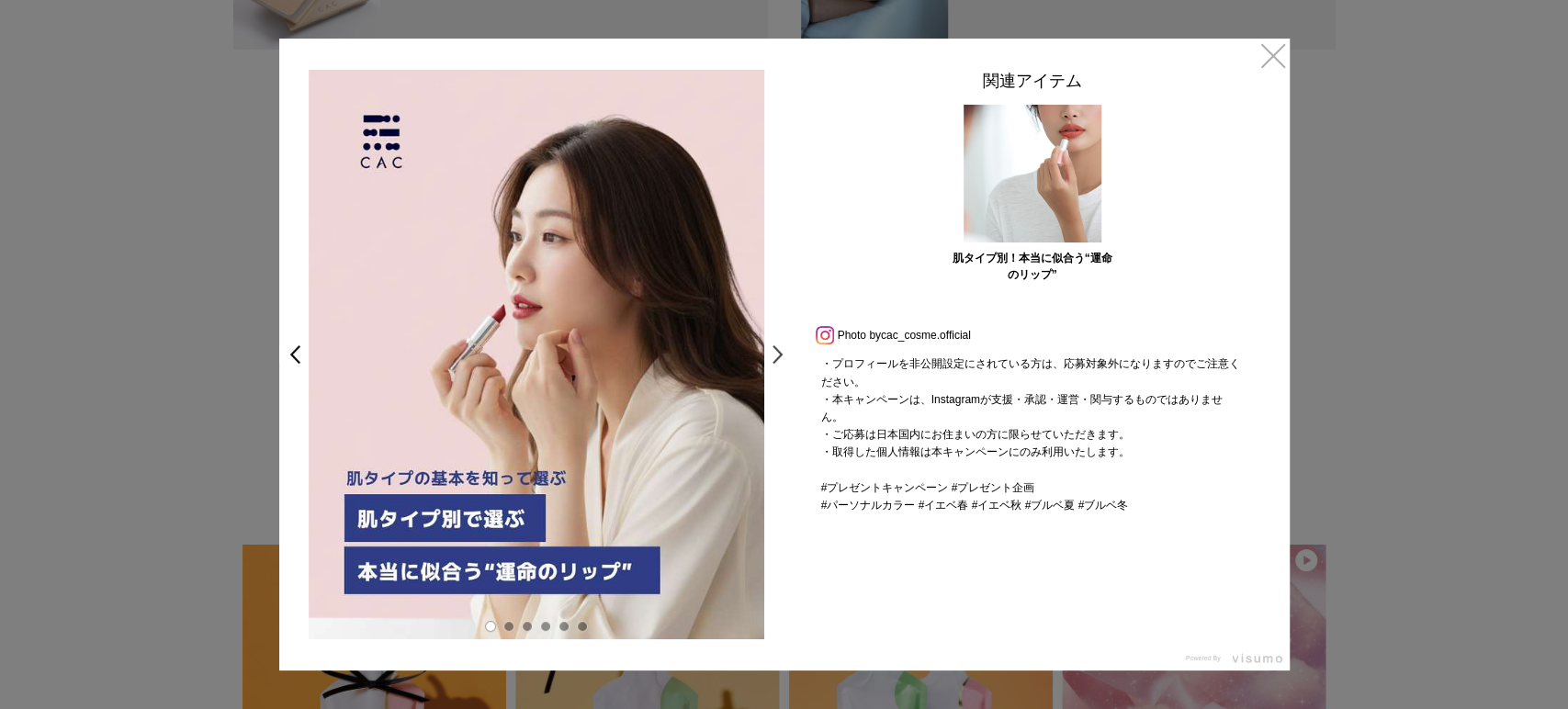
click at [788, 346] on link ">" at bounding box center [782, 354] width 26 height 33
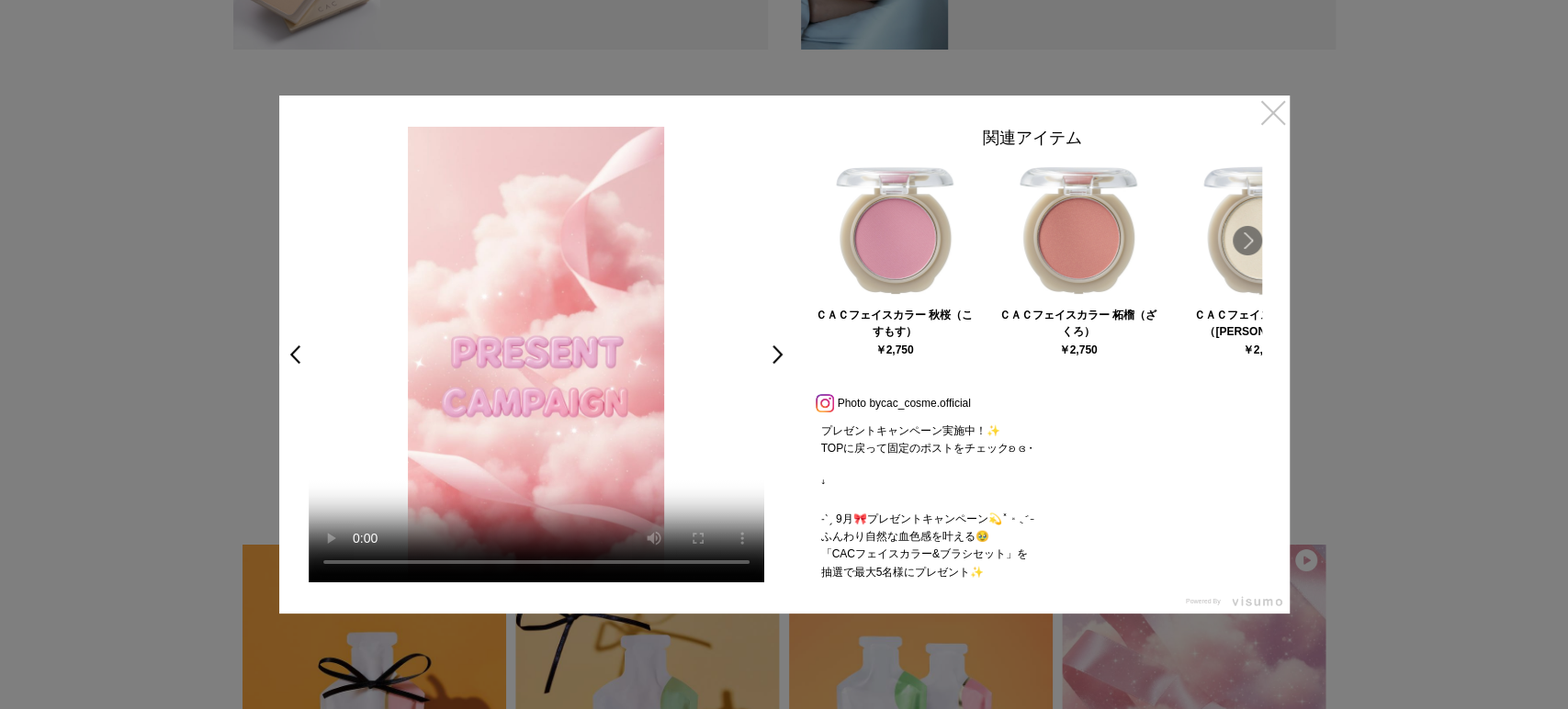
click at [1270, 111] on link "×" at bounding box center [1273, 111] width 33 height 33
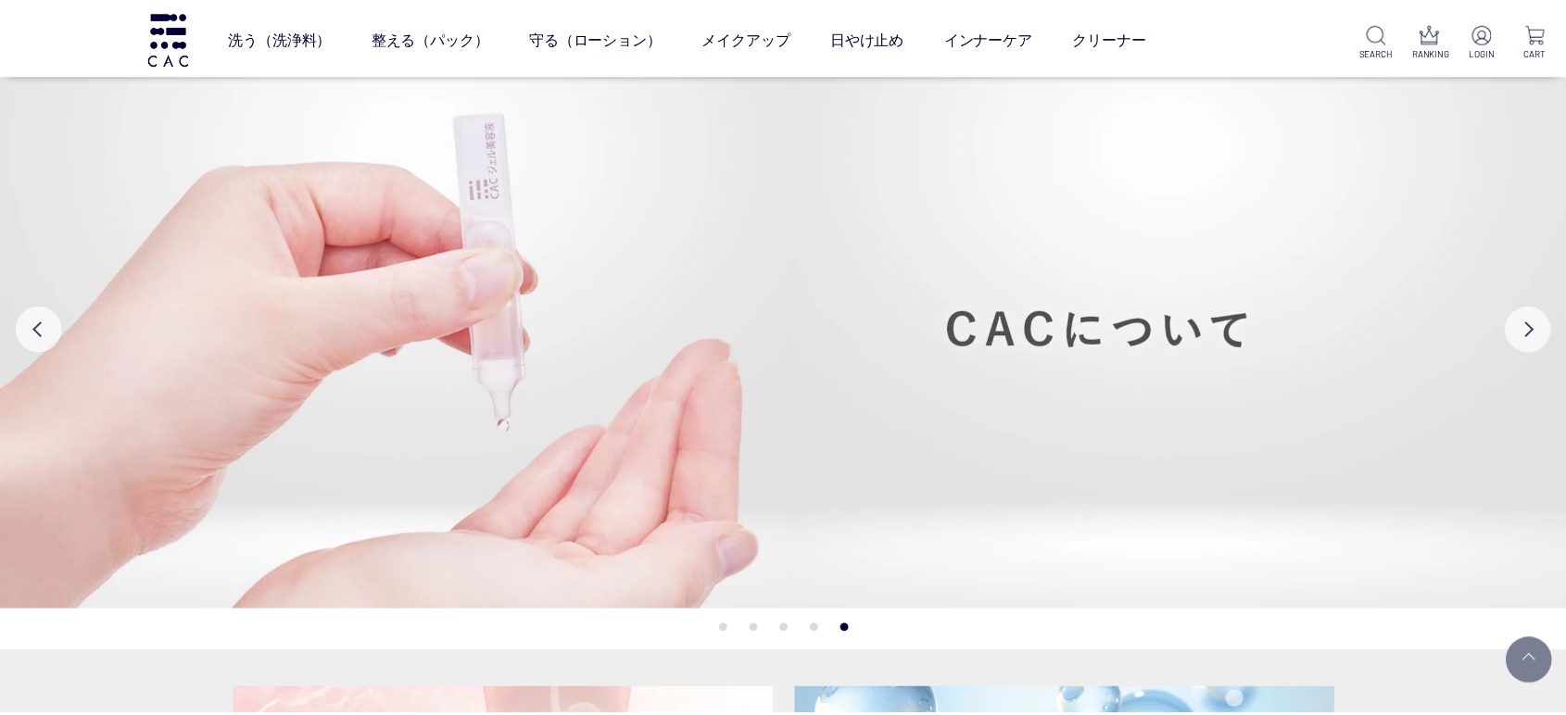
scroll to position [4419, 0]
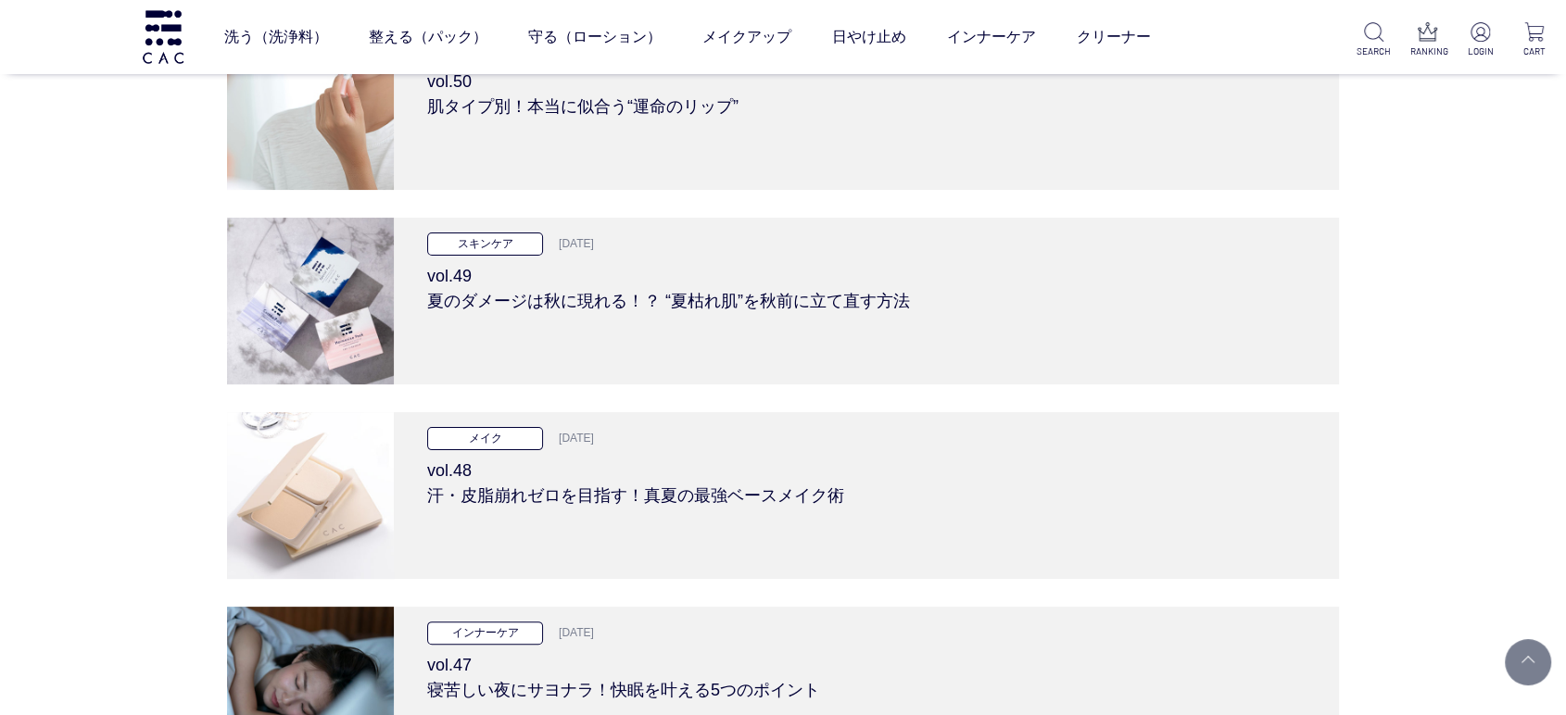
scroll to position [206, 0]
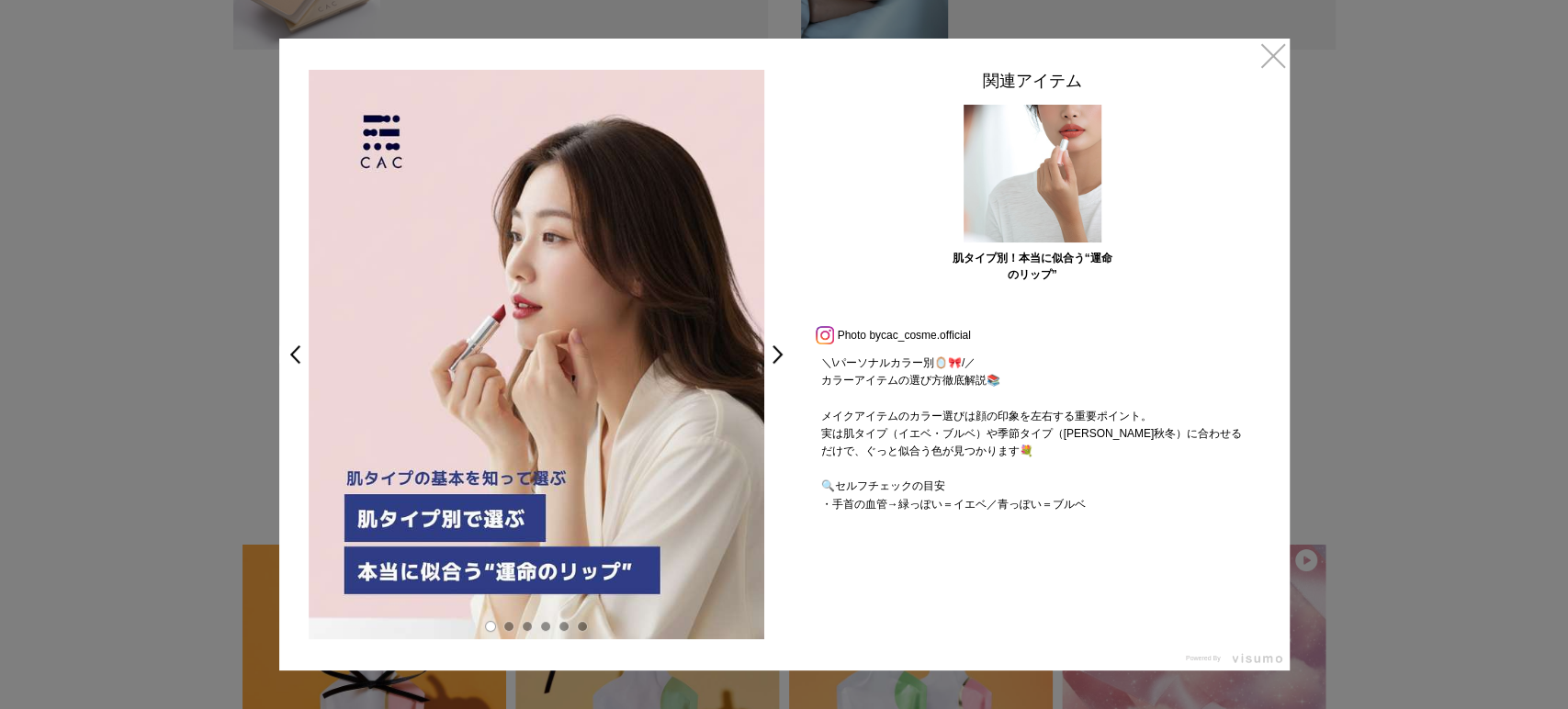
click at [1270, 51] on link "×" at bounding box center [1273, 55] width 33 height 33
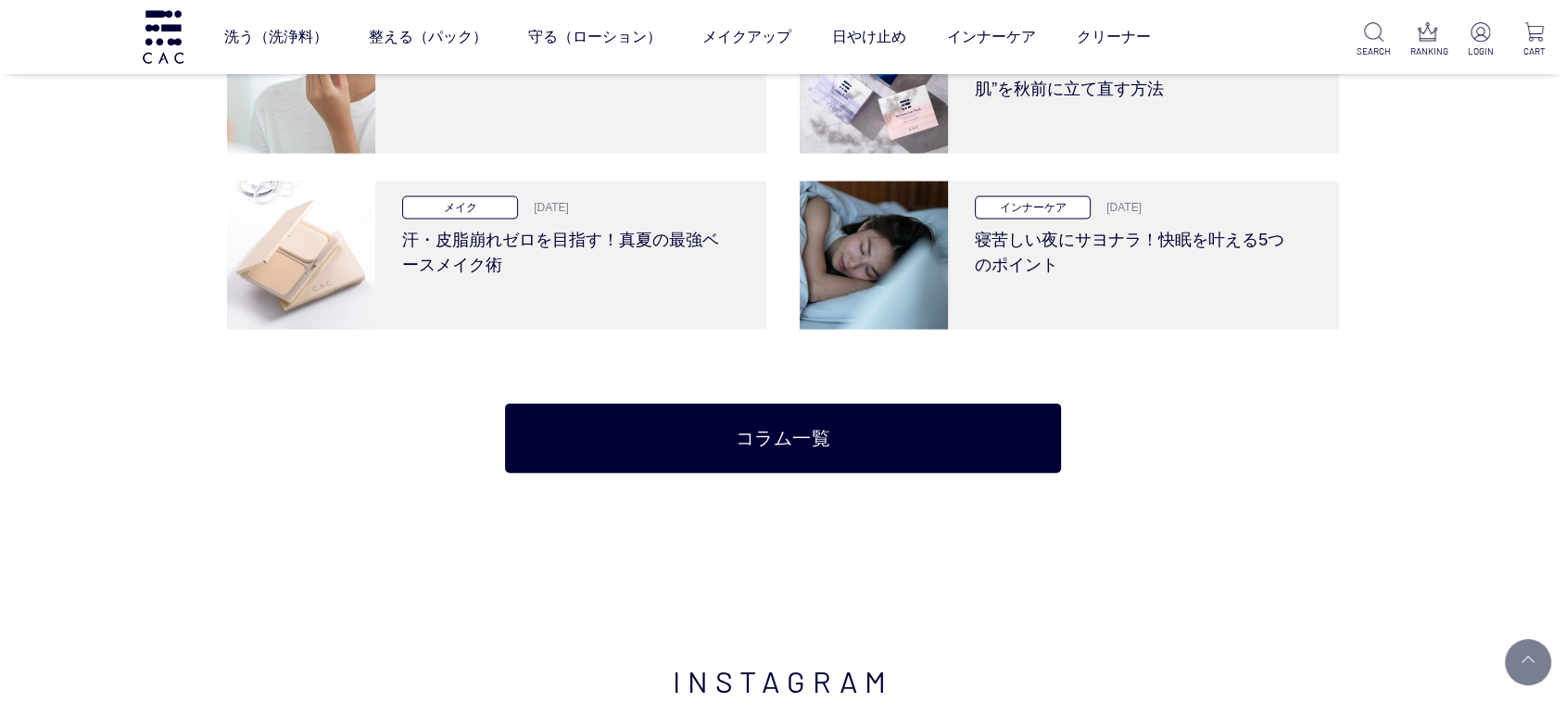
scroll to position [4002, 0]
